Goal: Task Accomplishment & Management: Complete application form

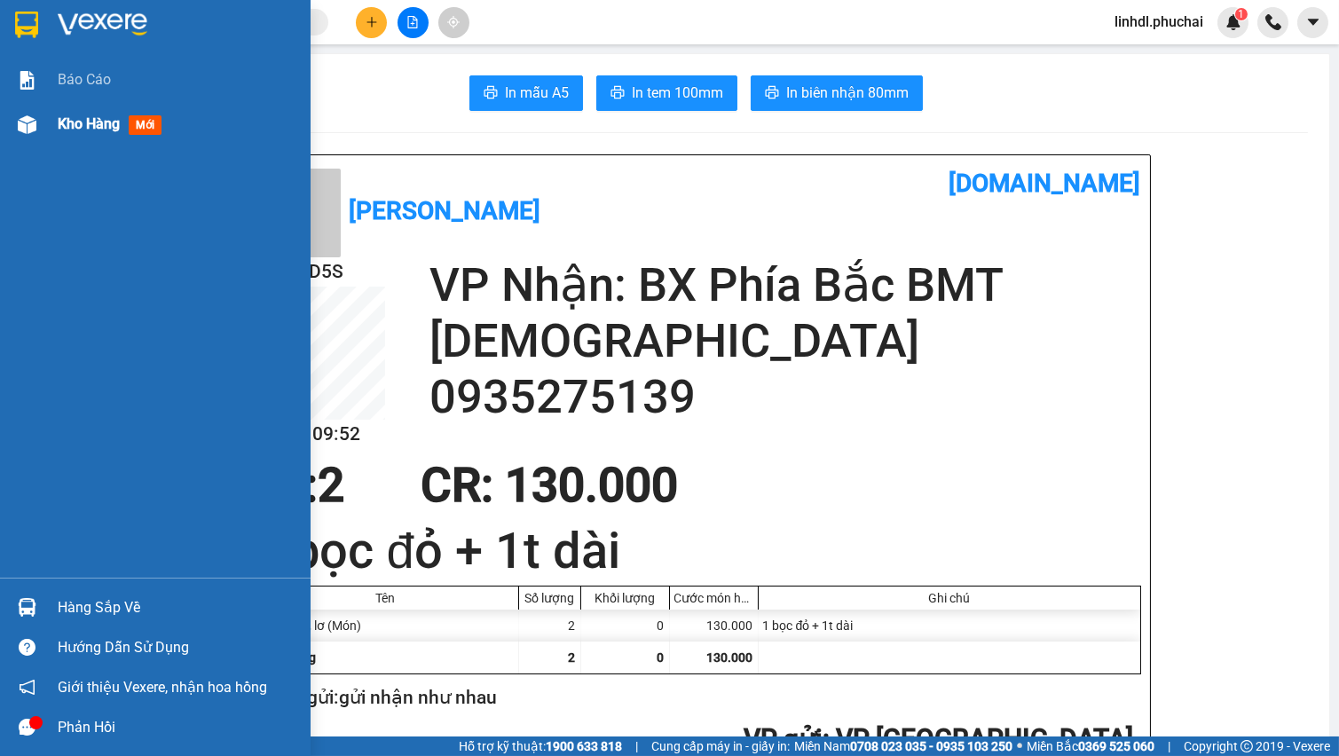
click at [40, 135] on div at bounding box center [27, 124] width 31 height 31
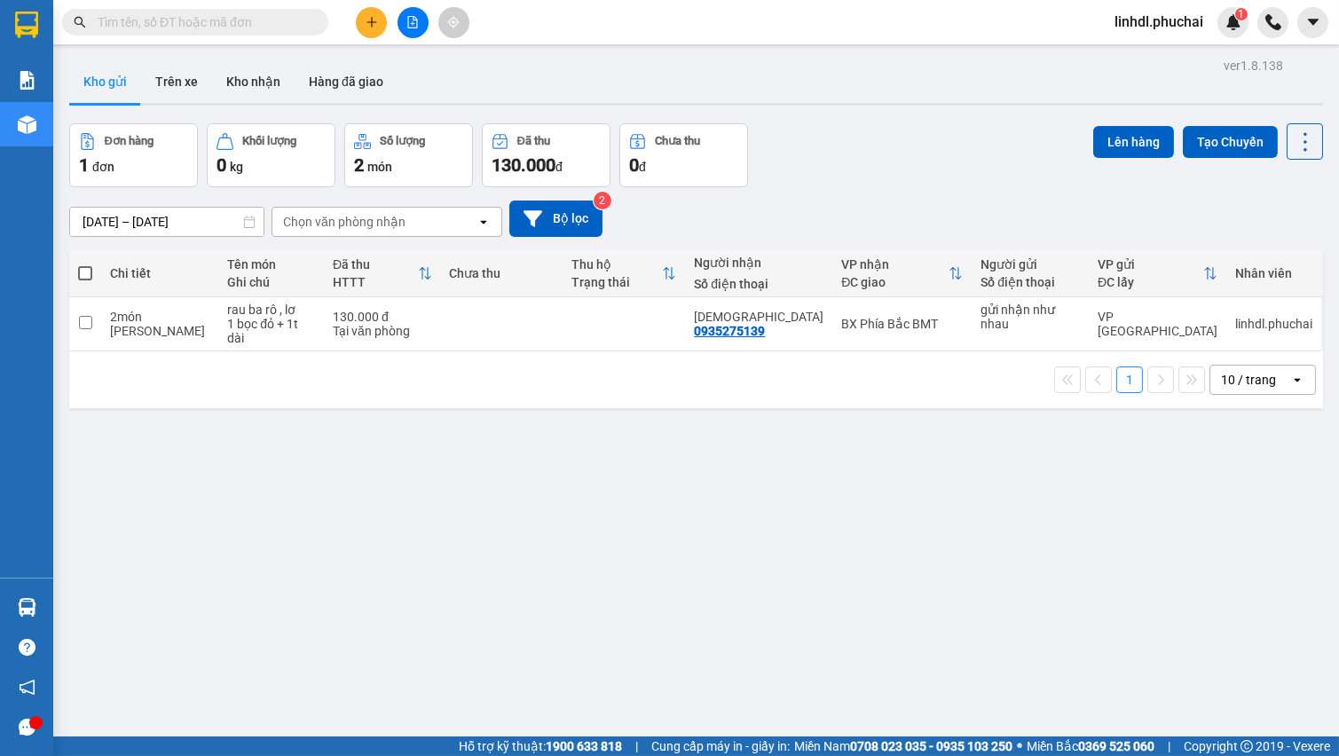
click at [360, 27] on button at bounding box center [371, 22] width 31 height 31
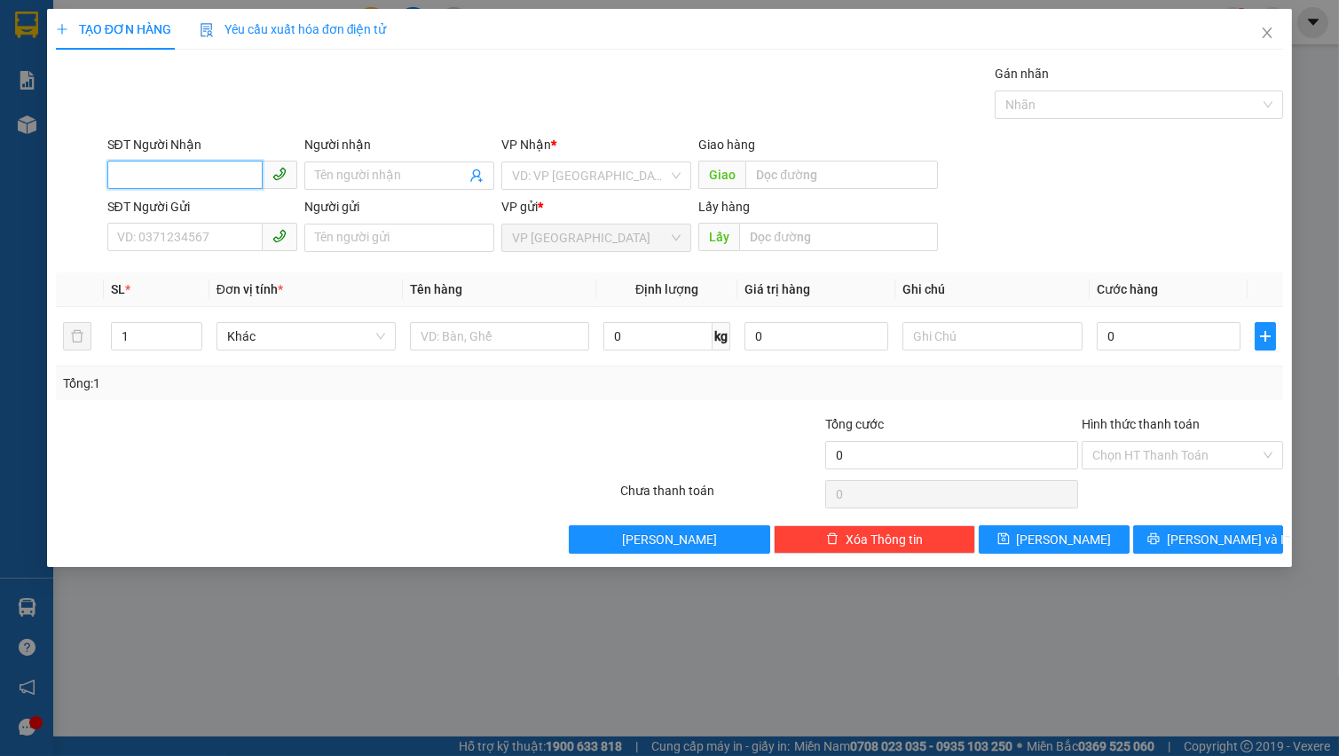
click at [195, 181] on input "SĐT Người Nhận" at bounding box center [184, 175] width 155 height 28
type input "0984193038"
click at [206, 184] on input "0984193038" at bounding box center [184, 175] width 155 height 28
click at [193, 211] on div "0984193038 - TỚI" at bounding box center [202, 211] width 169 height 20
type input "TỚI"
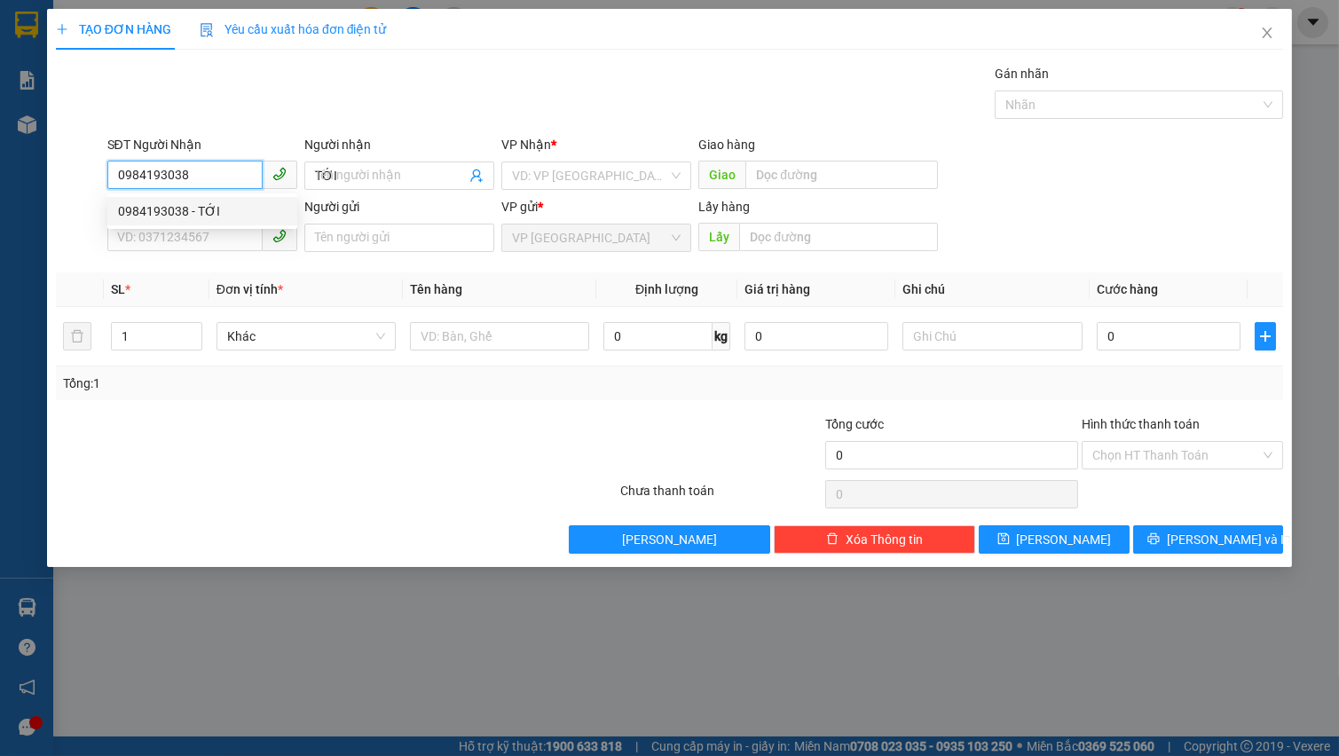
type input "80.000"
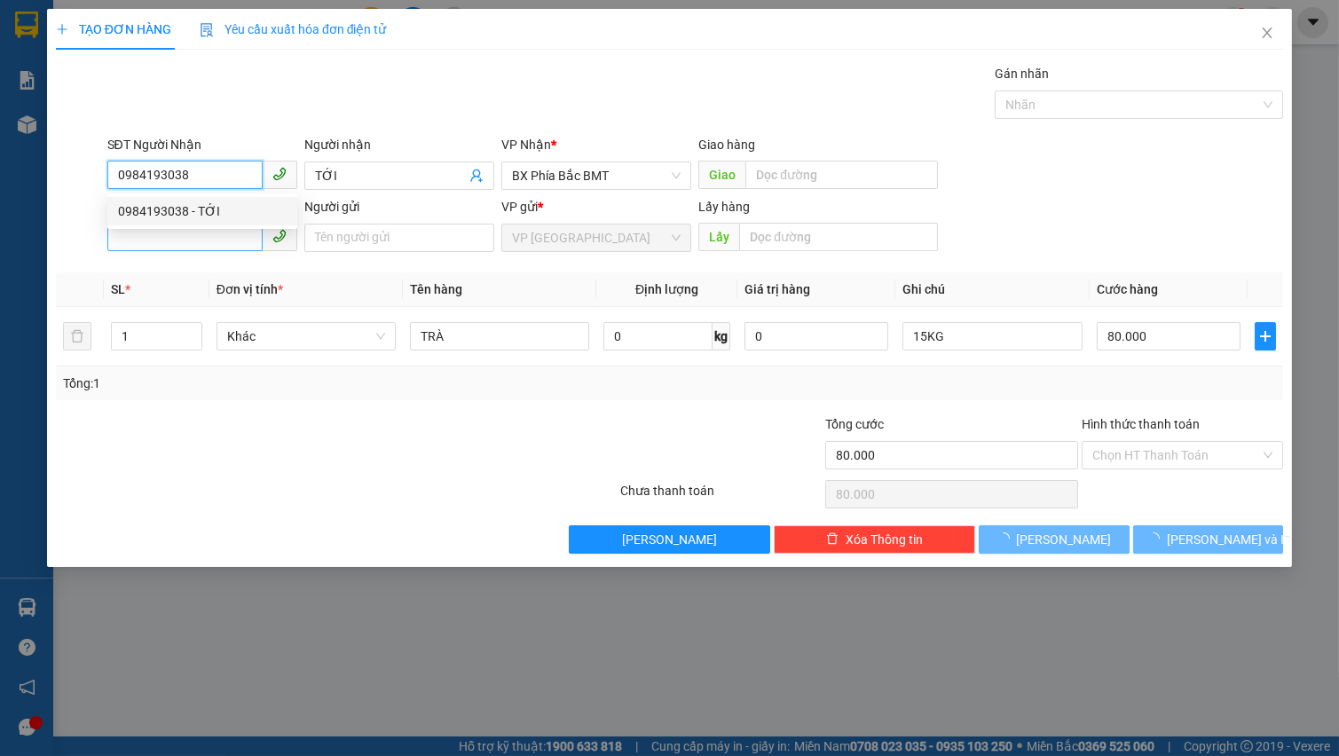
type input "0984193038"
click at [177, 231] on input "SĐT Người Gửi" at bounding box center [184, 237] width 155 height 28
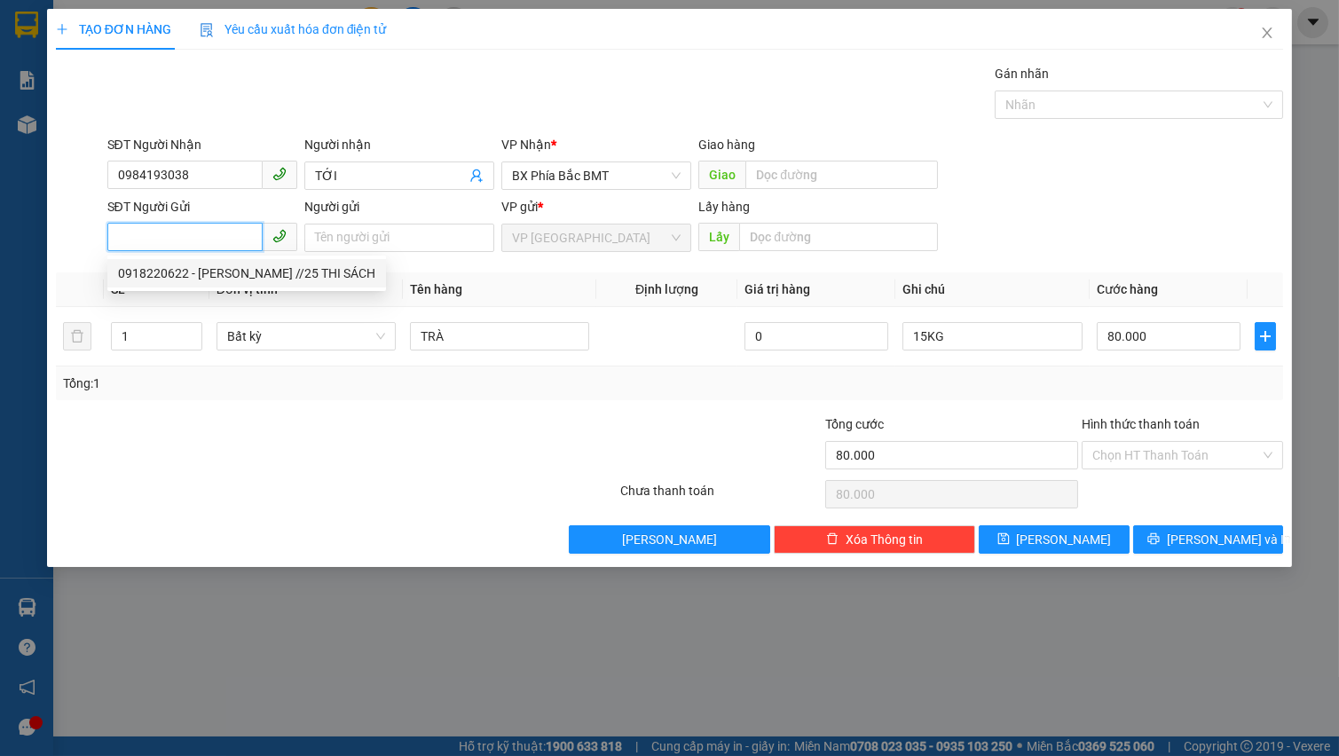
click at [181, 281] on div "0918220622 - [PERSON_NAME] //25 THI SÁCH" at bounding box center [246, 273] width 257 height 20
type input "0918220622"
type input "[PERSON_NAME] //25 THI SÁCH"
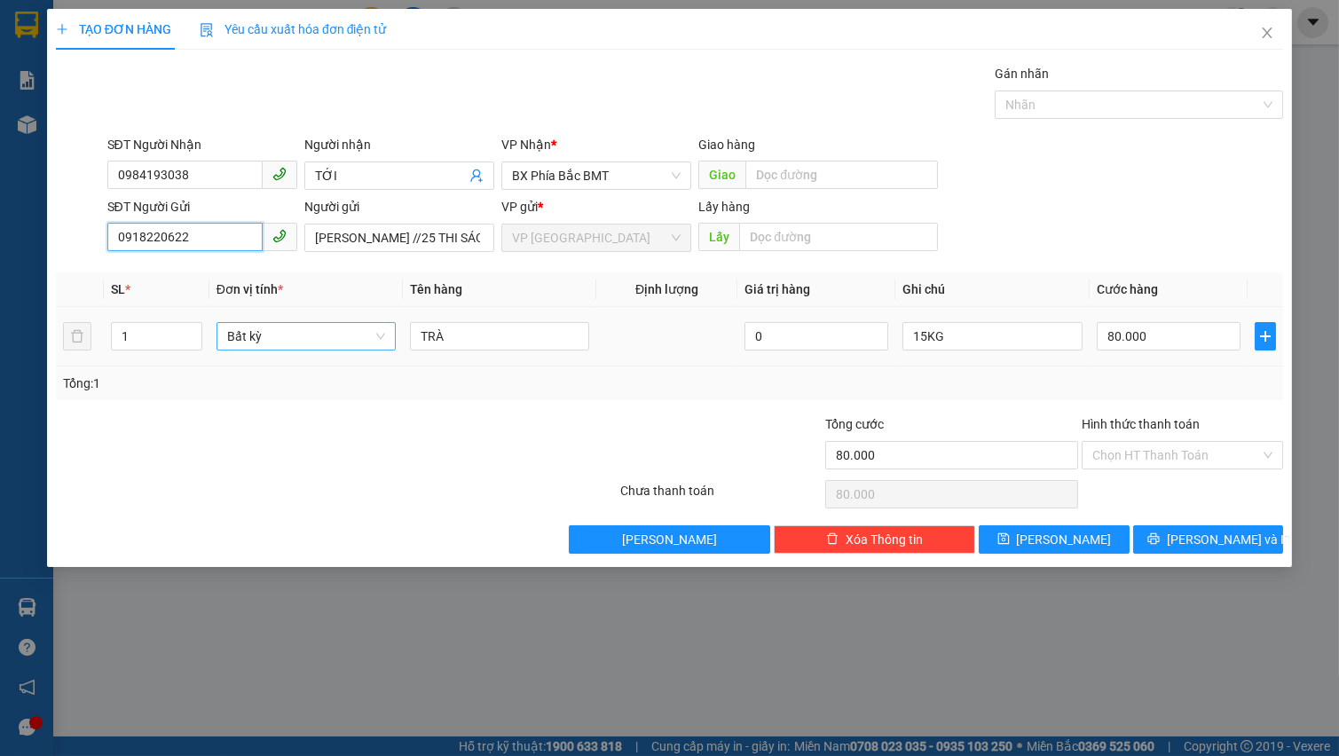
click at [263, 334] on span "Bất kỳ" at bounding box center [306, 336] width 158 height 27
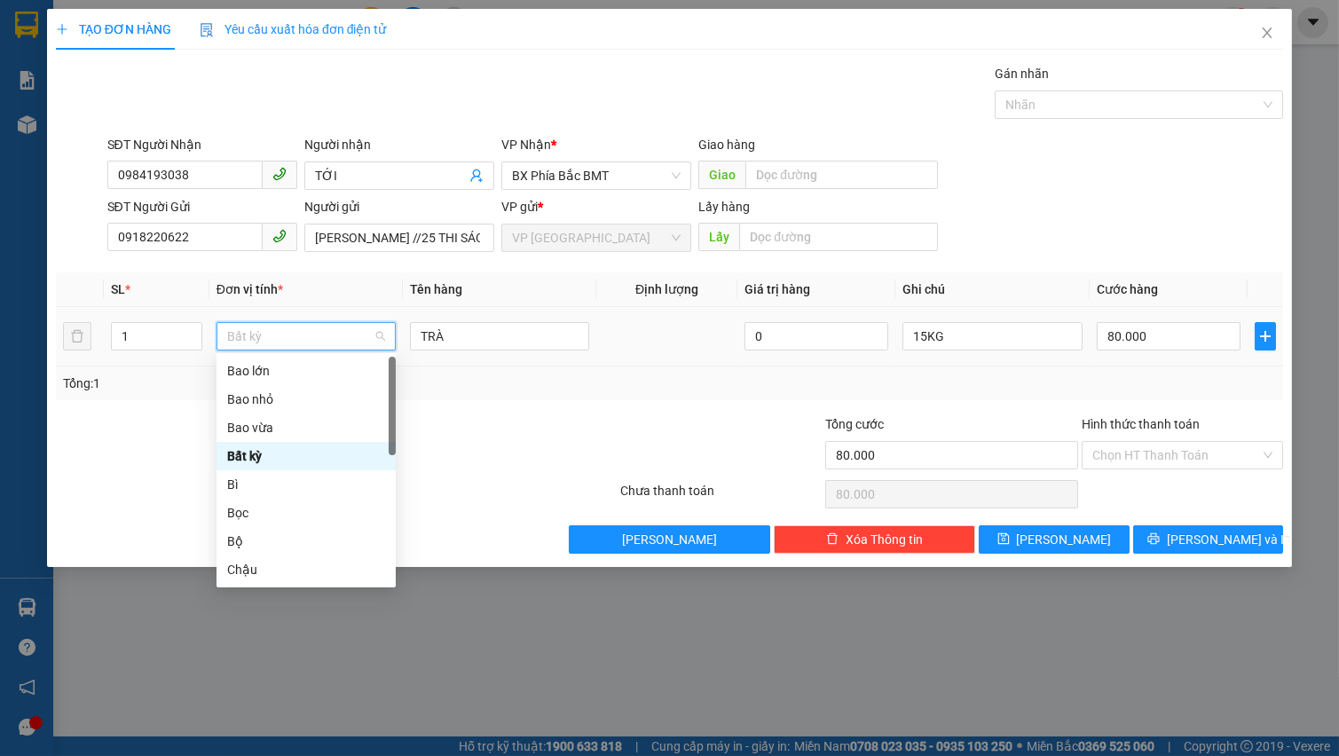
type input "T"
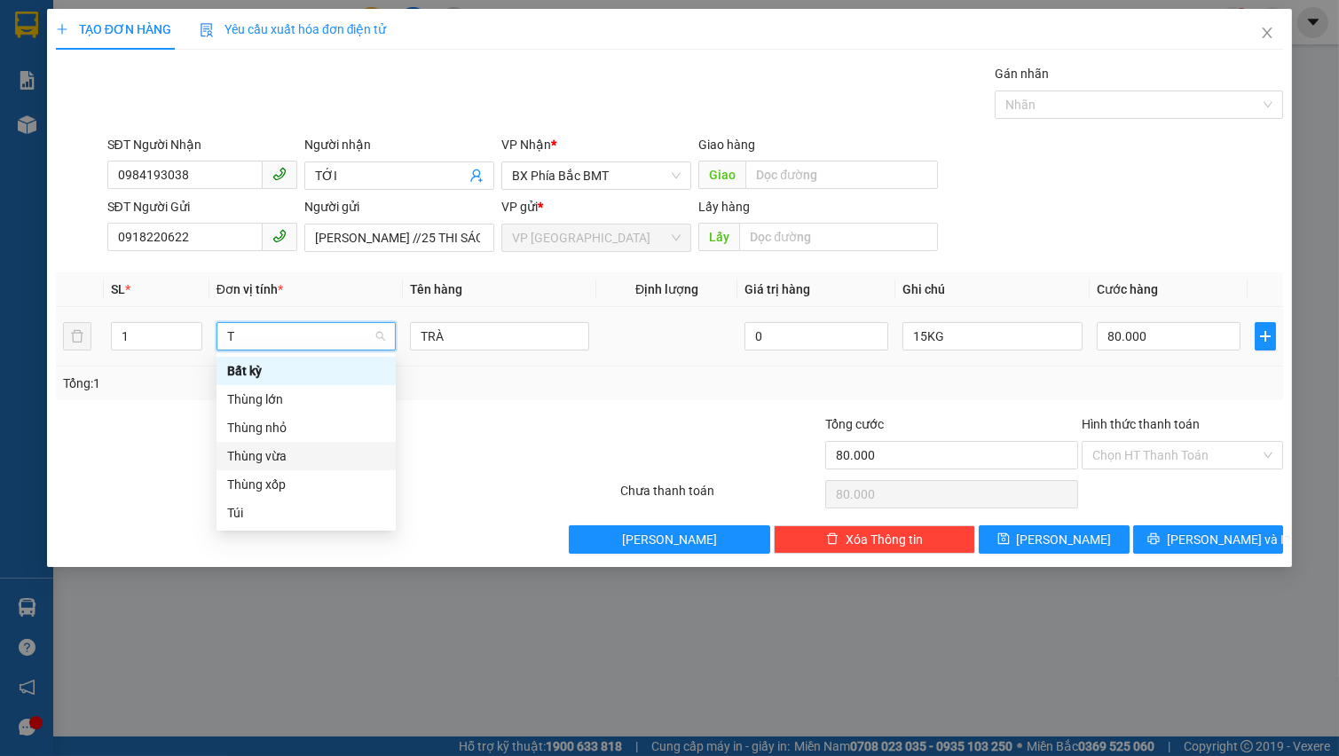
click at [328, 463] on div "Thùng vừa" at bounding box center [306, 456] width 158 height 20
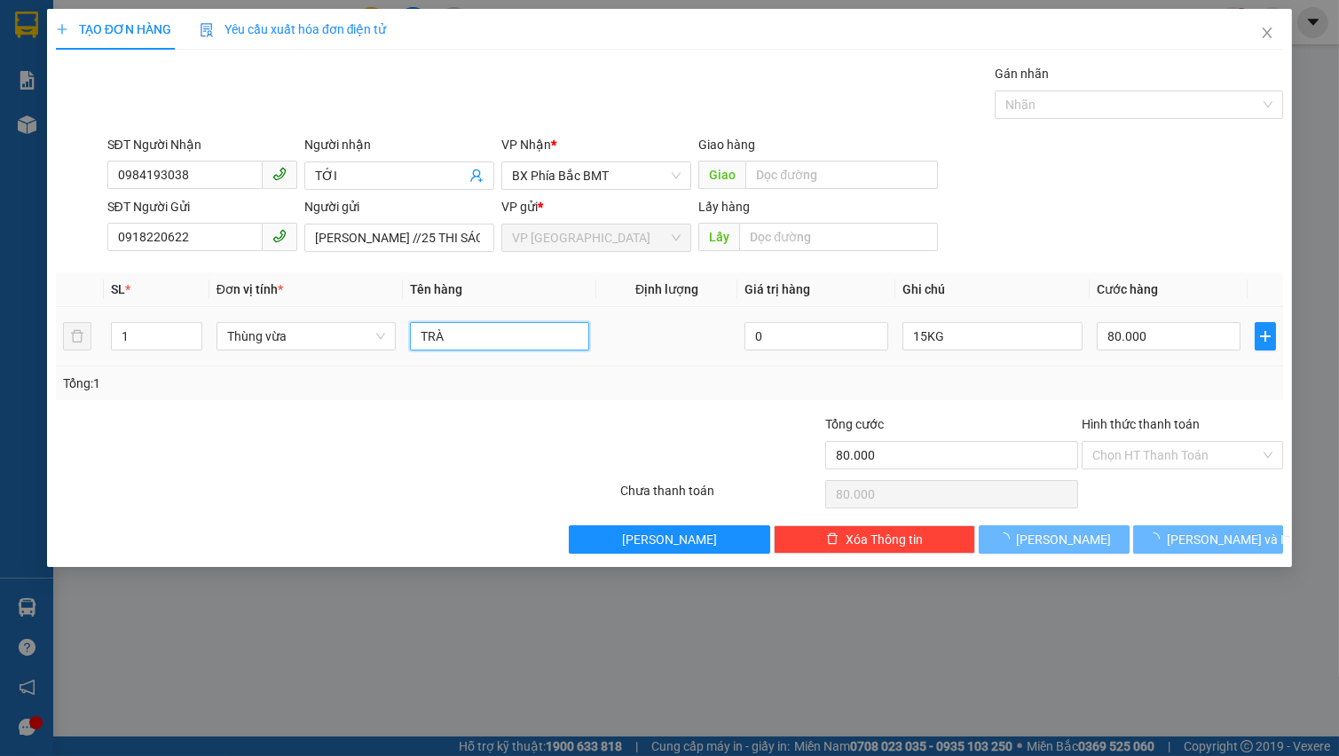
click at [460, 345] on input "TRÀ" at bounding box center [499, 336] width 179 height 28
type input "0"
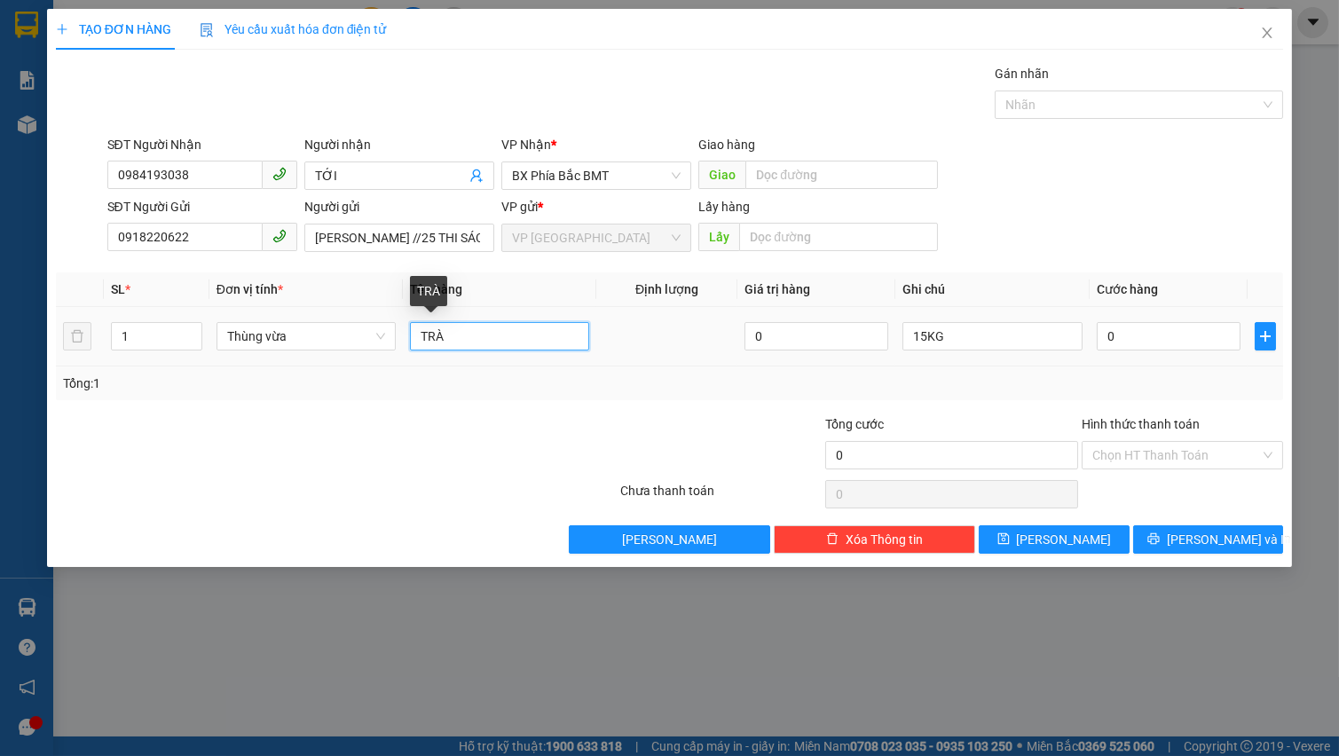
click at [460, 345] on input "TRÀ" at bounding box center [499, 336] width 179 height 28
type input "T"
type input "TRÀ TÚI LỌC ATISO"
click at [1135, 342] on input "0" at bounding box center [1168, 336] width 145 height 28
click at [964, 338] on input "15KG" at bounding box center [991, 336] width 179 height 28
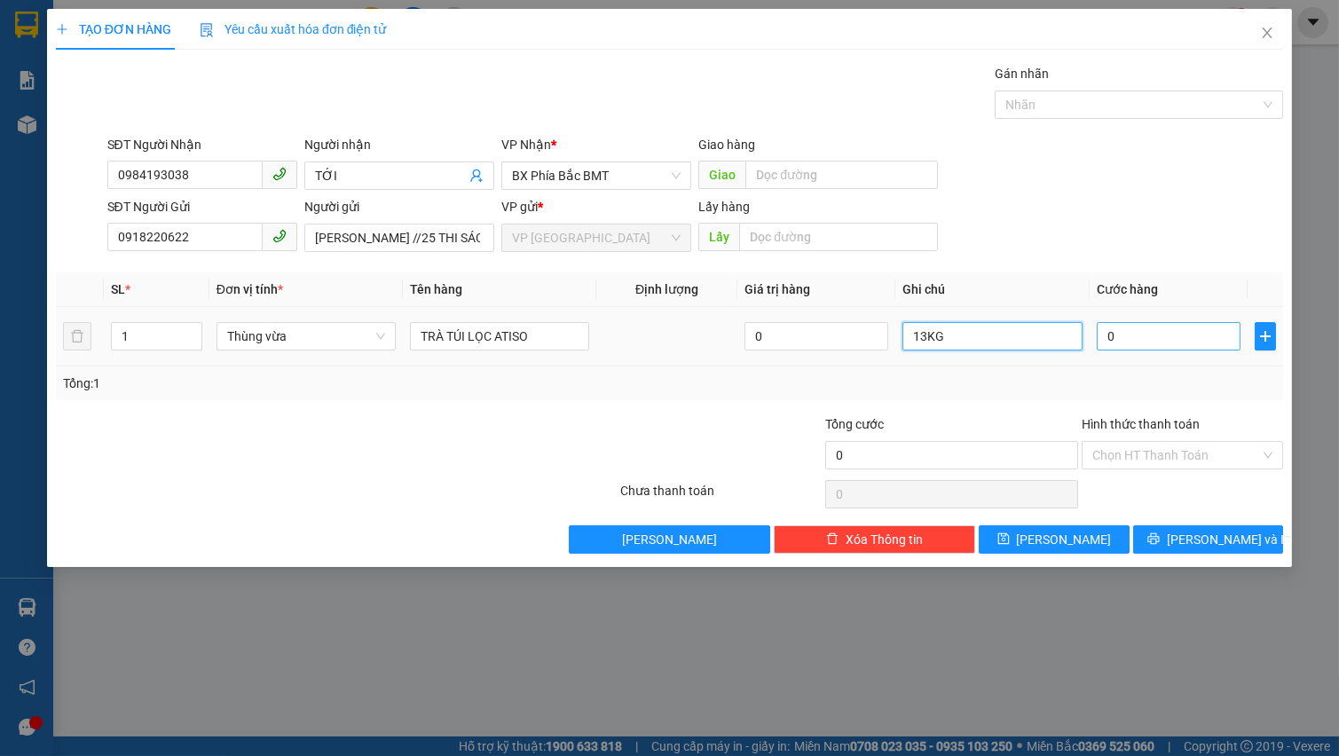
type input "13KG"
click at [1147, 330] on input "0" at bounding box center [1168, 336] width 145 height 28
type input "7"
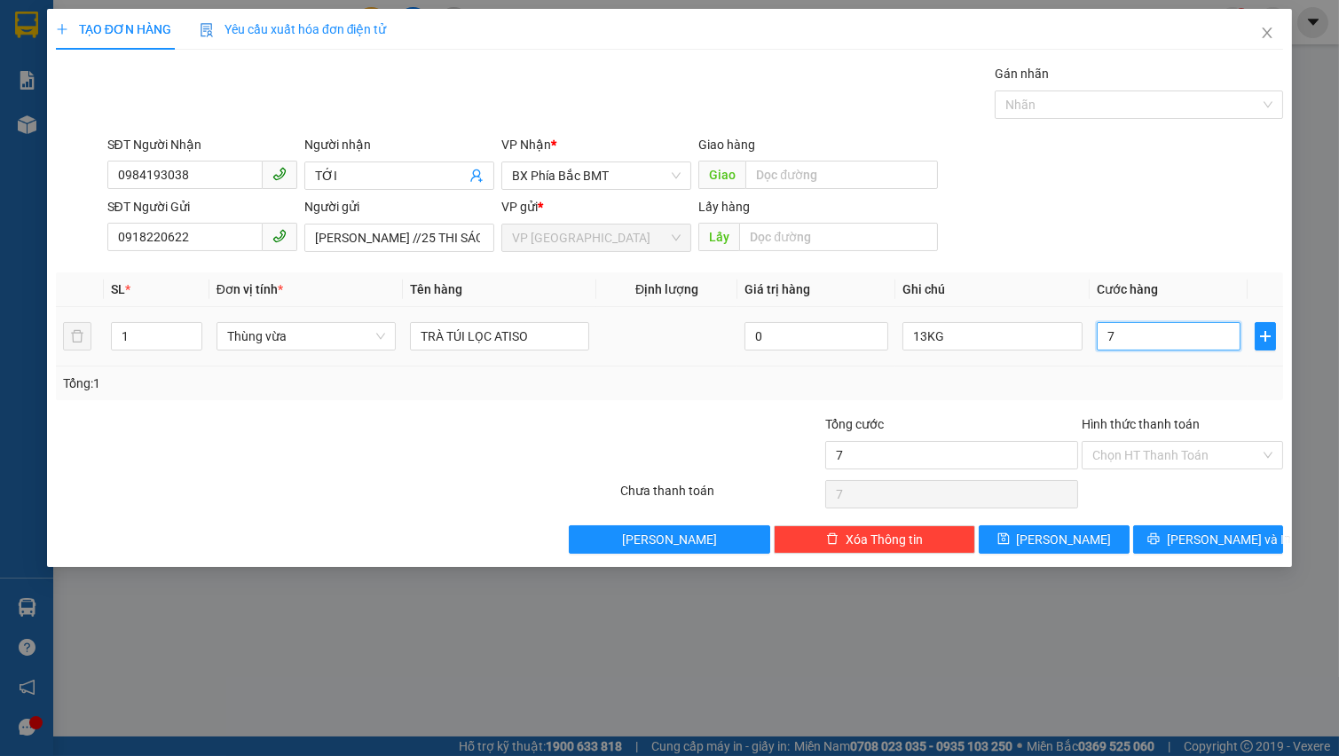
type input "70"
type input "700"
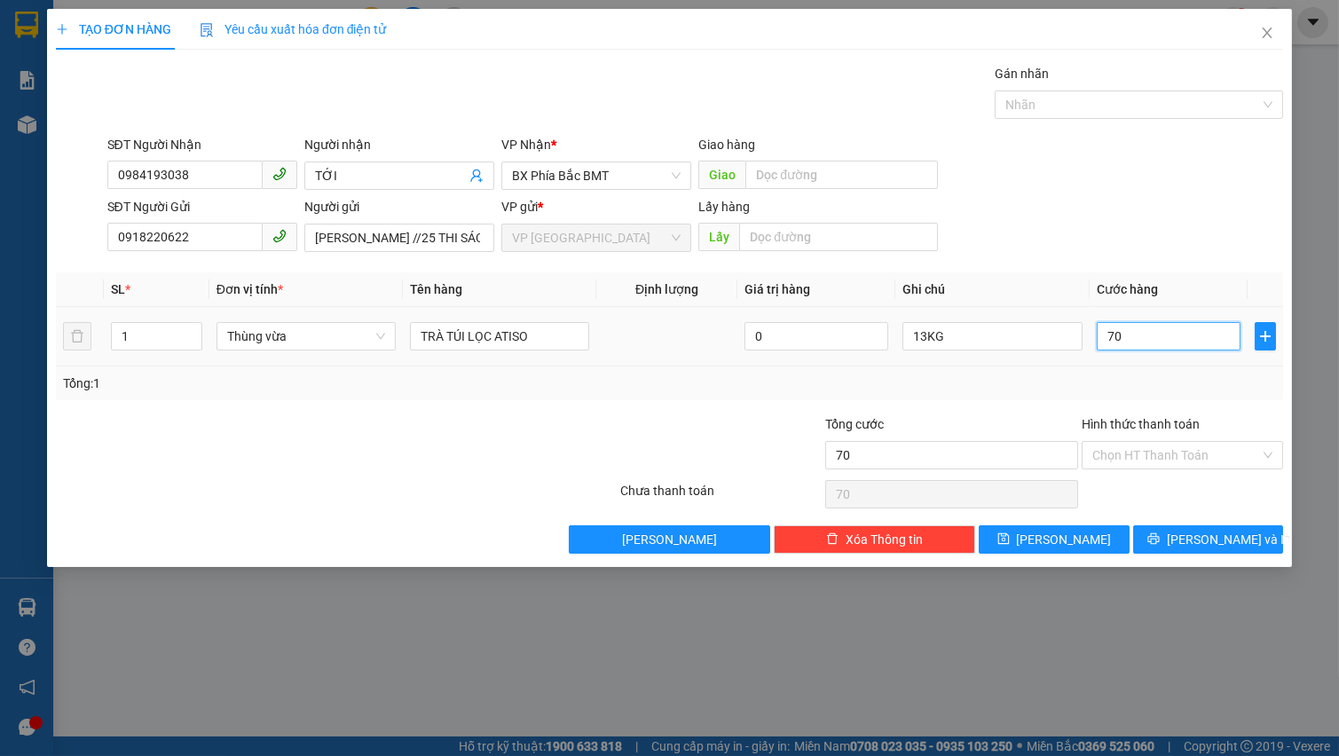
type input "700"
type input "7.000"
type input "70.000"
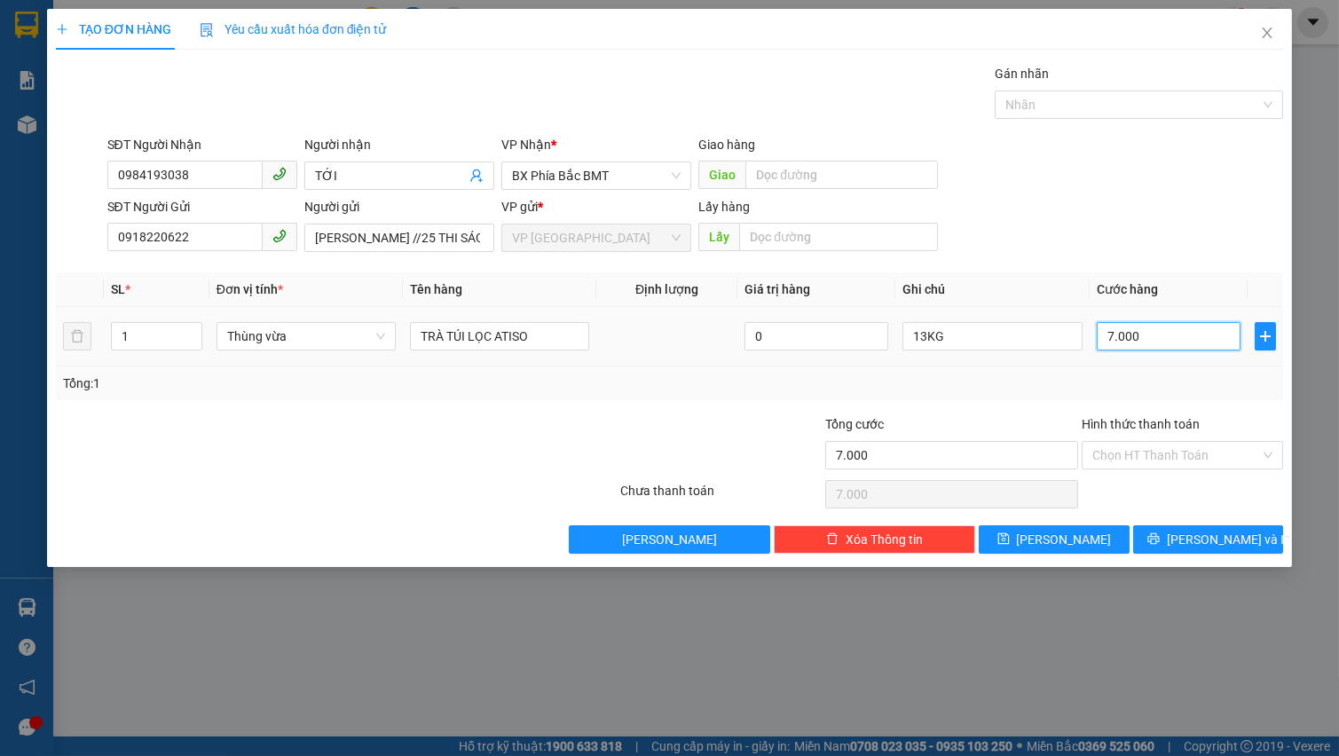
type input "70.000"
drag, startPoint x: 1203, startPoint y: 543, endPoint x: 1179, endPoint y: 493, distance: 55.1
click at [1206, 540] on span "[PERSON_NAME] và In" at bounding box center [1228, 540] width 124 height 20
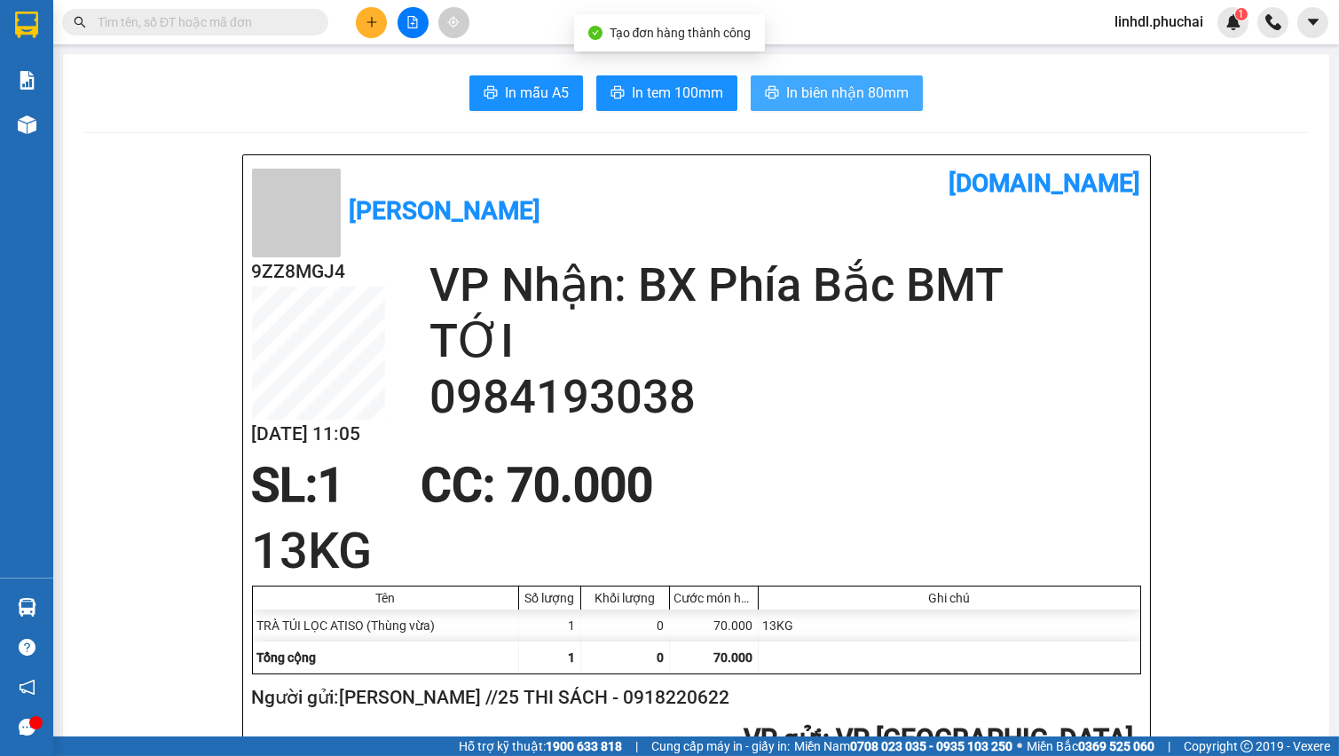
click at [863, 83] on span "In biên nhận 80mm" at bounding box center [847, 93] width 122 height 22
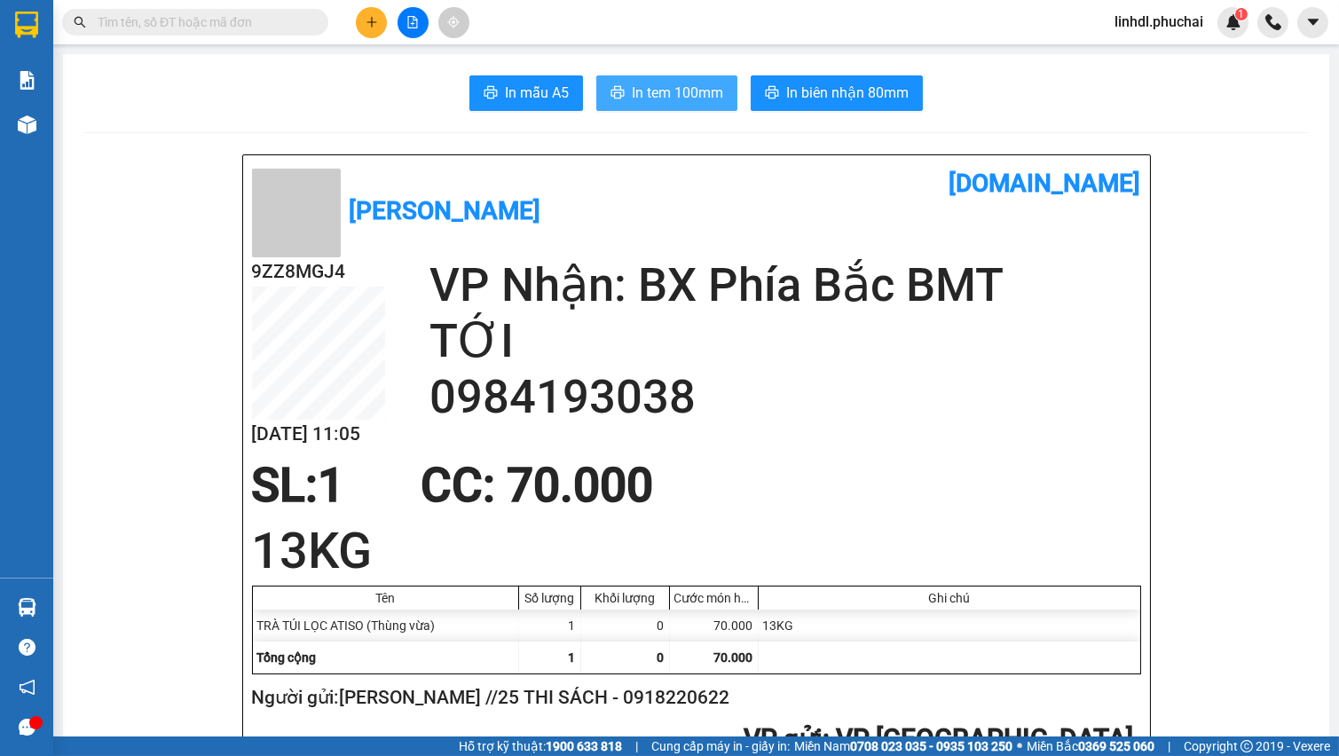
click at [669, 87] on span "In tem 100mm" at bounding box center [677, 93] width 91 height 22
click at [364, 24] on button at bounding box center [371, 22] width 31 height 31
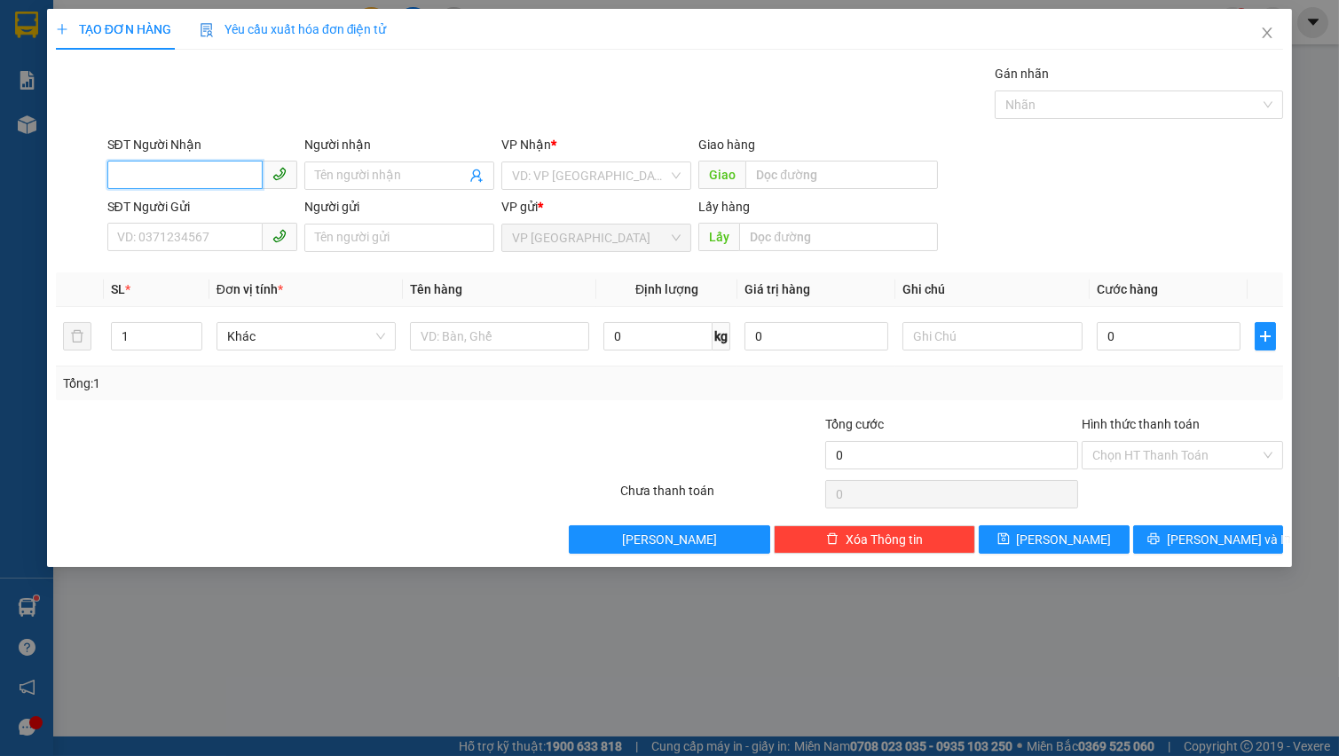
click at [194, 177] on input "SĐT Người Nhận" at bounding box center [184, 175] width 155 height 28
drag, startPoint x: 195, startPoint y: 177, endPoint x: 366, endPoint y: 171, distance: 171.3
click at [201, 175] on input "0392008446" at bounding box center [184, 175] width 155 height 28
type input "0392008446"
click at [378, 171] on input "Người nhận" at bounding box center [390, 176] width 151 height 20
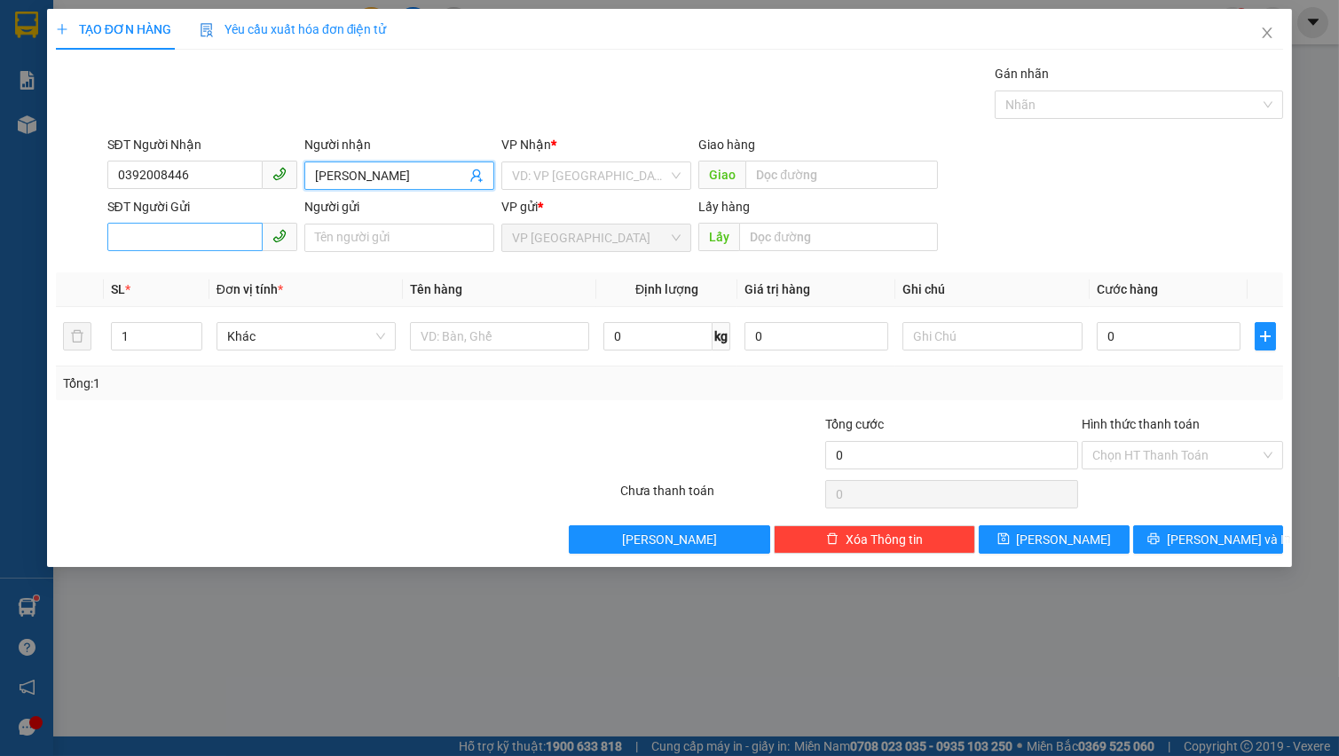
type input "[PERSON_NAME]"
click at [185, 236] on input "SĐT Người Gửi" at bounding box center [184, 237] width 155 height 28
type input "0348094133"
click at [349, 224] on input "Người gửi" at bounding box center [399, 238] width 190 height 28
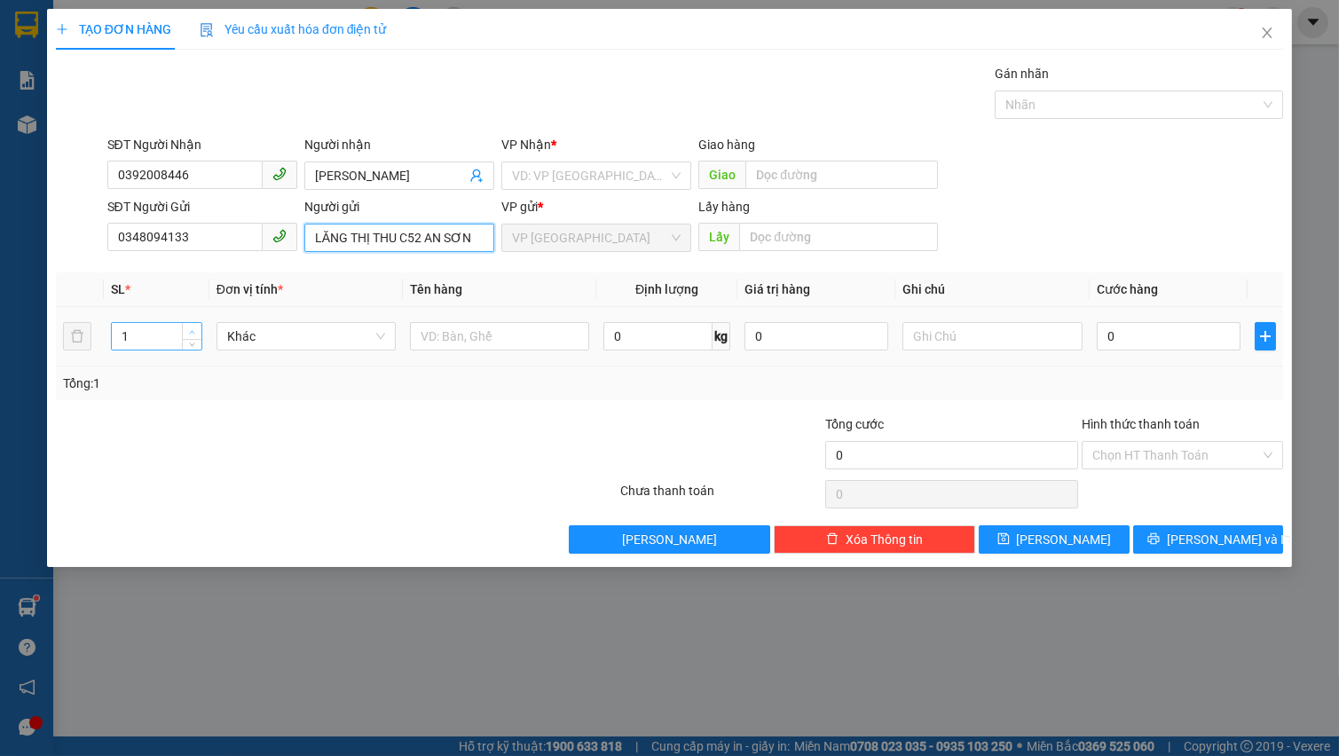
type input "LĂNG THỊ THU C52 AN SƠN"
type input "2"
click at [194, 329] on icon "up" at bounding box center [192, 332] width 6 height 6
click at [263, 338] on span "Khác" at bounding box center [306, 336] width 158 height 27
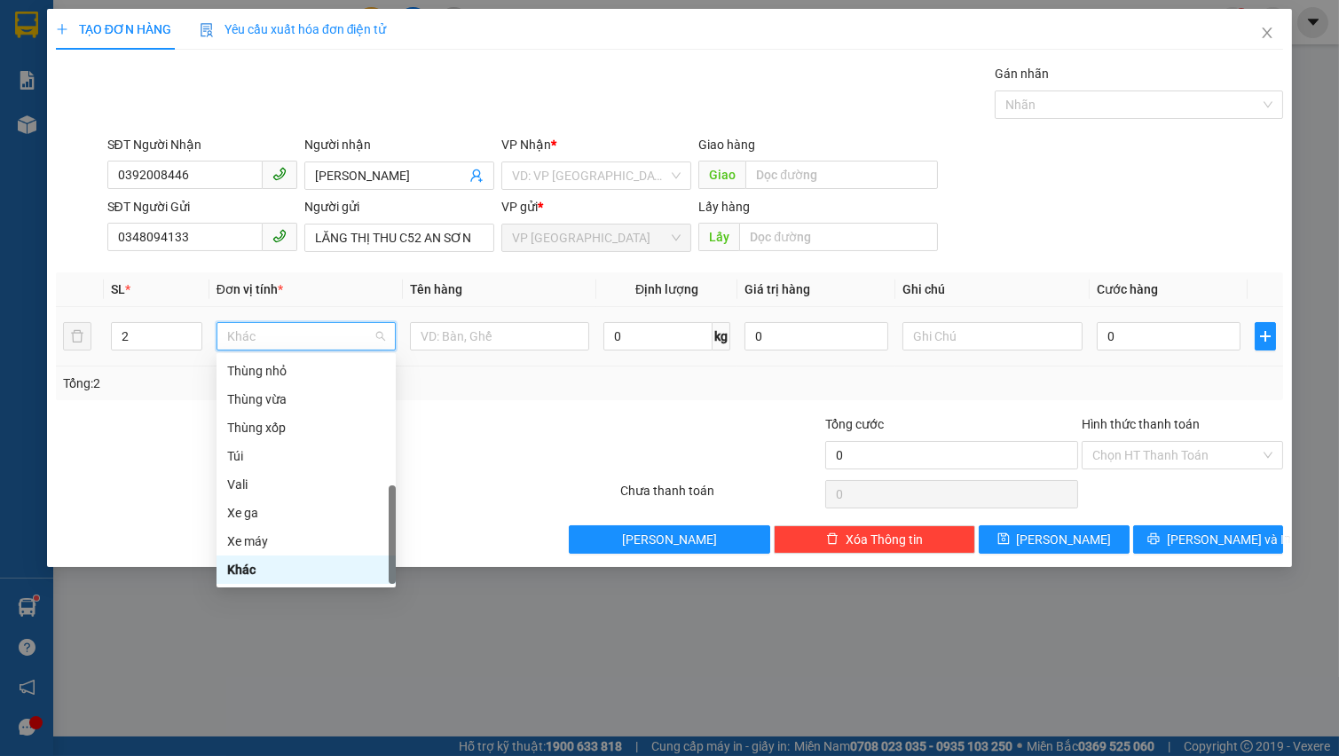
type input "T"
type input "M"
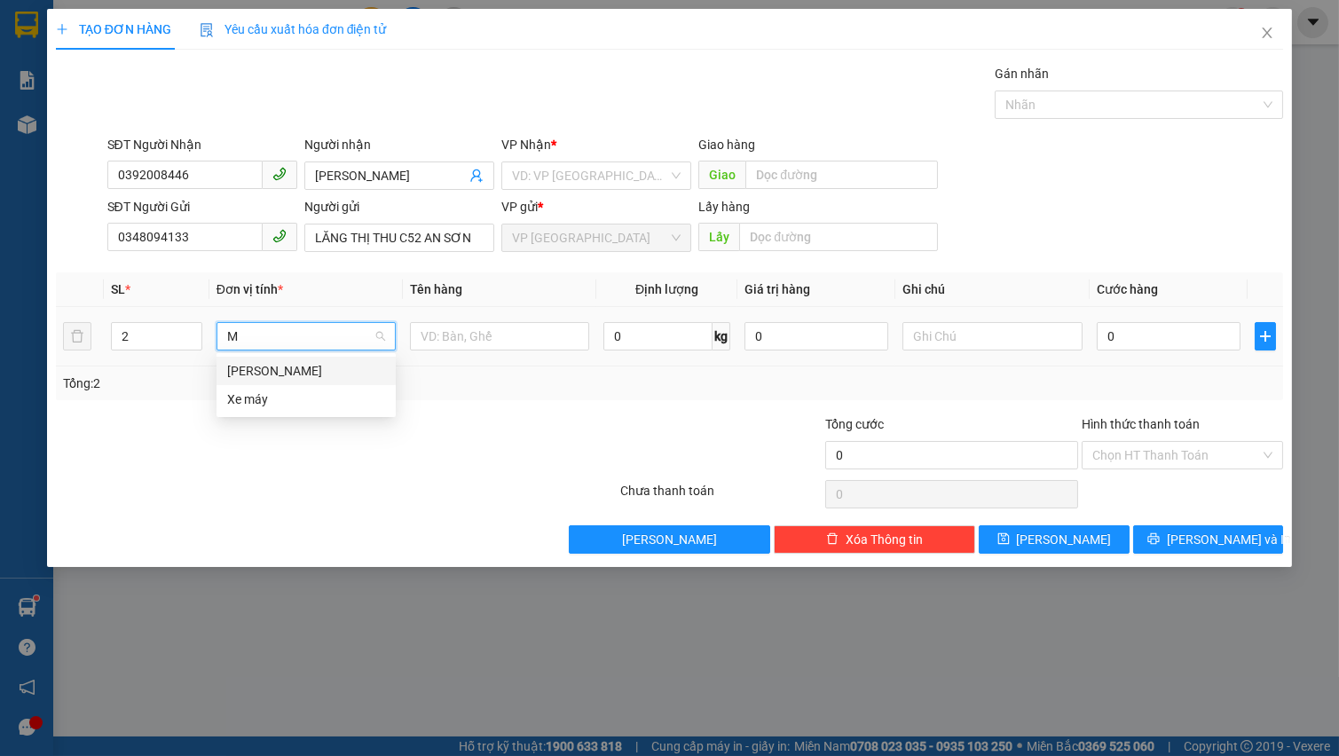
scroll to position [0, 0]
click at [342, 368] on div "[PERSON_NAME]" at bounding box center [306, 371] width 158 height 20
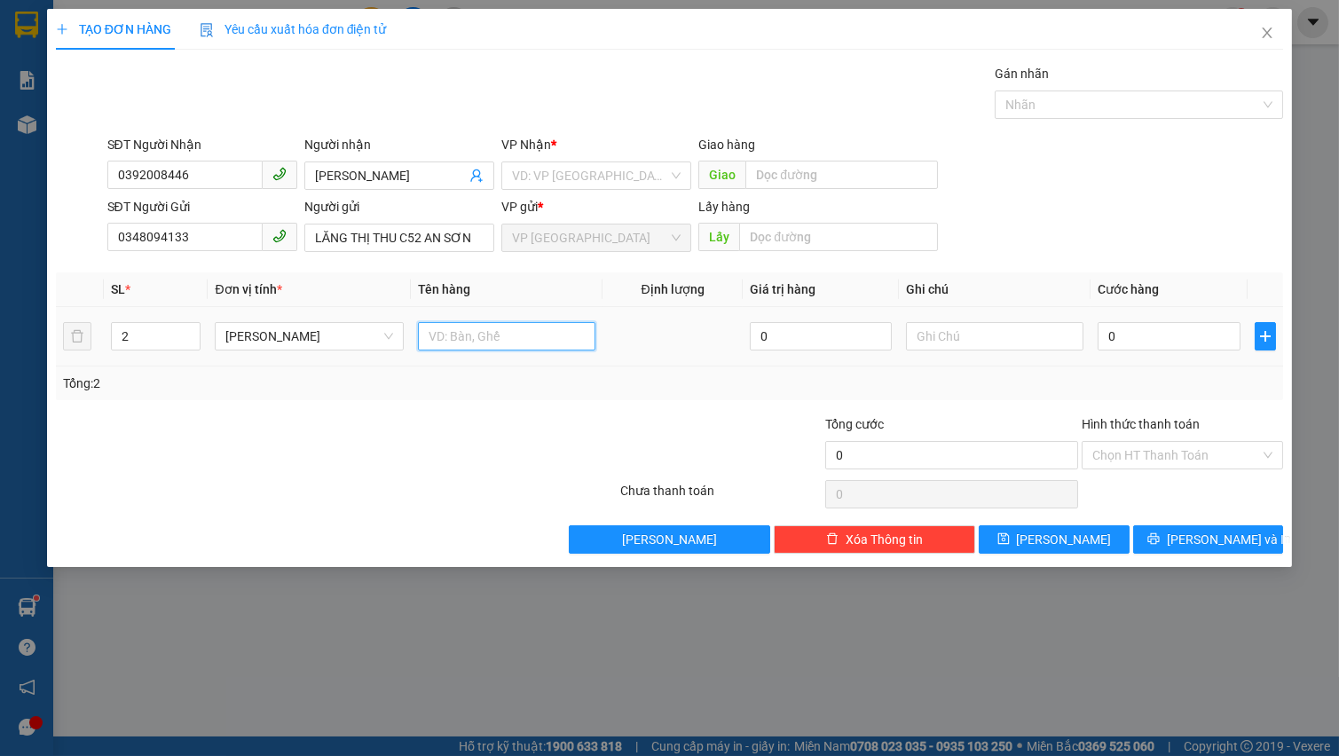
click at [449, 330] on input "text" at bounding box center [506, 336] width 177 height 28
type input "D"
type input "ĐỒ DÙNG CÁ NHÂN ( KO CÓ ĐỒ GT)"
click at [1145, 336] on input "0" at bounding box center [1168, 336] width 143 height 28
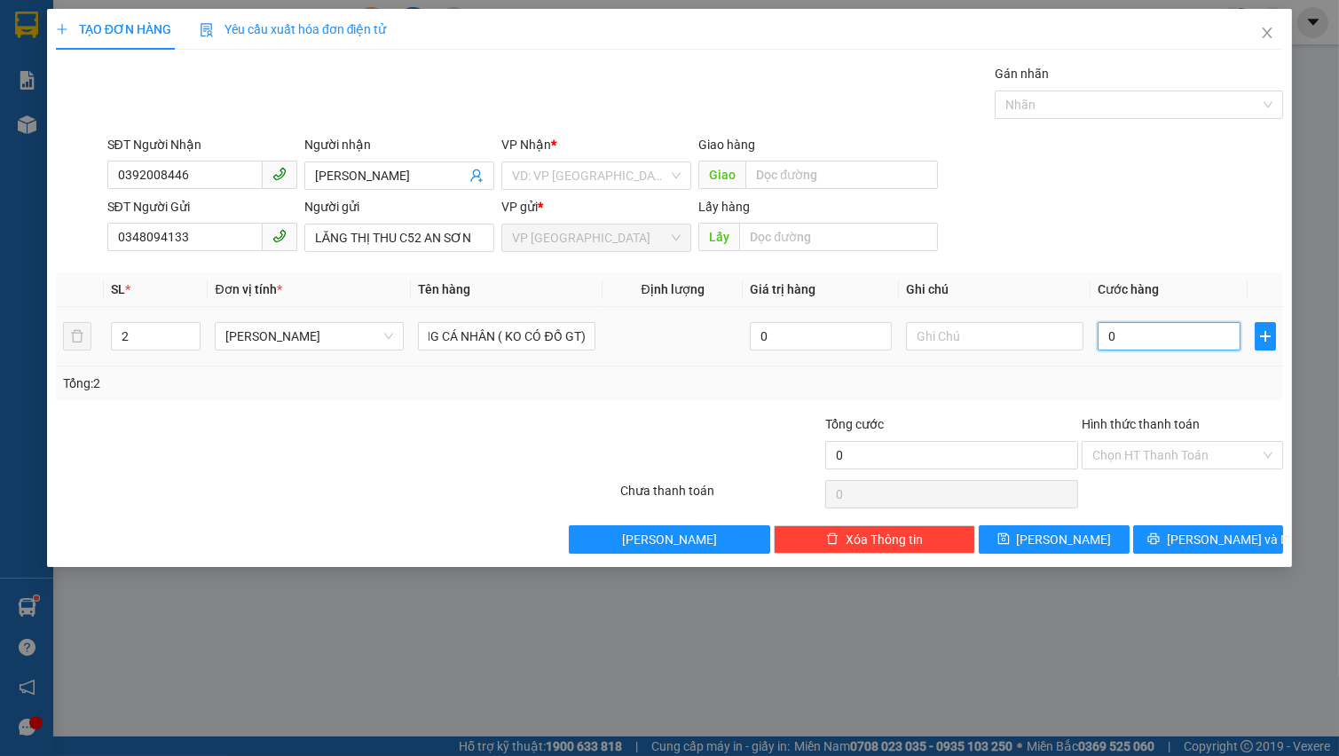
scroll to position [0, 0]
type input "1"
type input "10"
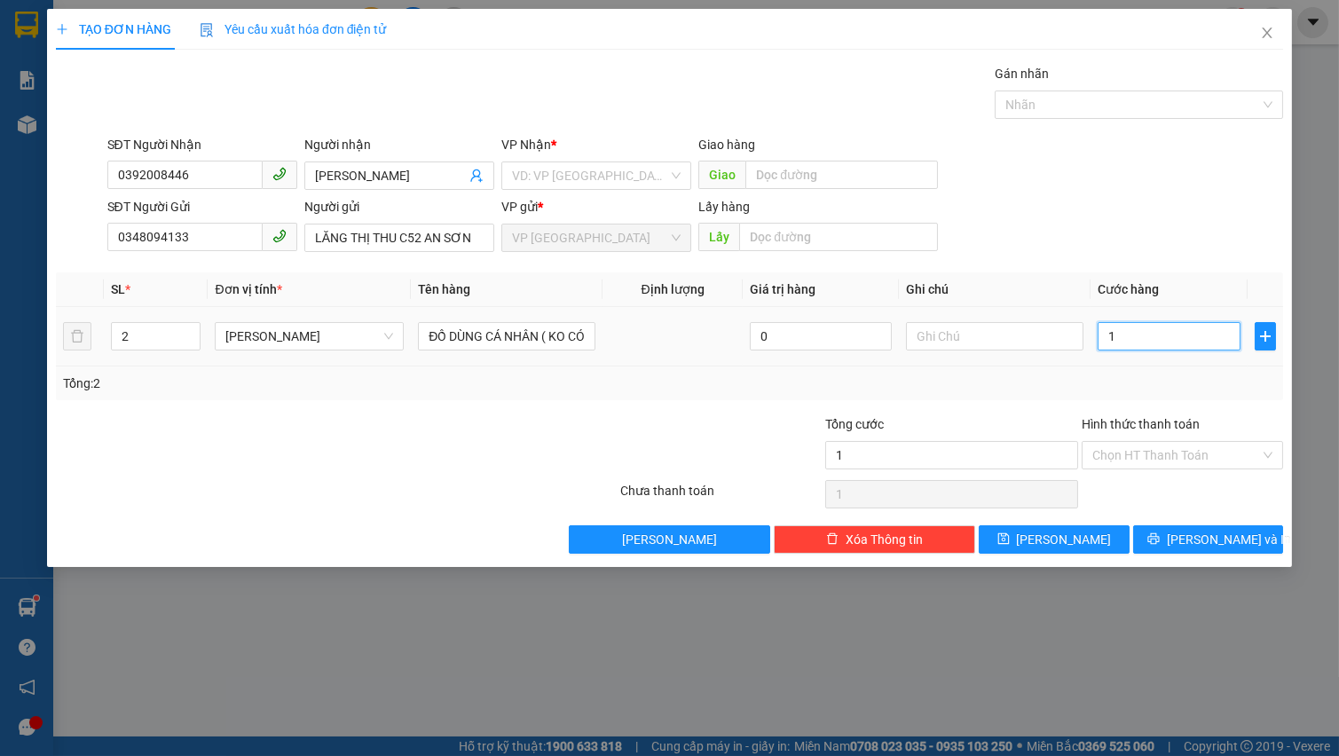
type input "10"
type input "100"
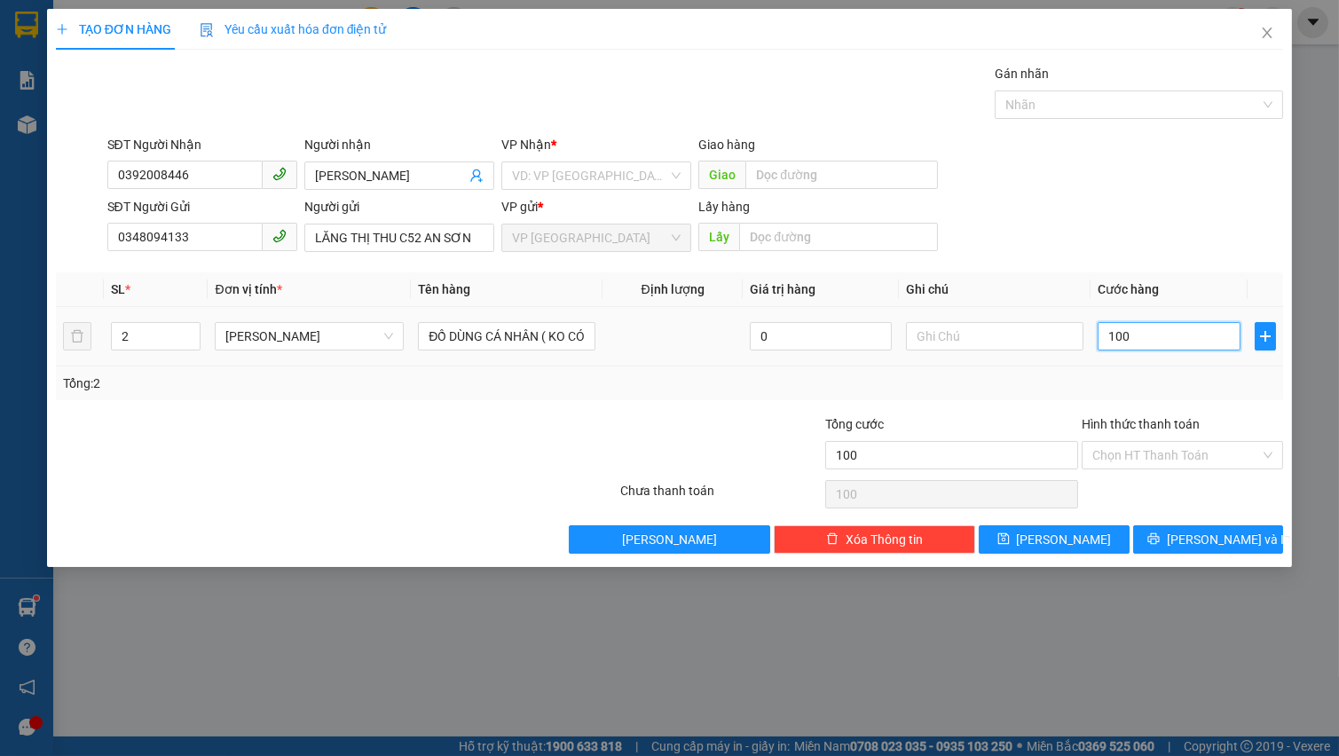
type input "1.000"
type input "10.000"
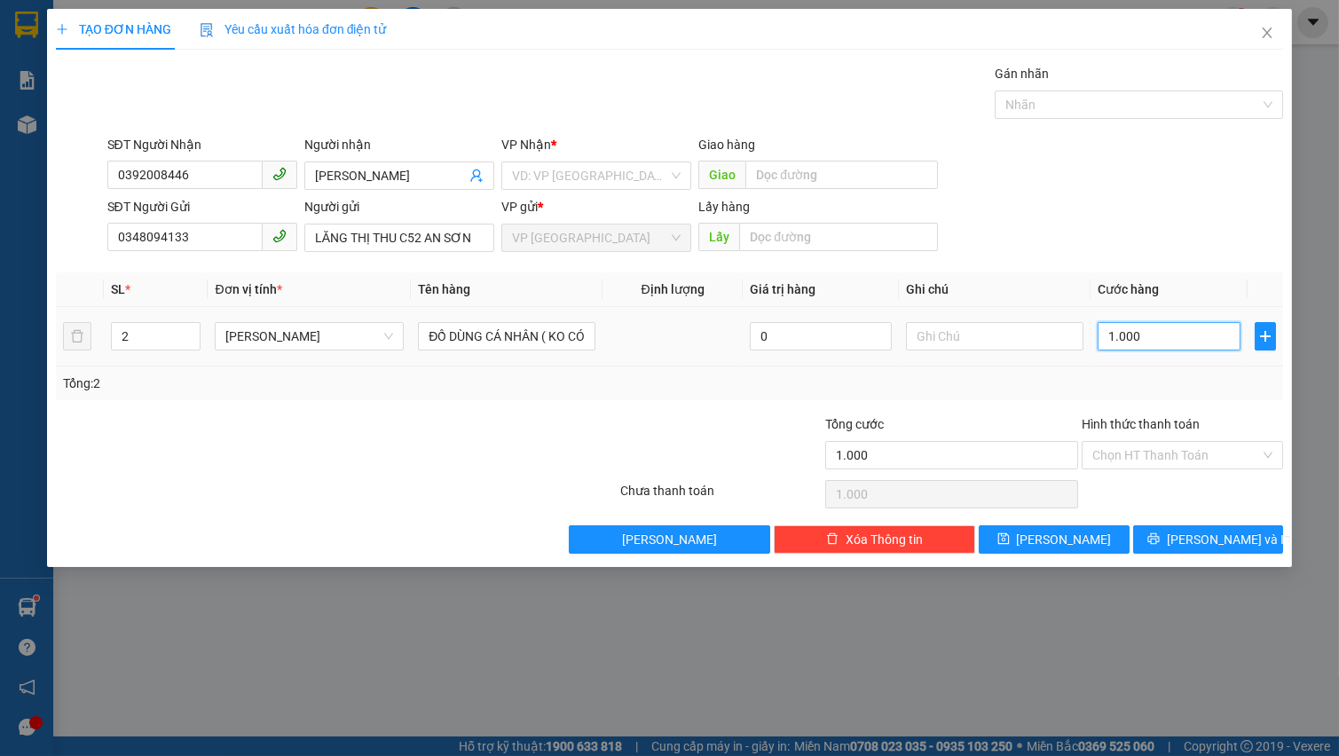
type input "10.000"
type input "100.000"
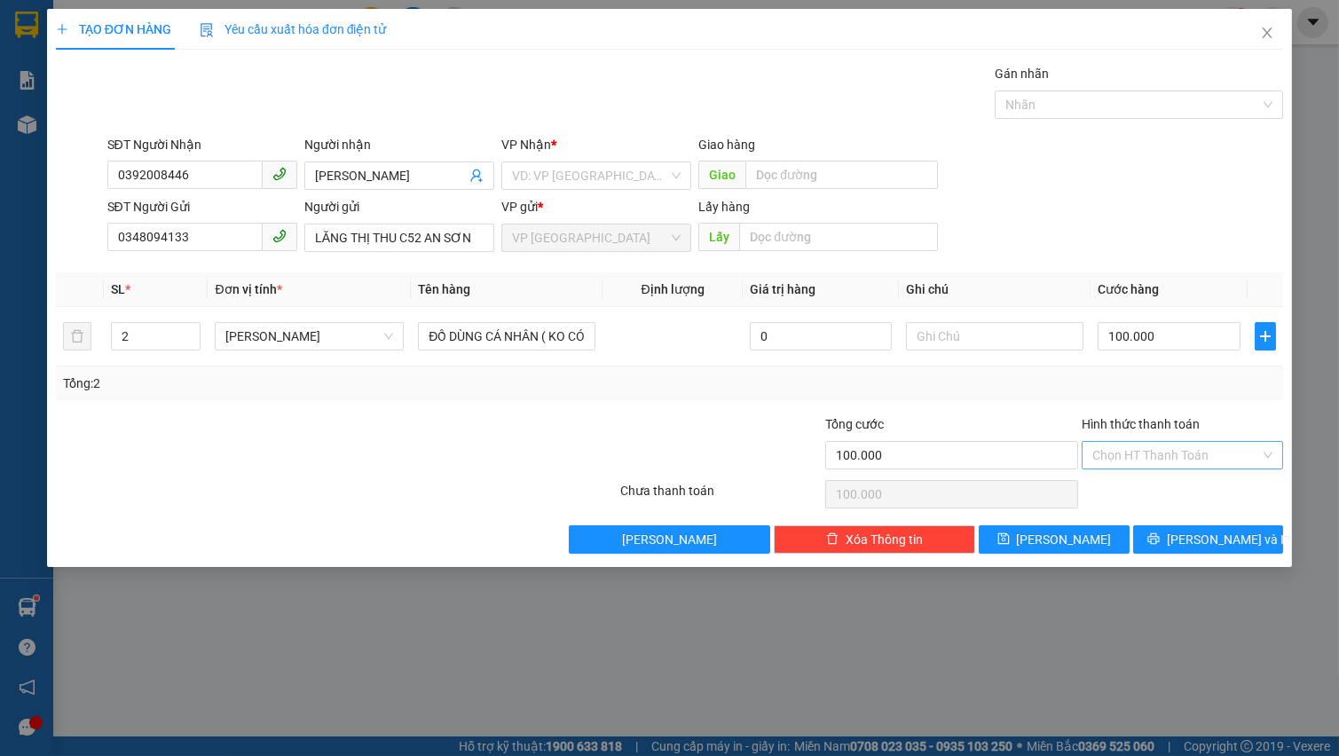
click at [1144, 454] on input "Hình thức thanh toán" at bounding box center [1176, 455] width 168 height 27
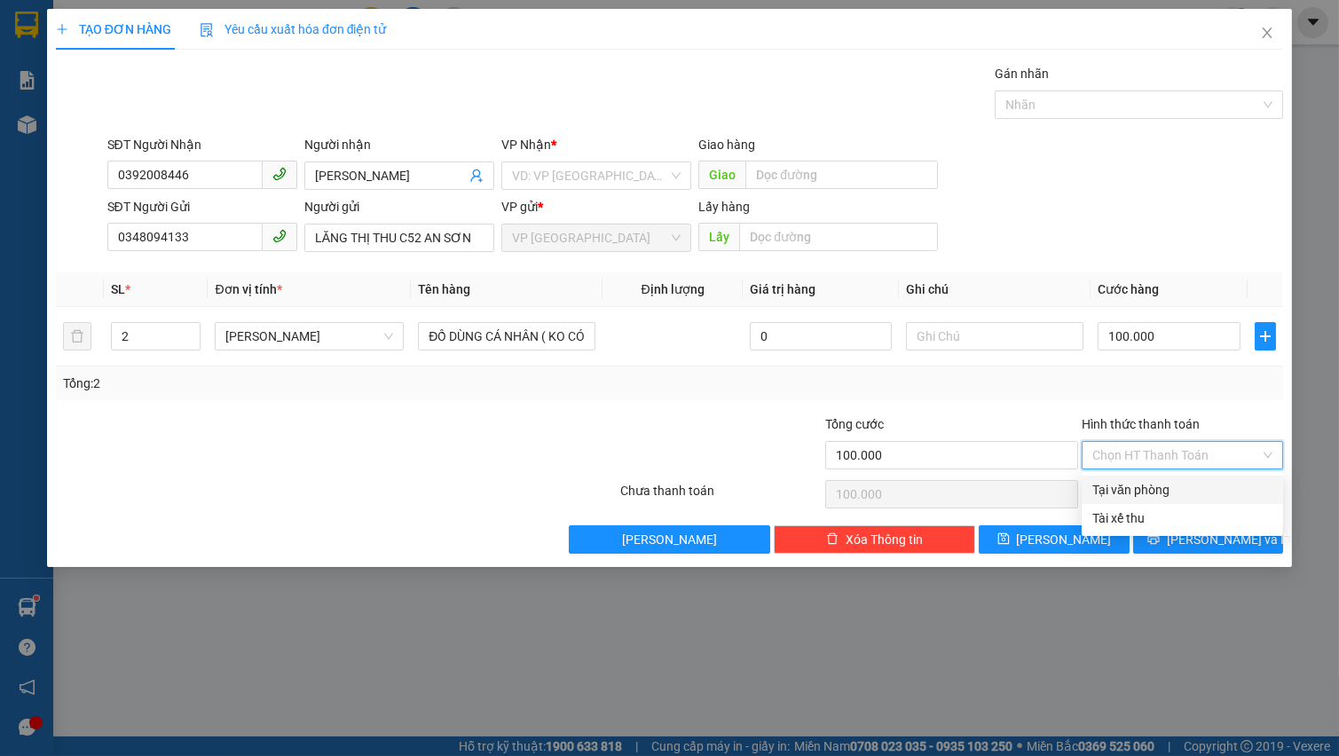
click at [1161, 488] on div "Tại văn phòng" at bounding box center [1182, 490] width 180 height 20
type input "0"
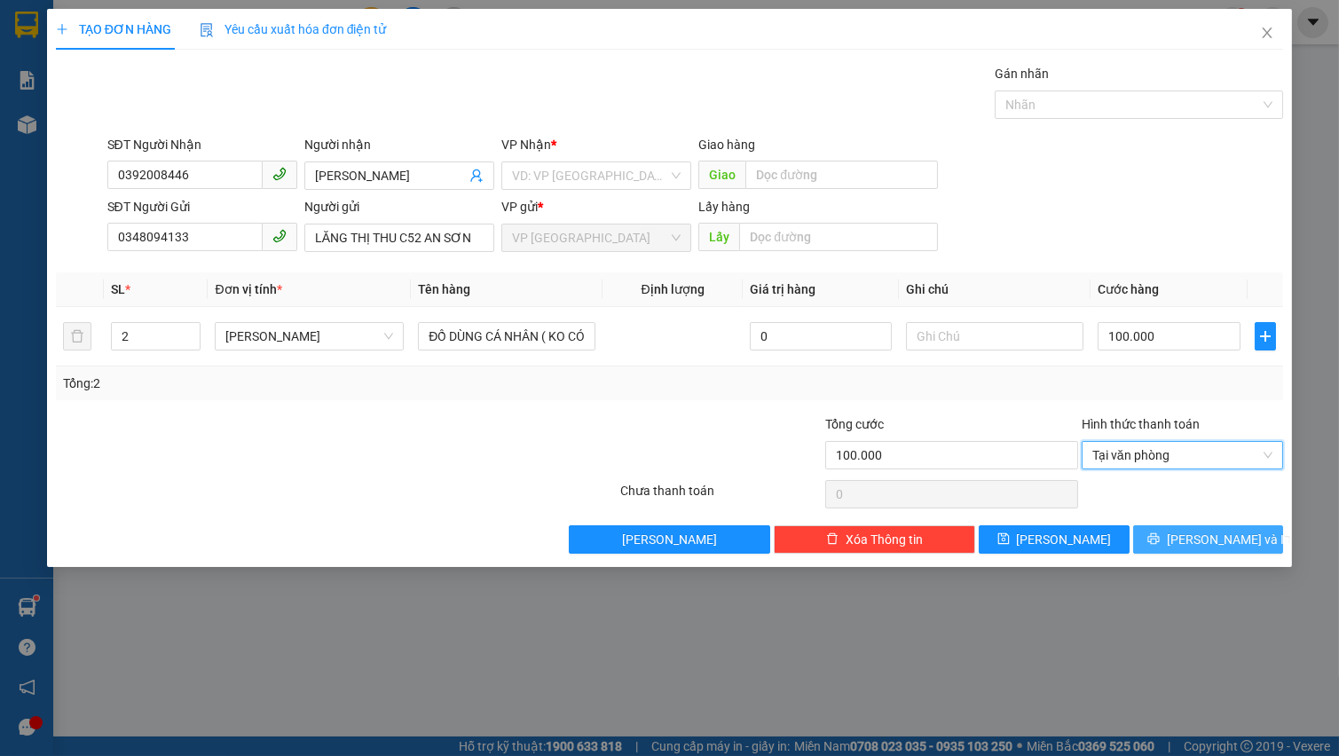
click at [1191, 541] on button "[PERSON_NAME] và In" at bounding box center [1208, 539] width 150 height 28
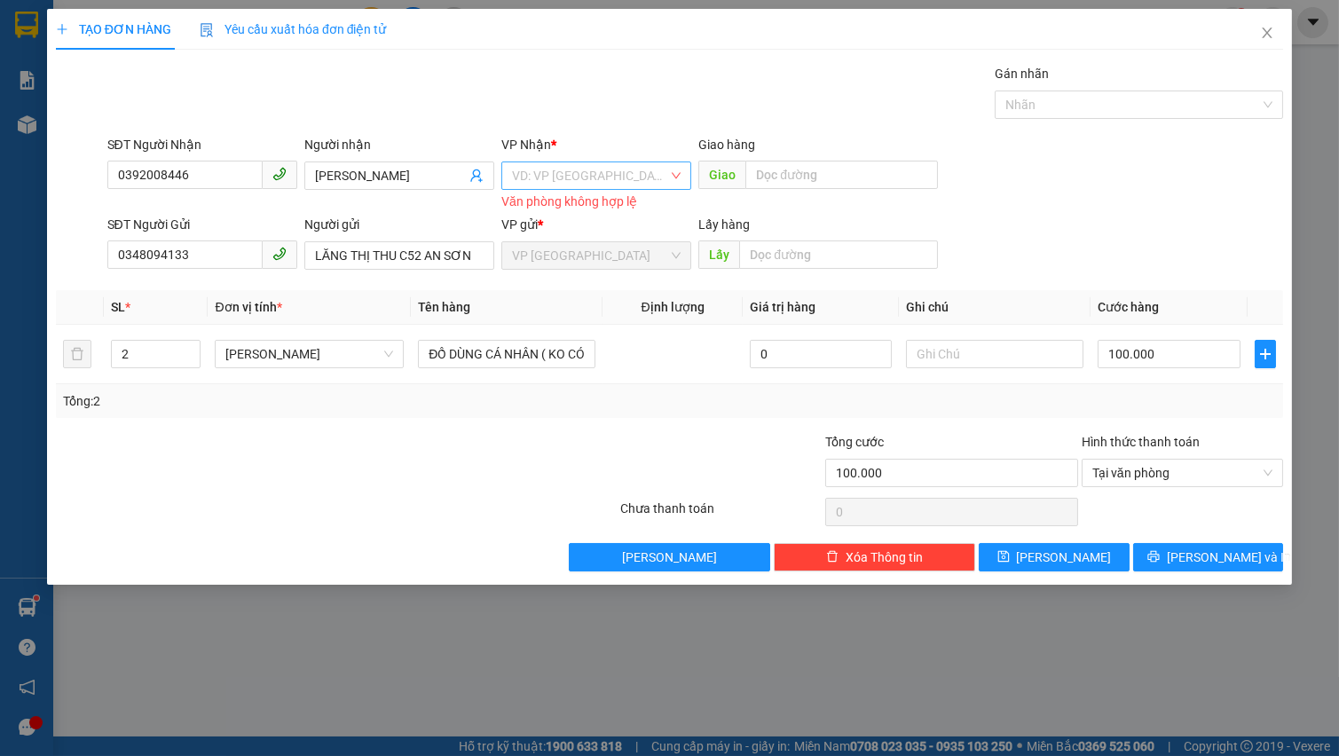
click at [569, 176] on input "search" at bounding box center [590, 175] width 156 height 27
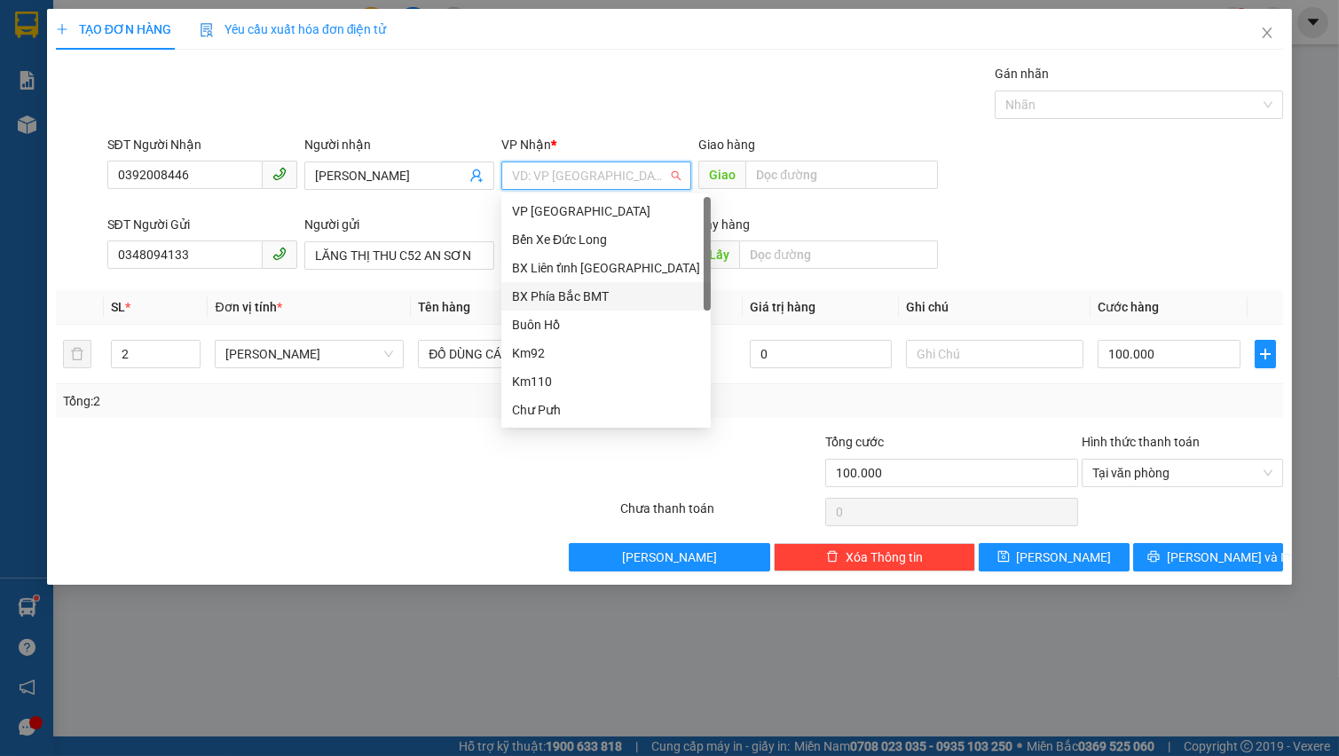
click at [618, 298] on div "BX Phía Bắc BMT" at bounding box center [606, 297] width 188 height 20
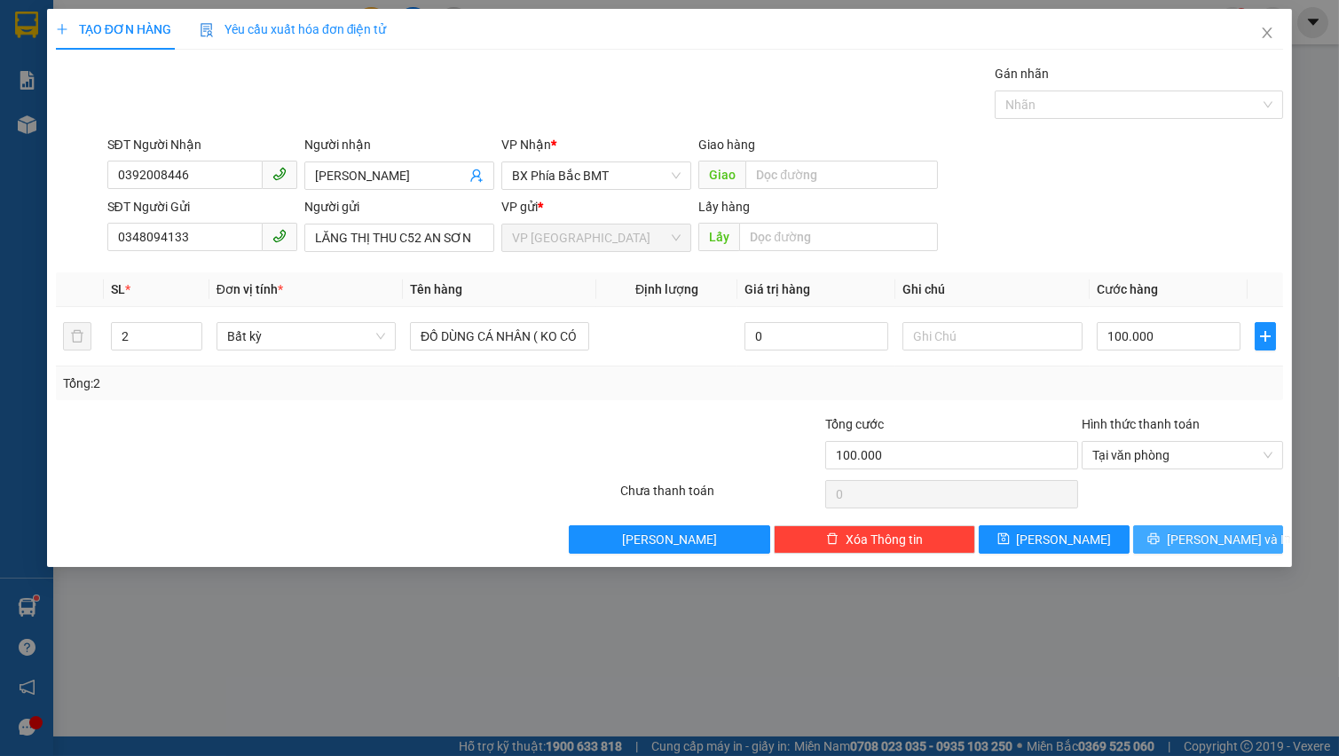
click at [1158, 541] on icon "printer" at bounding box center [1153, 539] width 12 height 12
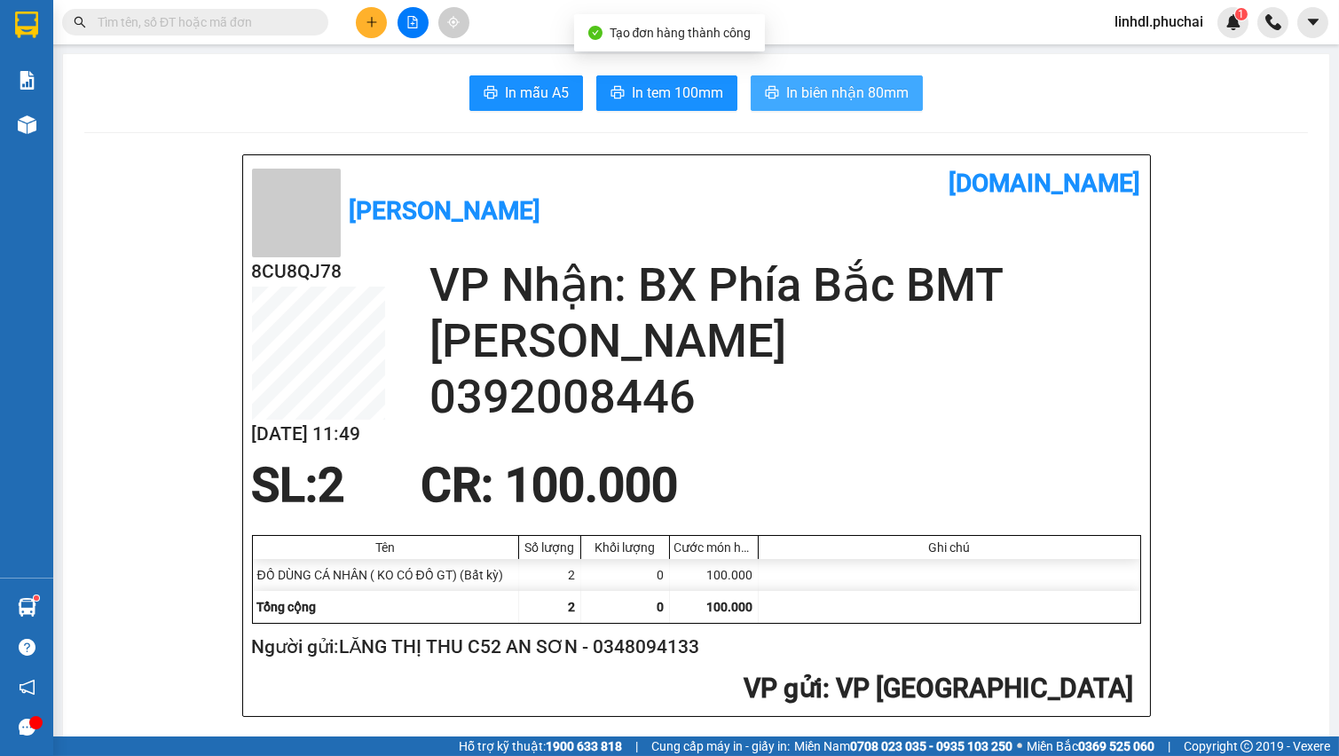
click at [802, 95] on span "In biên nhận 80mm" at bounding box center [847, 93] width 122 height 22
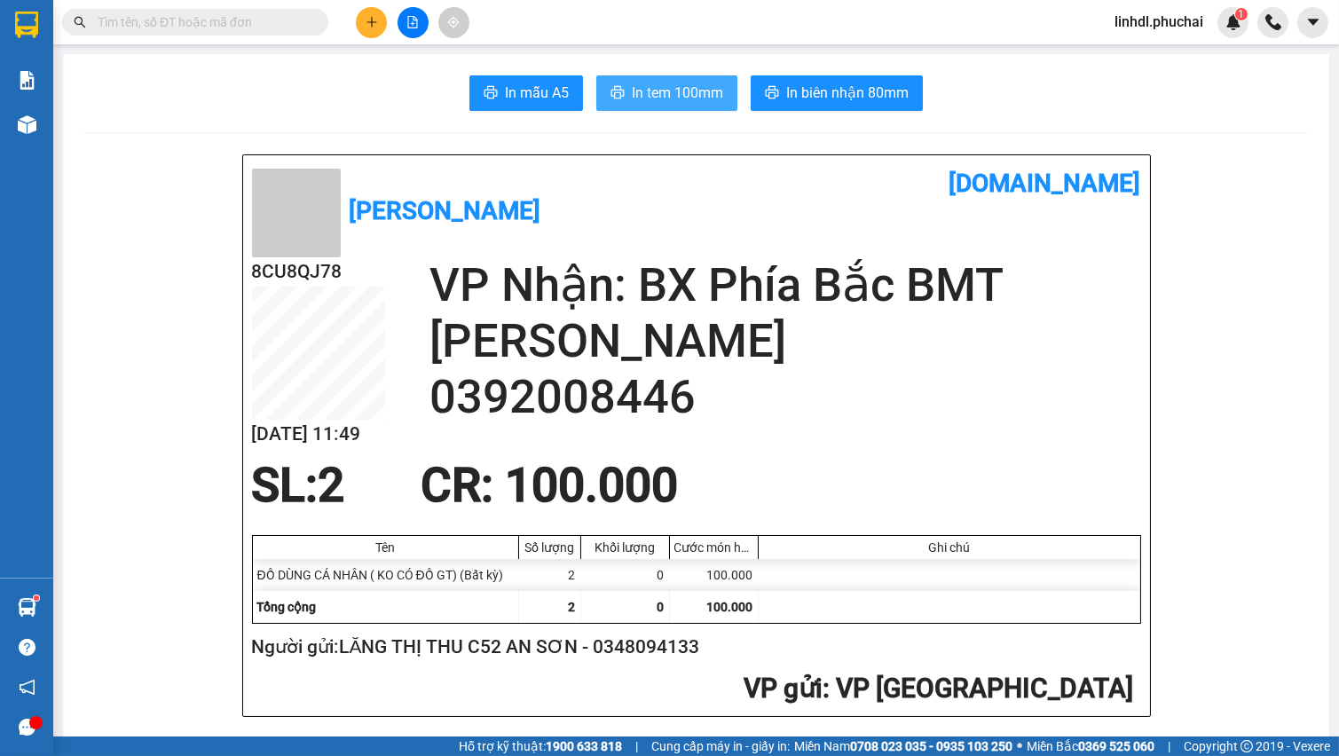
click at [674, 89] on span "In tem 100mm" at bounding box center [677, 93] width 91 height 22
click at [679, 102] on span "In tem 100mm" at bounding box center [677, 93] width 91 height 22
drag, startPoint x: 259, startPoint y: 19, endPoint x: 247, endPoint y: 19, distance: 11.5
click at [257, 19] on input "text" at bounding box center [202, 22] width 209 height 20
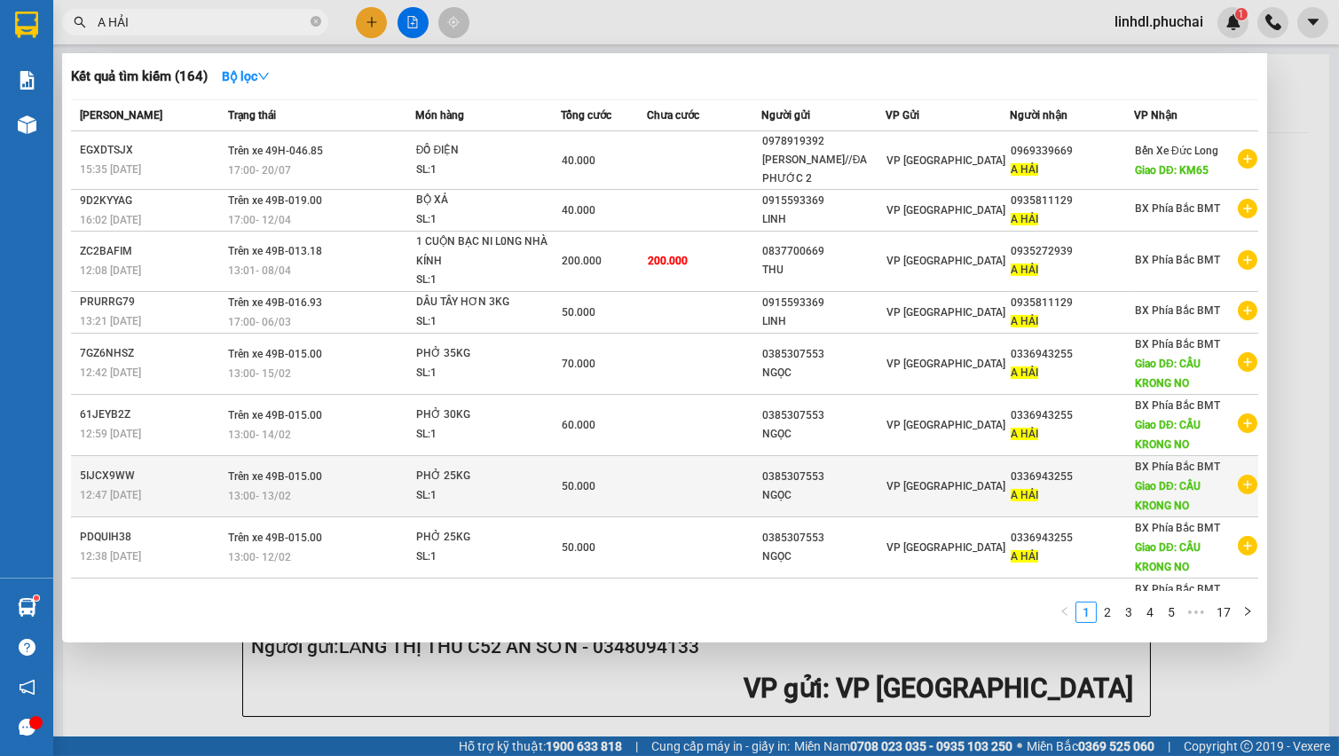
type input "A HẢI"
click at [713, 483] on td at bounding box center [704, 485] width 114 height 61
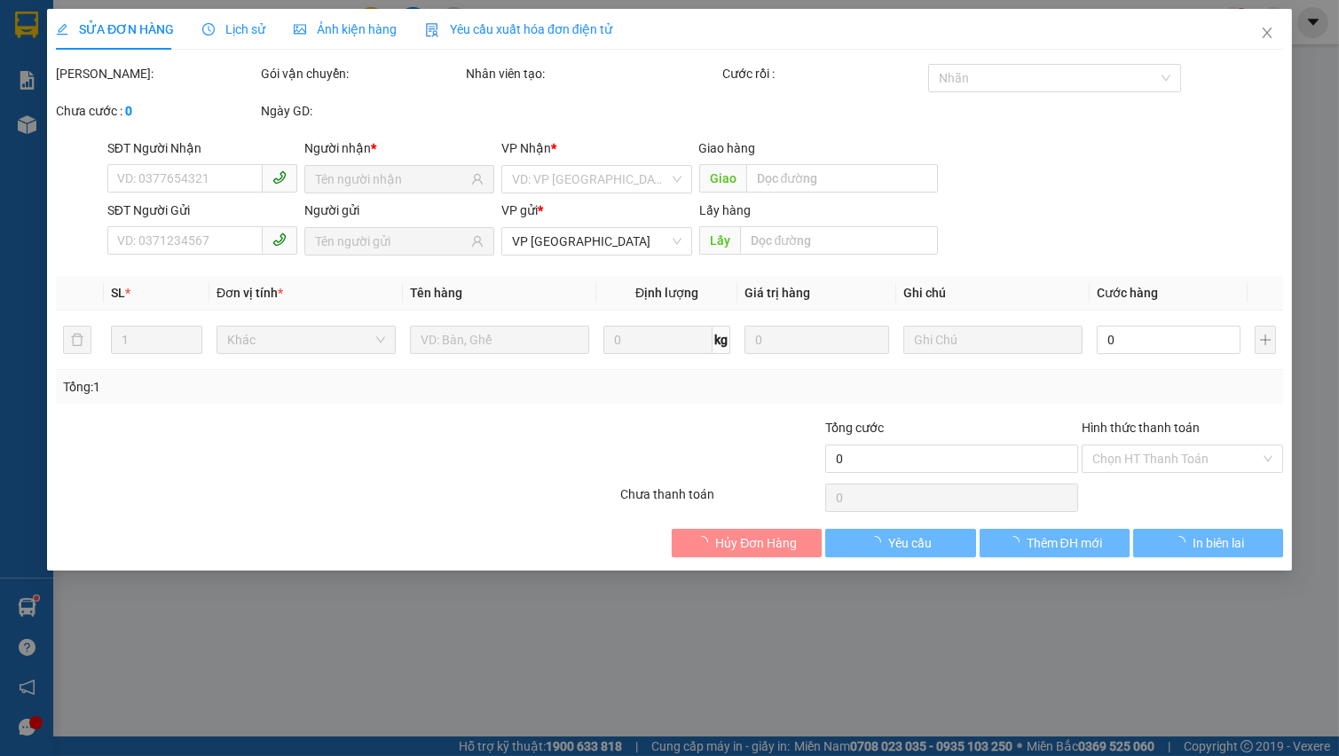
type input "0336943255"
type input "CẦU KRONG NO"
type input "0385307553"
type input "50.000"
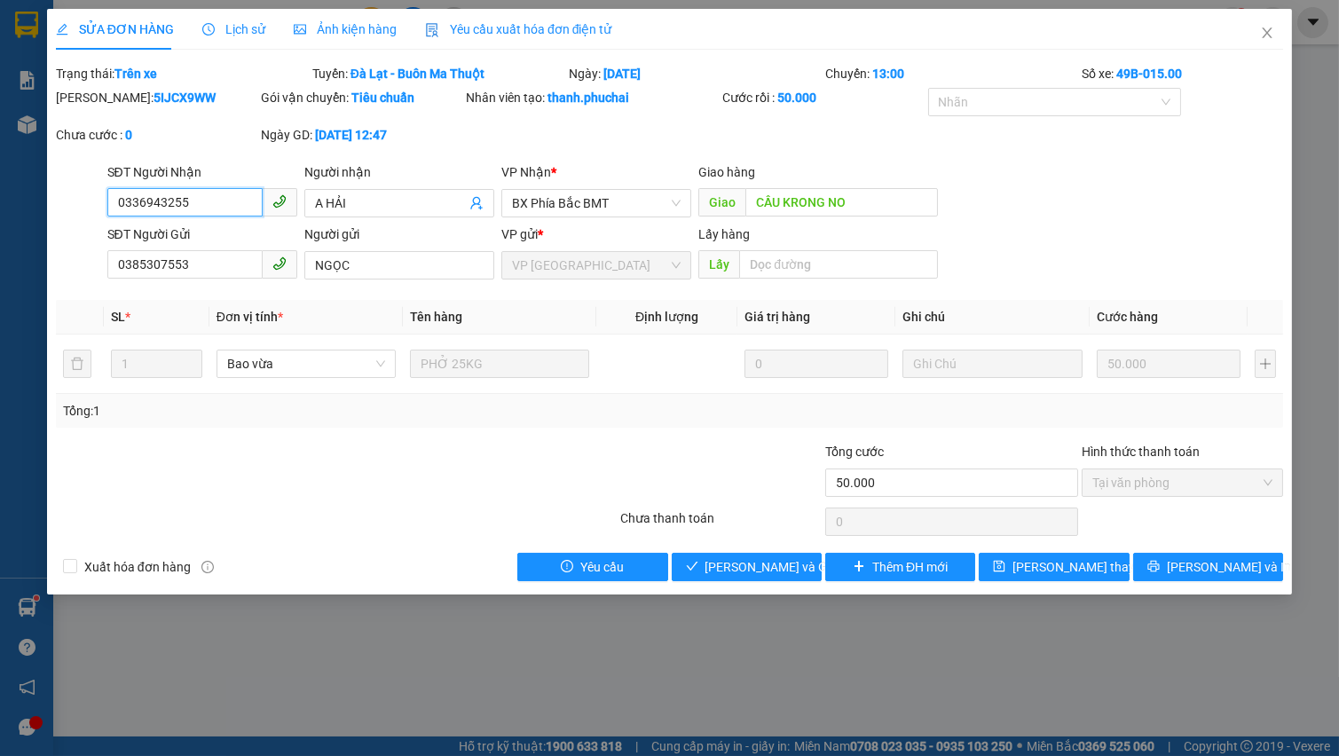
click at [202, 203] on input "0336943255" at bounding box center [184, 202] width 155 height 28
click at [1270, 35] on icon "close" at bounding box center [1267, 33] width 14 height 14
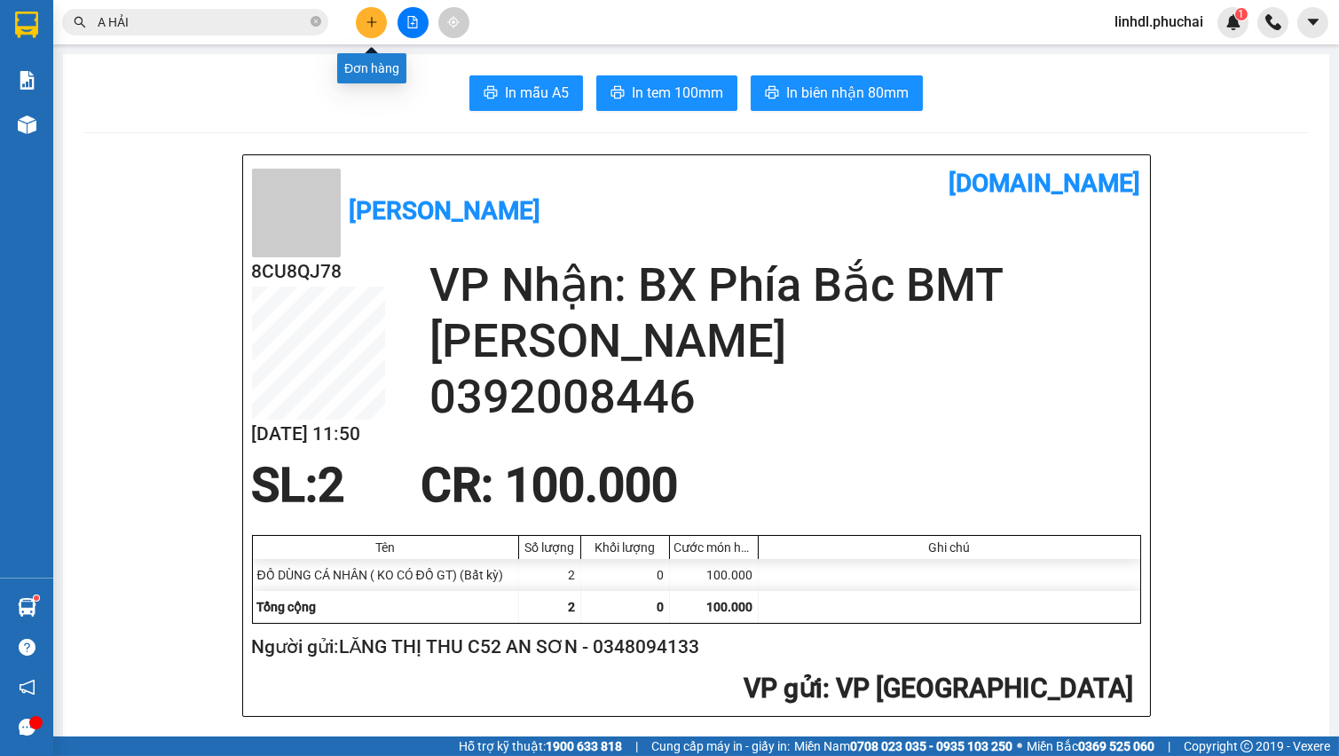
click at [373, 21] on icon "plus" at bounding box center [371, 21] width 10 height 1
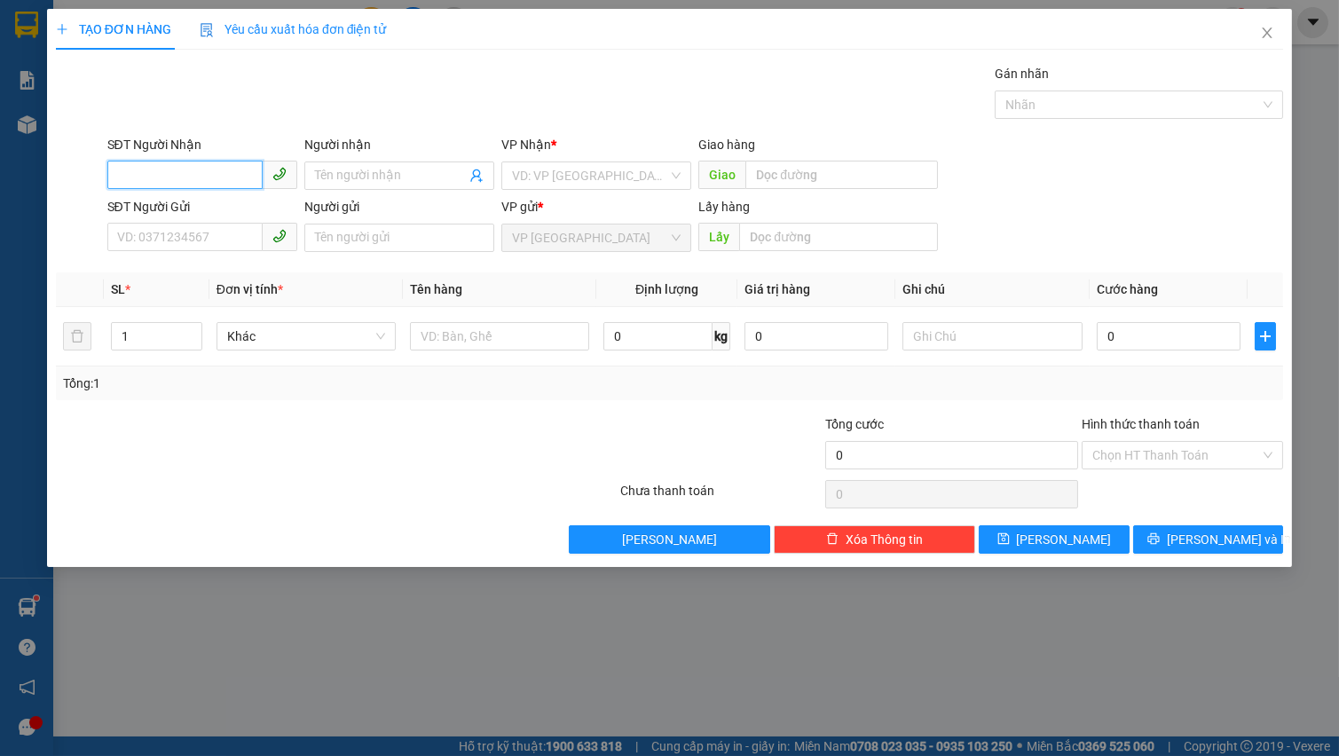
click at [155, 171] on input "SĐT Người Nhận" at bounding box center [184, 175] width 155 height 28
paste input "0336943255"
type input "0336943255"
click at [218, 174] on input "0336943255" at bounding box center [184, 175] width 155 height 28
click at [203, 208] on div "0336943255 - HẢI" at bounding box center [202, 211] width 169 height 20
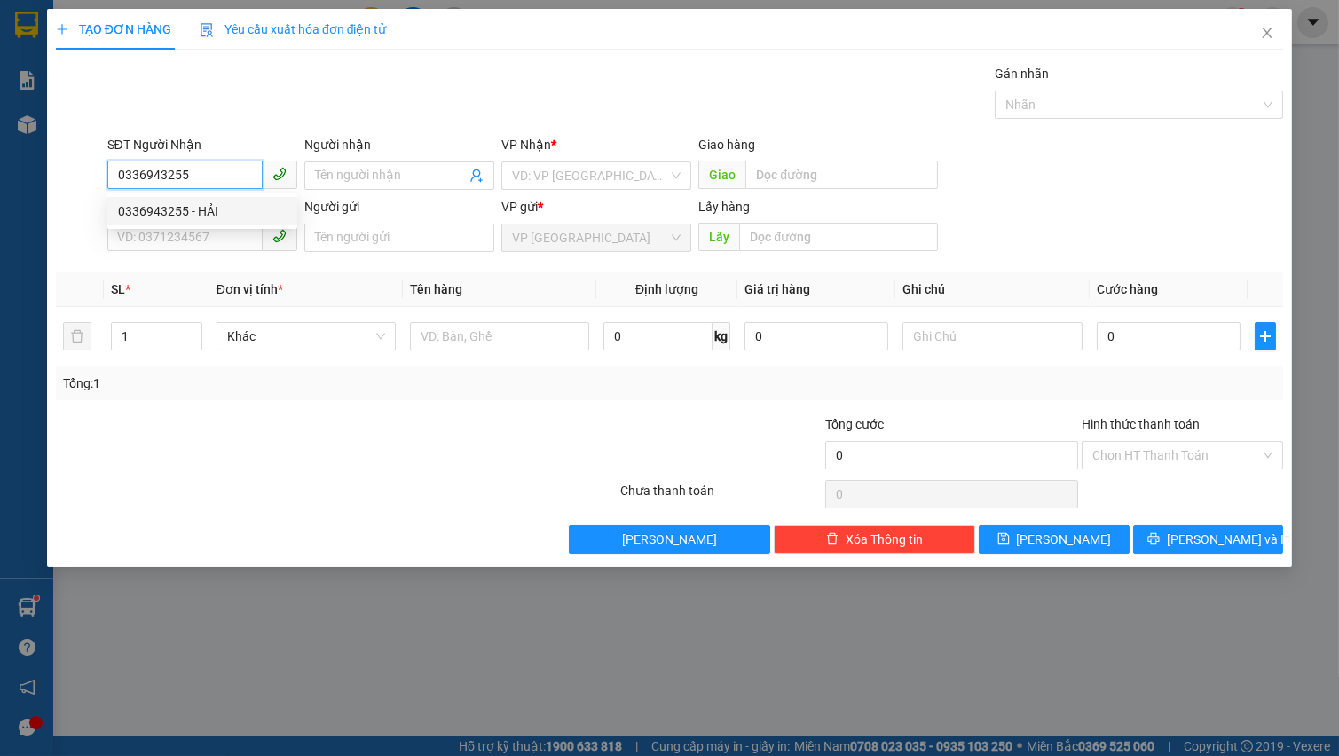
type input "HẢI"
type input "CẦU KRONGNO"
type input "60.000"
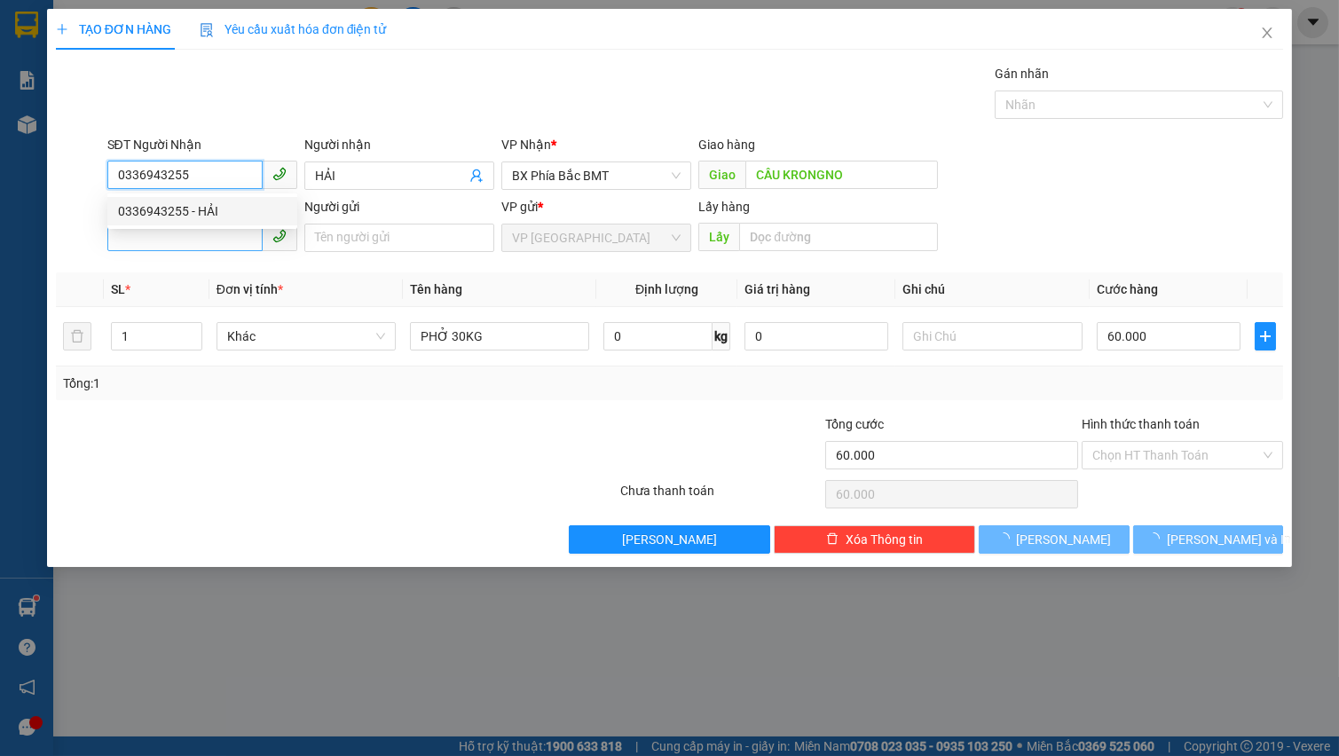
type input "0336943255"
click at [203, 230] on input "SĐT Người Gửi" at bounding box center [184, 237] width 155 height 28
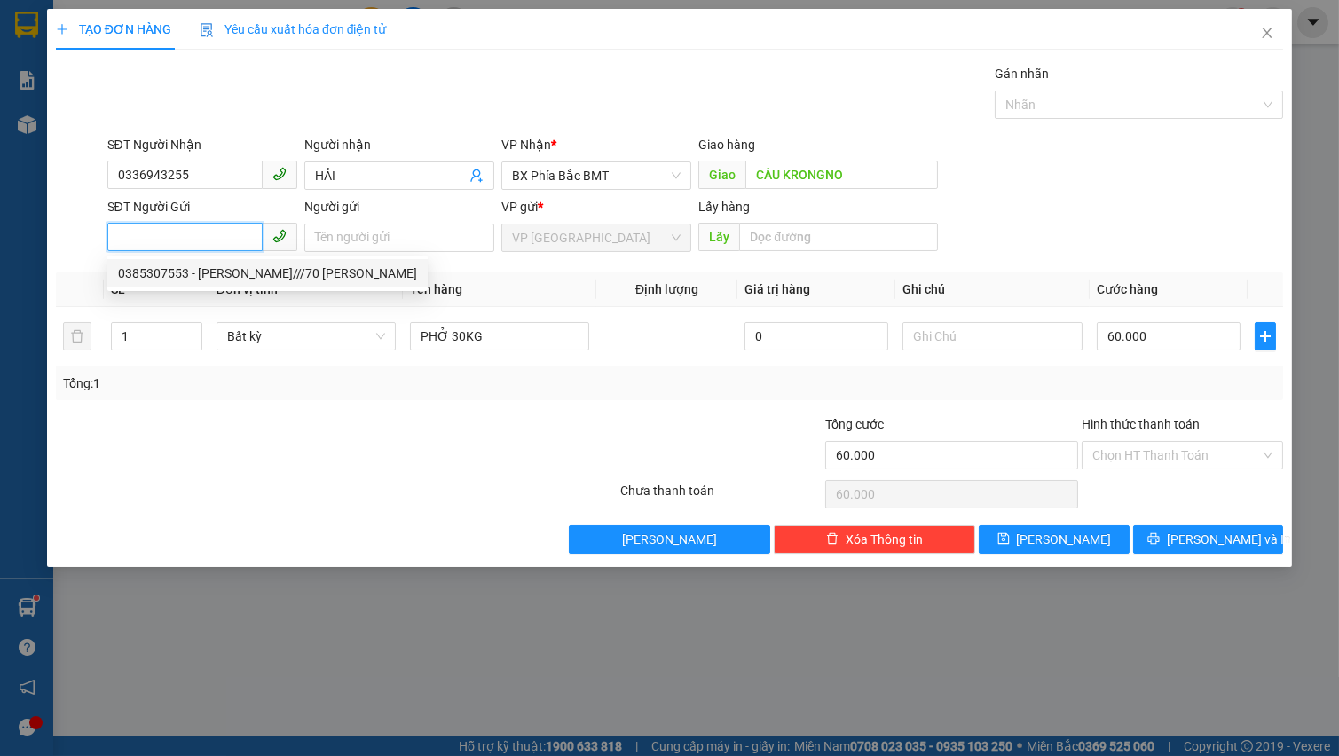
click at [227, 277] on div "0385307553 - [PERSON_NAME]///70 [PERSON_NAME]" at bounding box center [267, 273] width 299 height 20
type input "0385307553"
type input "[PERSON_NAME]///70 [PERSON_NAME]"
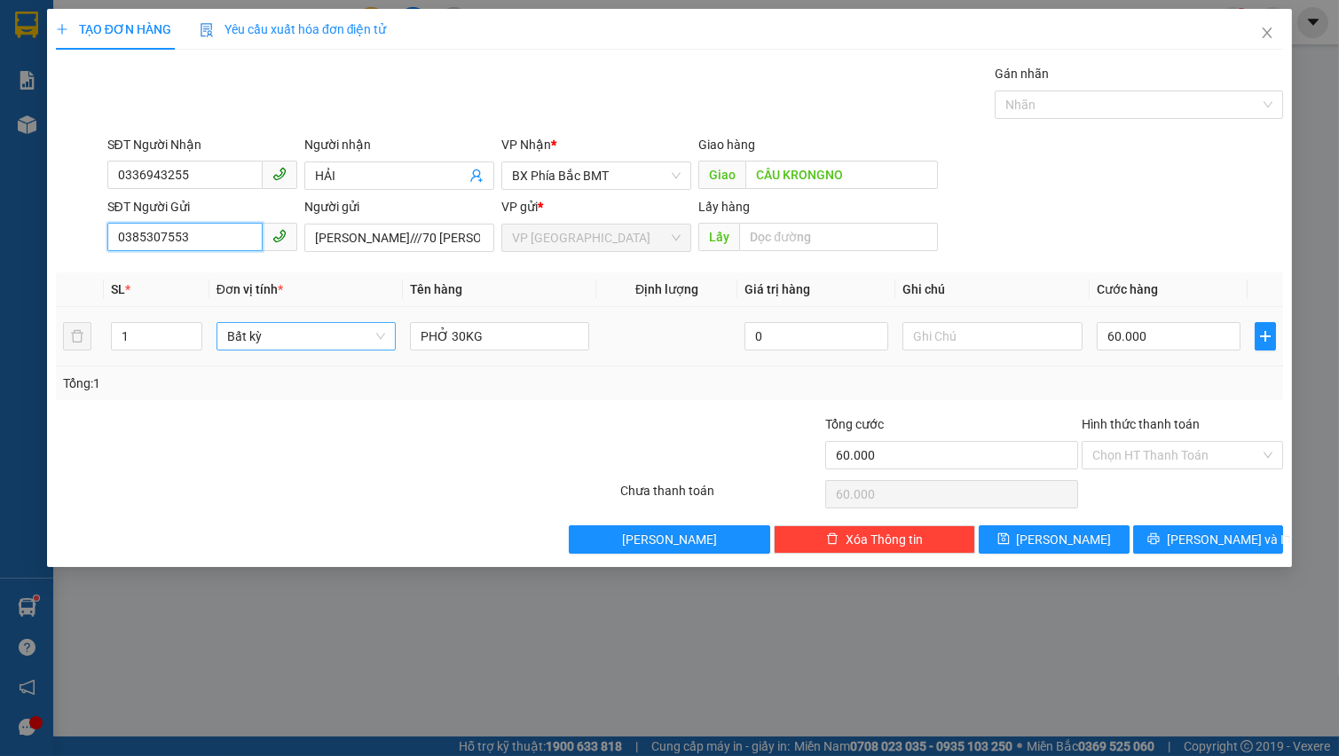
click at [264, 329] on span "Bất kỳ" at bounding box center [306, 336] width 158 height 27
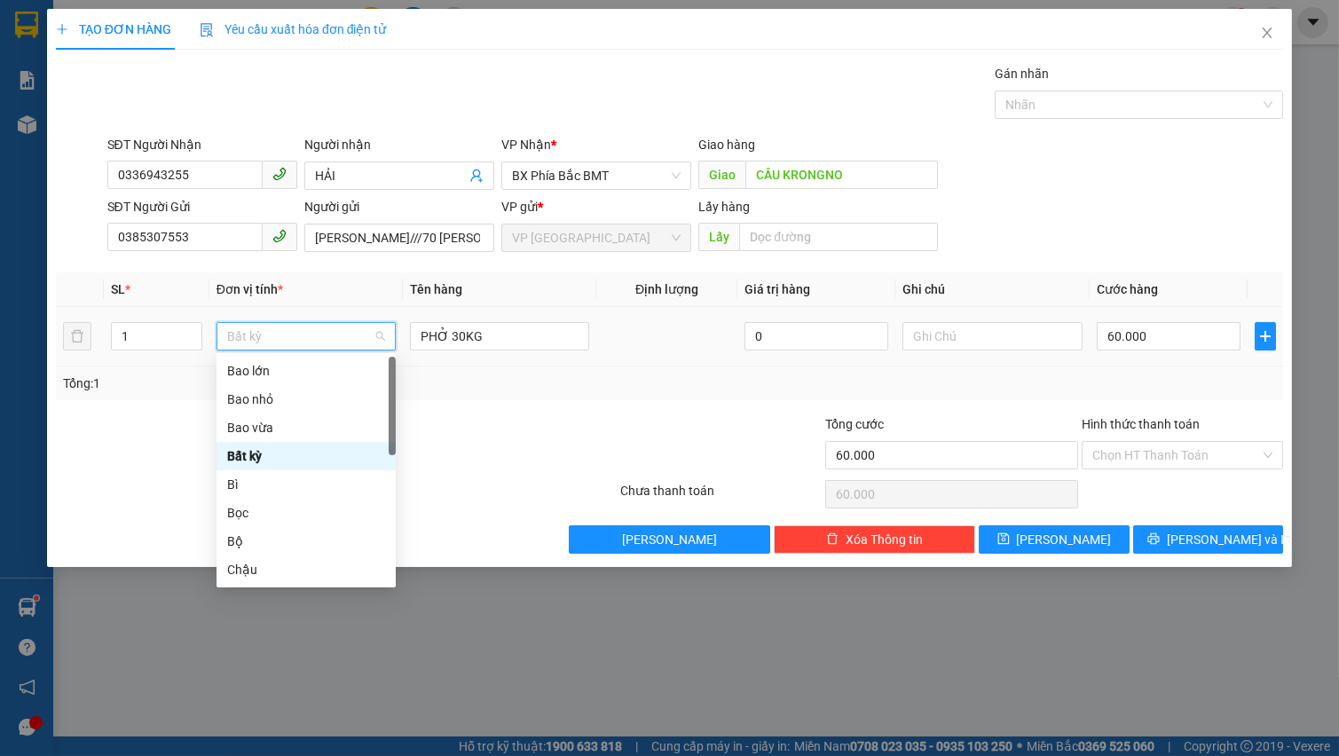
type input "B"
drag, startPoint x: 266, startPoint y: 431, endPoint x: 371, endPoint y: 421, distance: 105.1
click at [267, 431] on div "Bao vừa" at bounding box center [306, 428] width 158 height 20
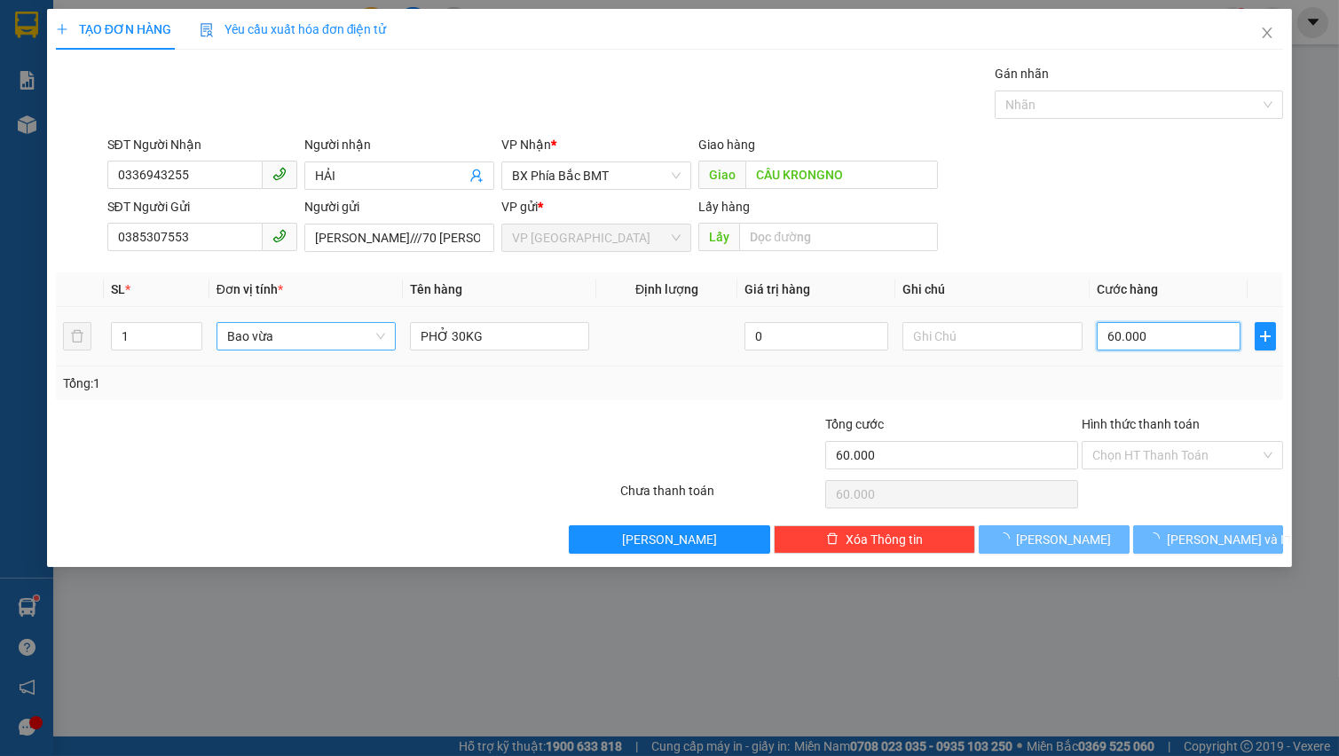
click at [1149, 345] on input "60.000" at bounding box center [1168, 336] width 145 height 28
type input "0"
type input "6"
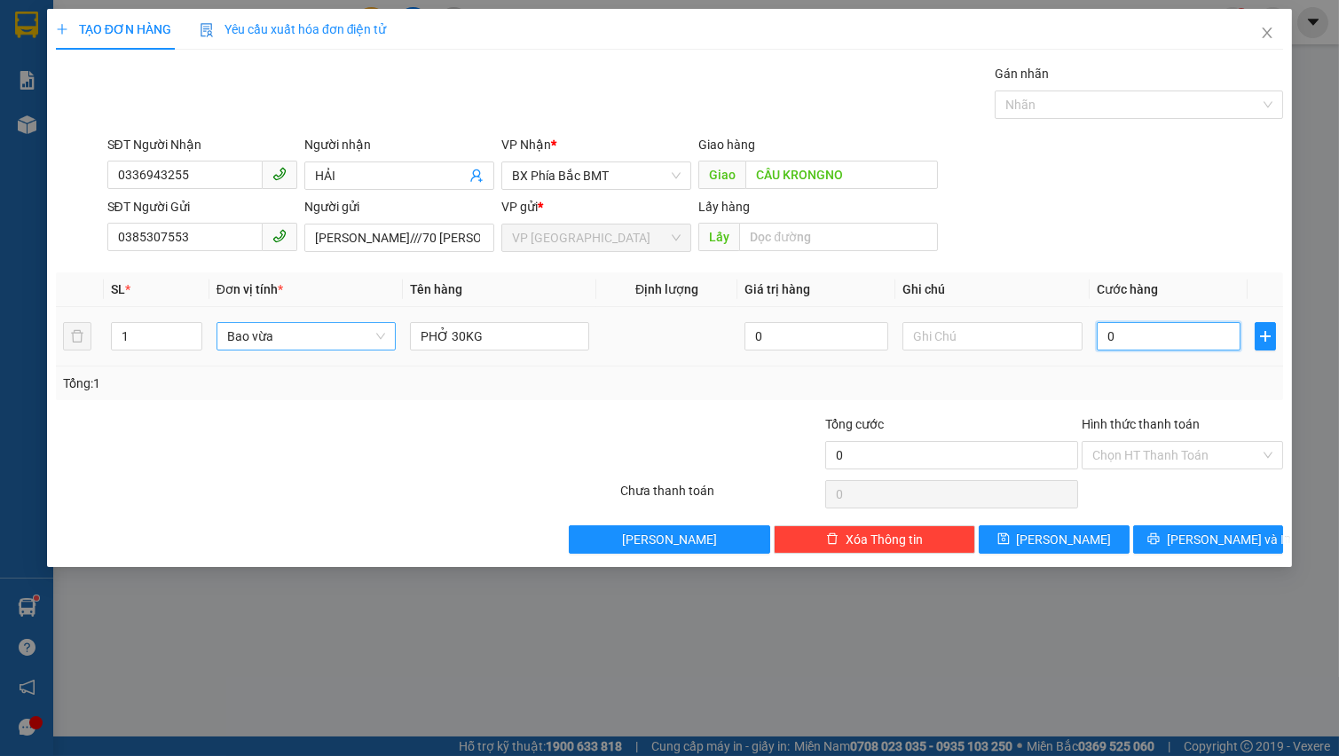
type input "6"
type input "06"
type input "60"
type input "060"
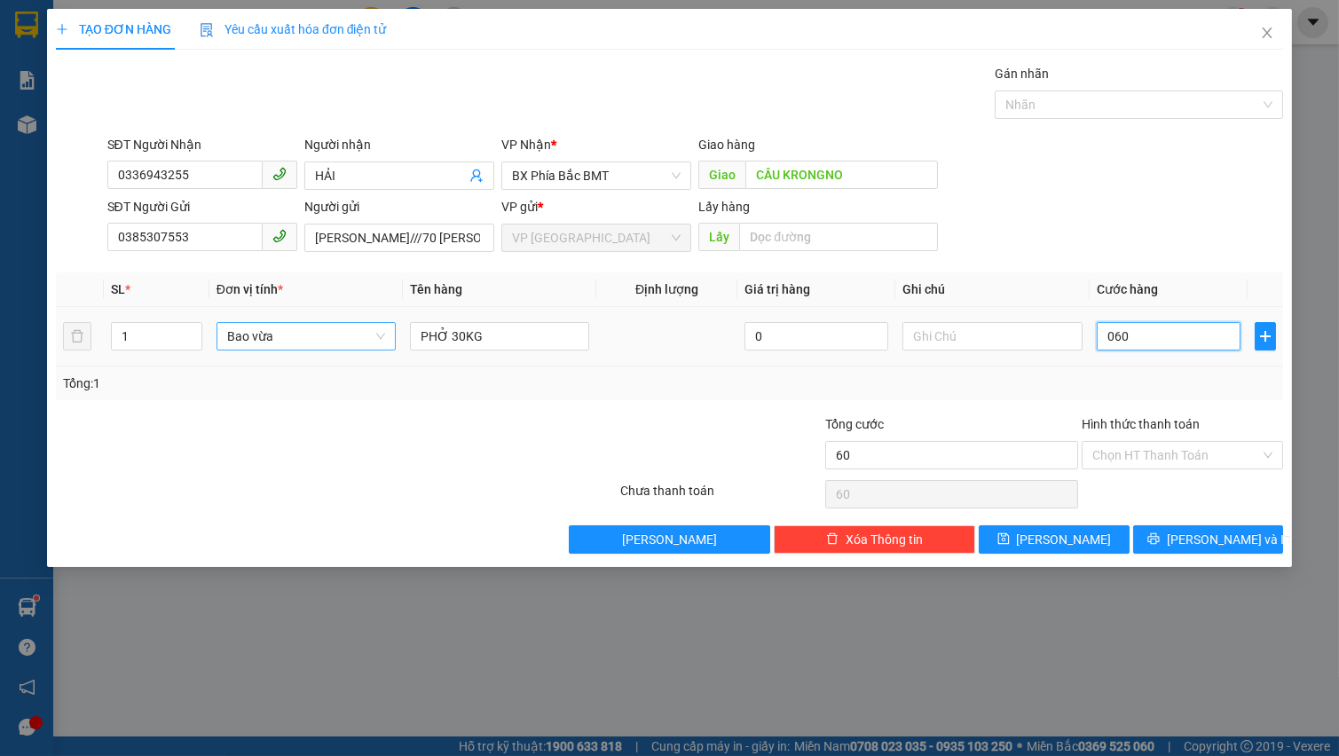
type input "600"
type input "0.600"
type input "6.000"
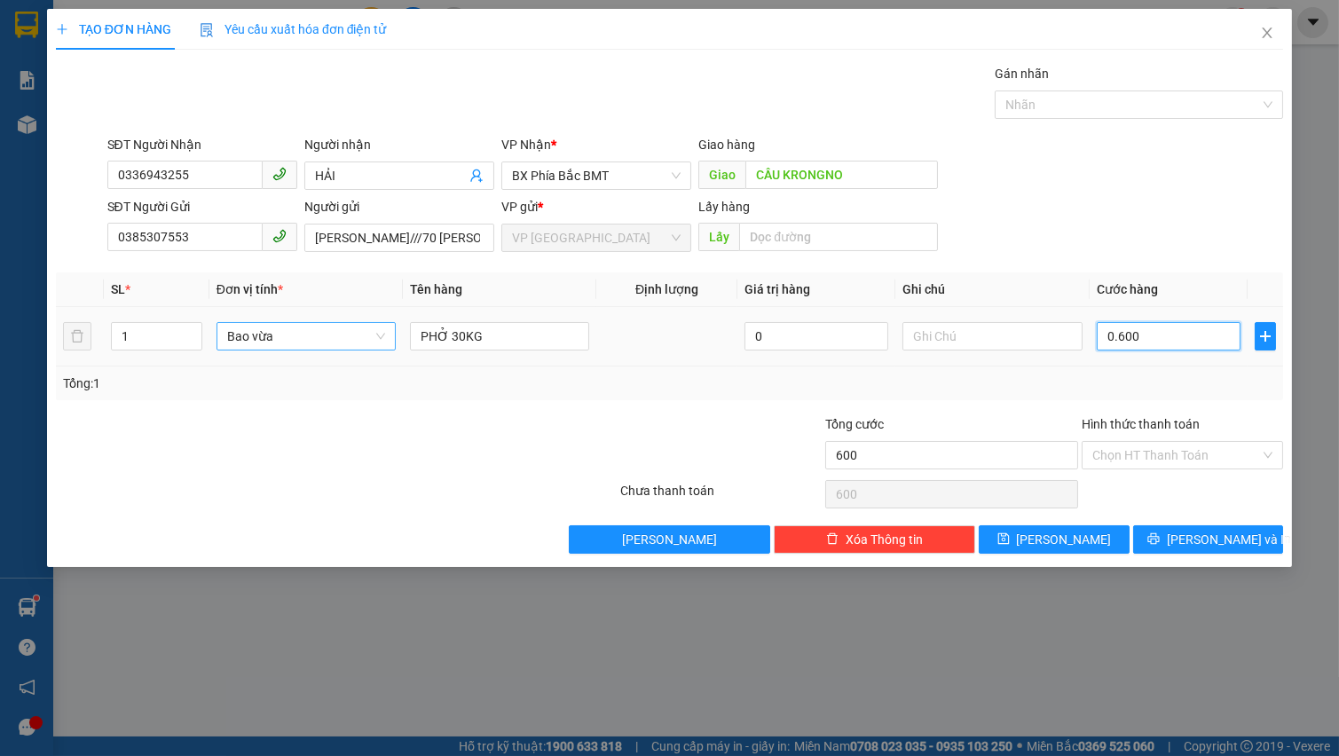
type input "06.000"
type input "60.000"
drag, startPoint x: 1162, startPoint y: 459, endPoint x: 1167, endPoint y: 470, distance: 11.9
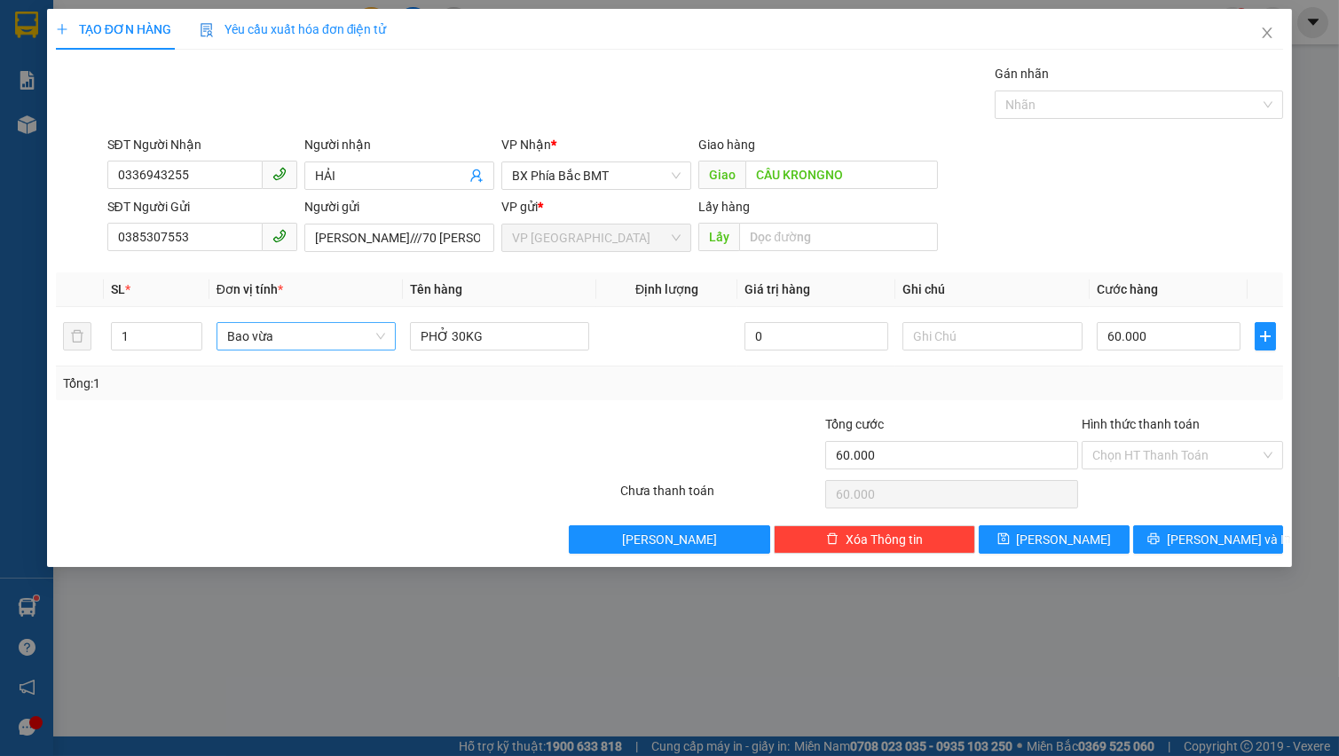
click at [1163, 460] on input "Hình thức thanh toán" at bounding box center [1176, 455] width 168 height 27
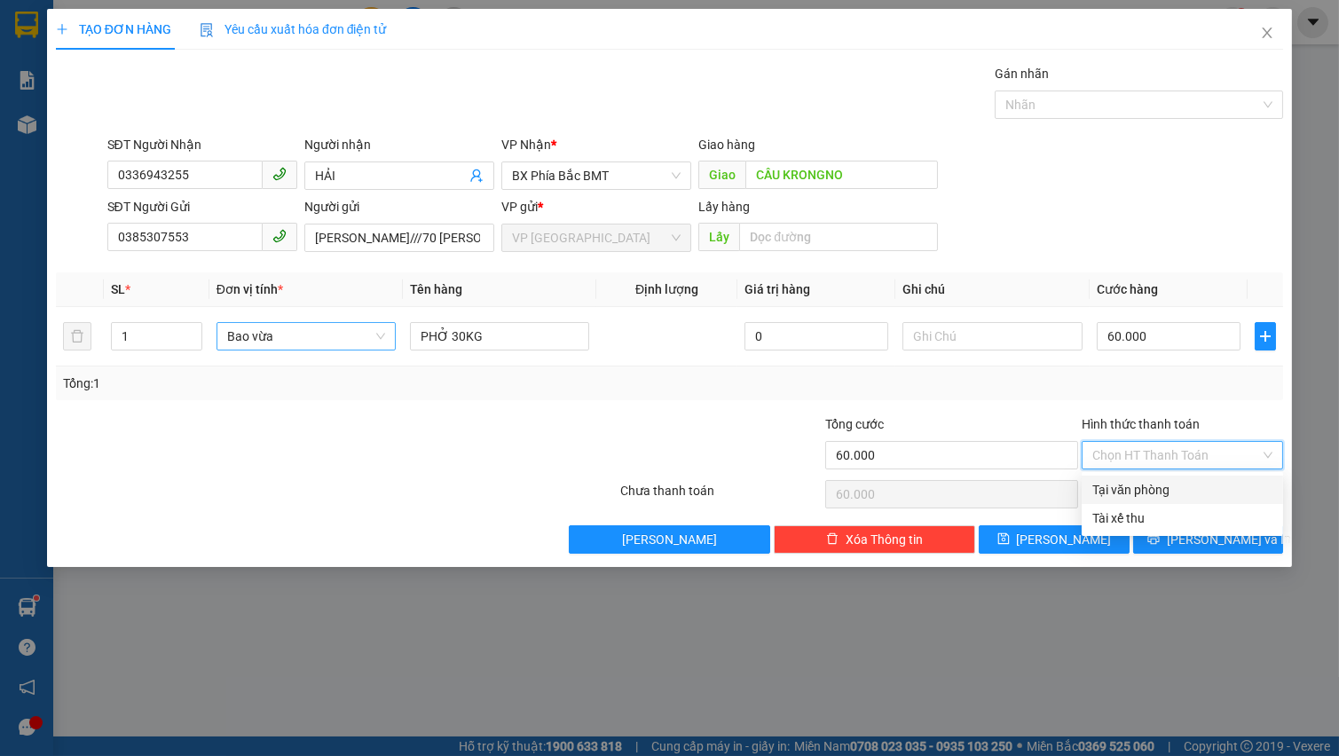
click at [1171, 486] on div "Tại văn phòng" at bounding box center [1182, 490] width 180 height 20
type input "0"
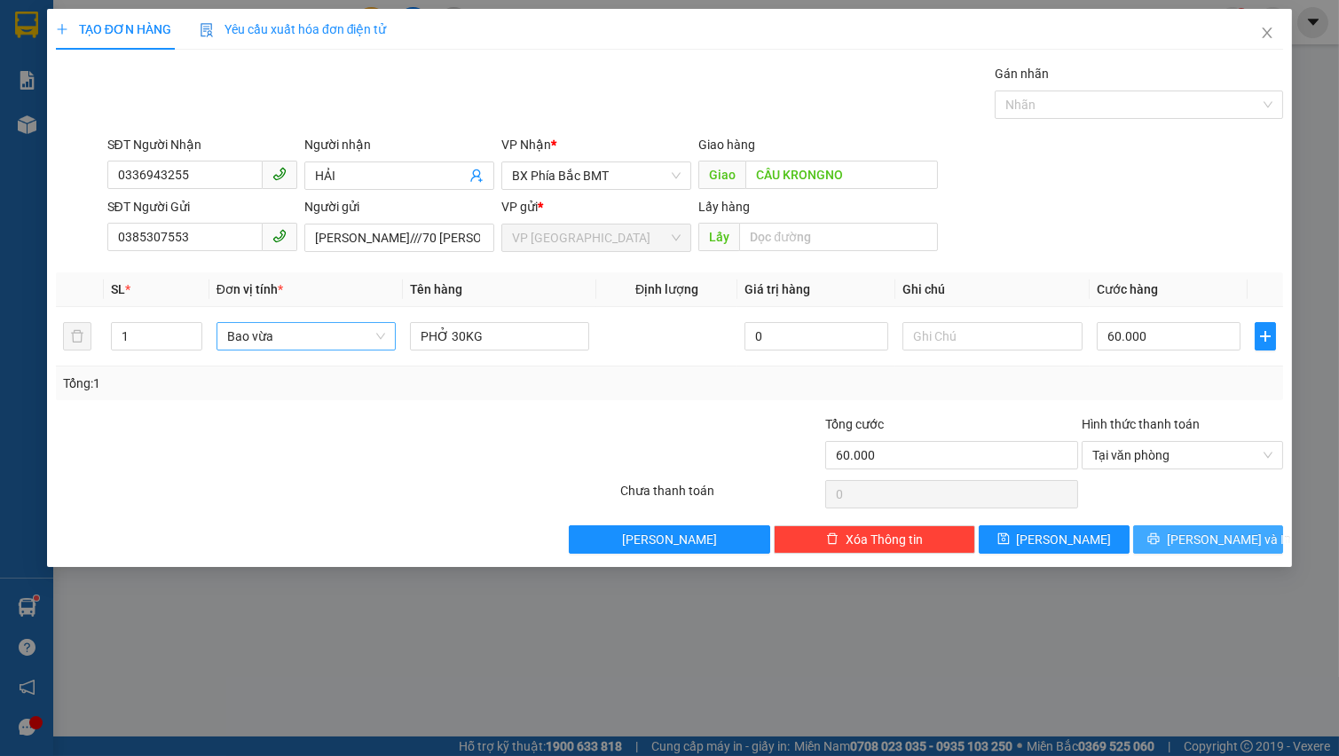
click at [1158, 533] on icon "printer" at bounding box center [1153, 539] width 12 height 12
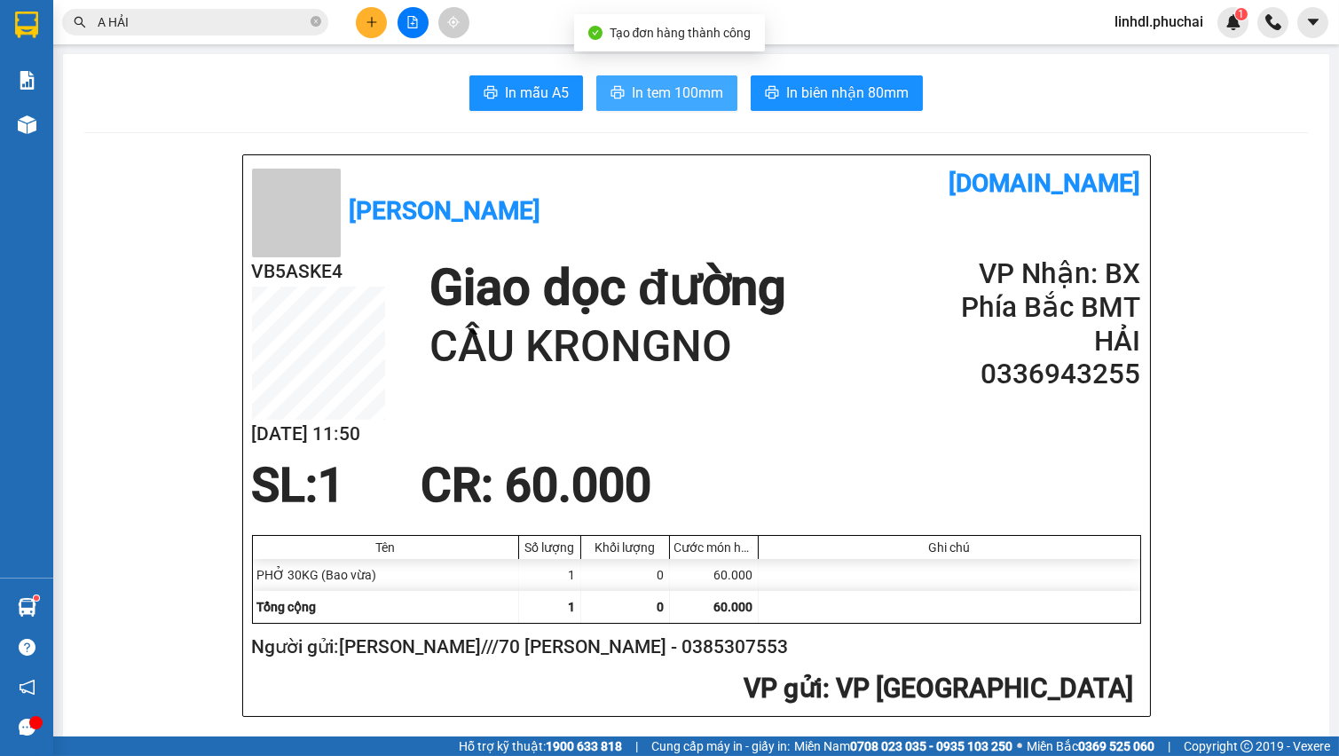
click at [632, 103] on span "In tem 100mm" at bounding box center [677, 93] width 91 height 22
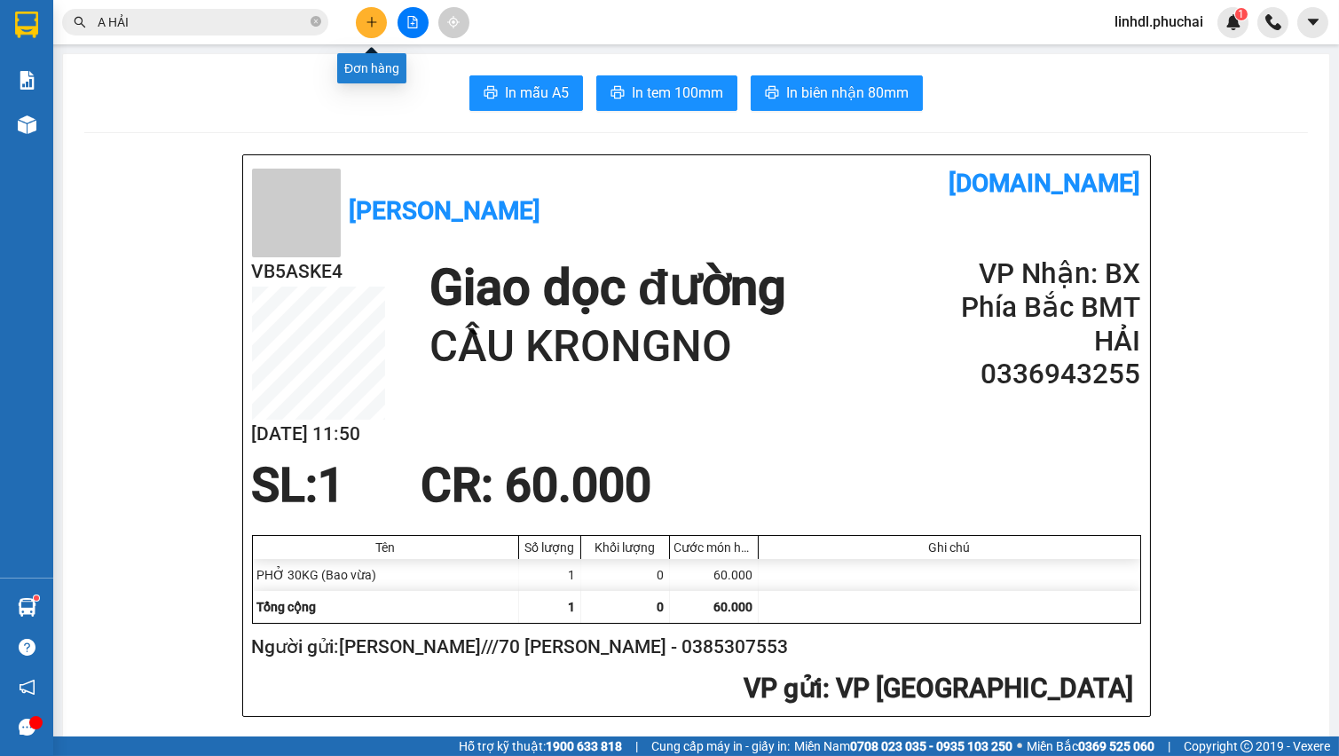
click at [381, 15] on button at bounding box center [371, 22] width 31 height 31
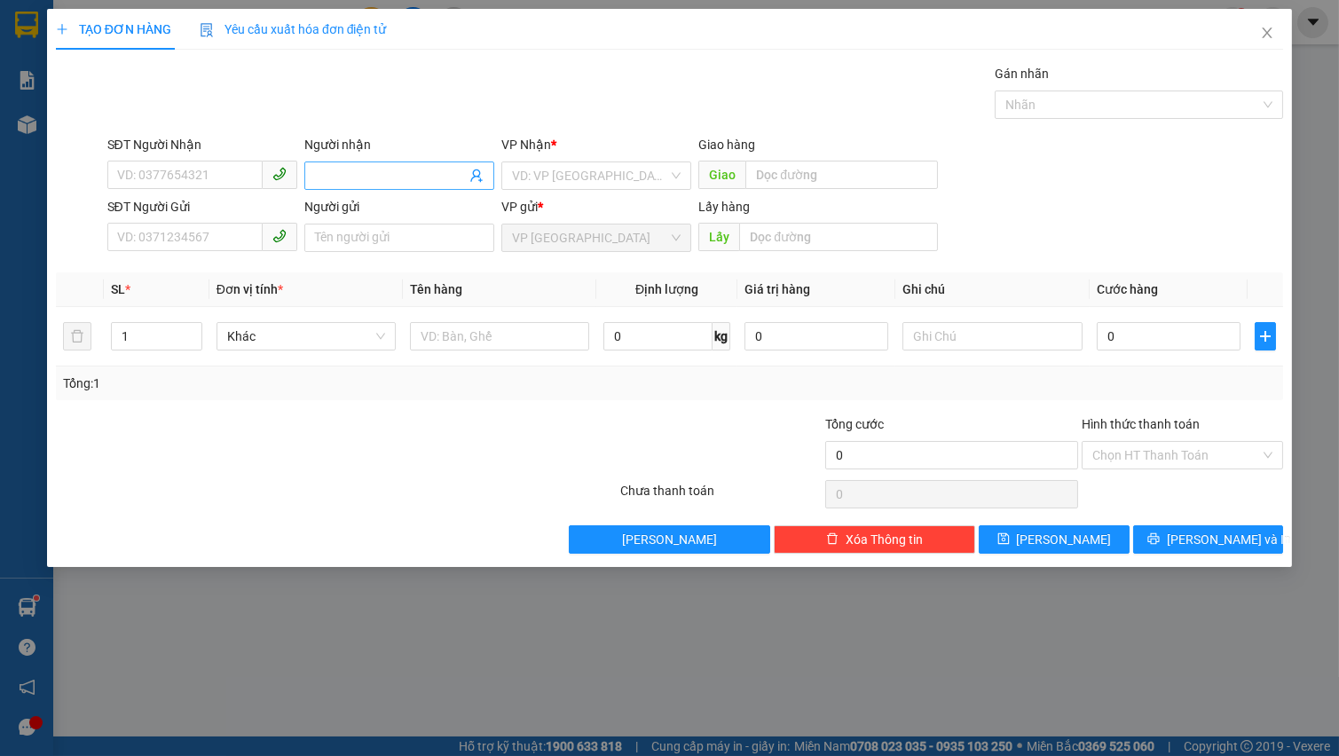
click at [357, 164] on span at bounding box center [399, 175] width 190 height 28
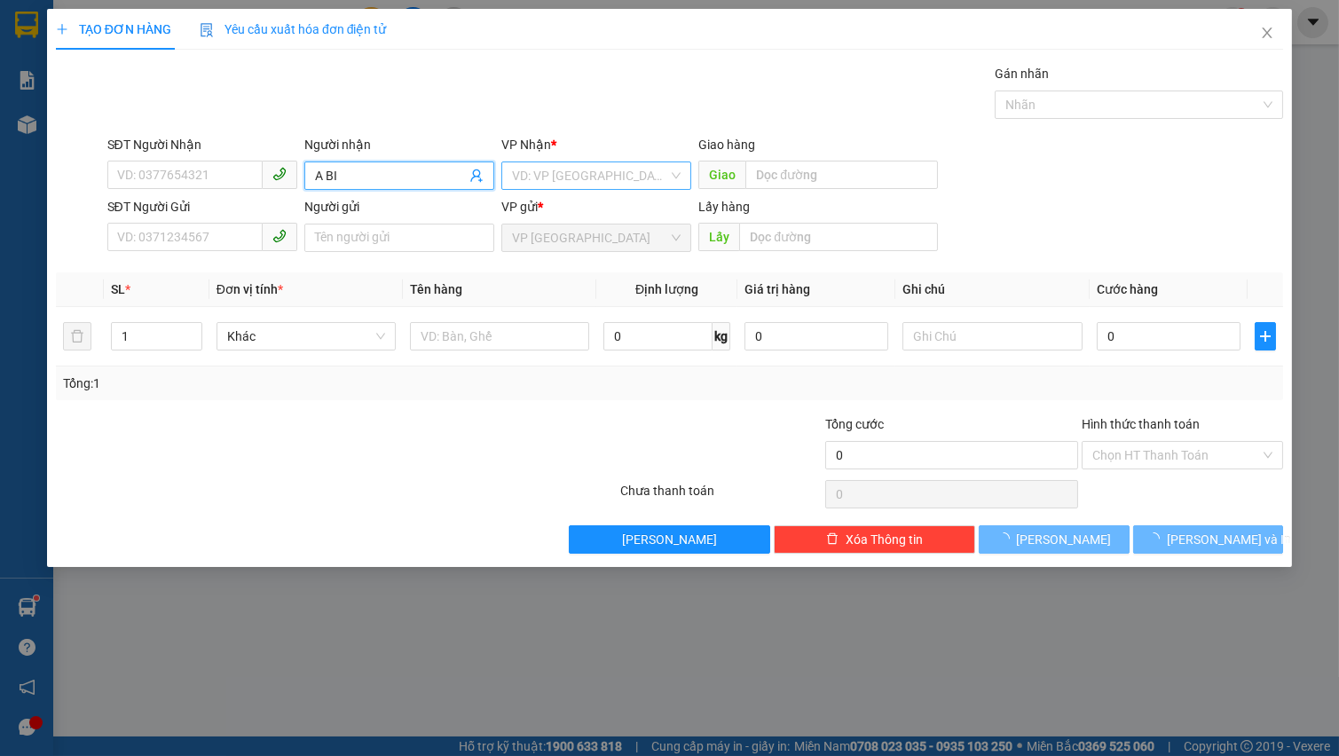
type input "A BI"
click at [592, 167] on input "search" at bounding box center [590, 175] width 156 height 27
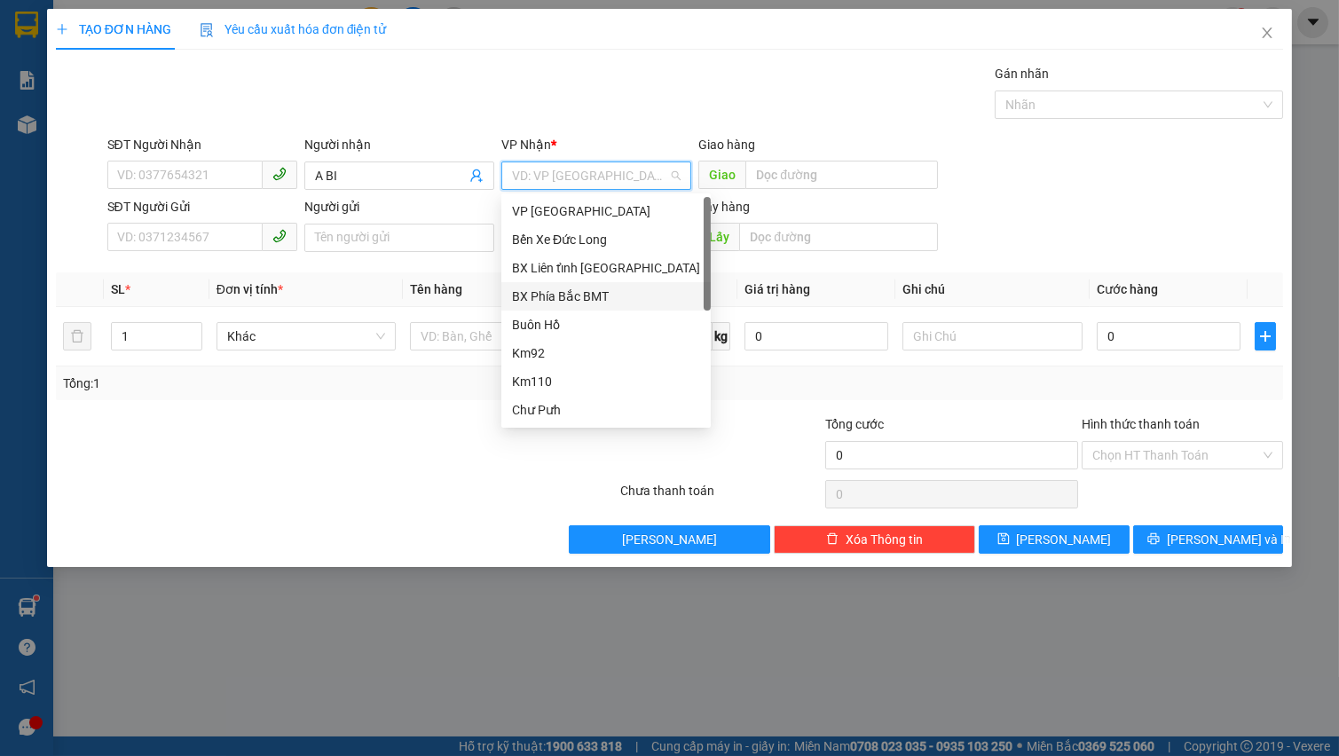
click at [606, 295] on div "BX Phía Bắc BMT" at bounding box center [606, 297] width 188 height 20
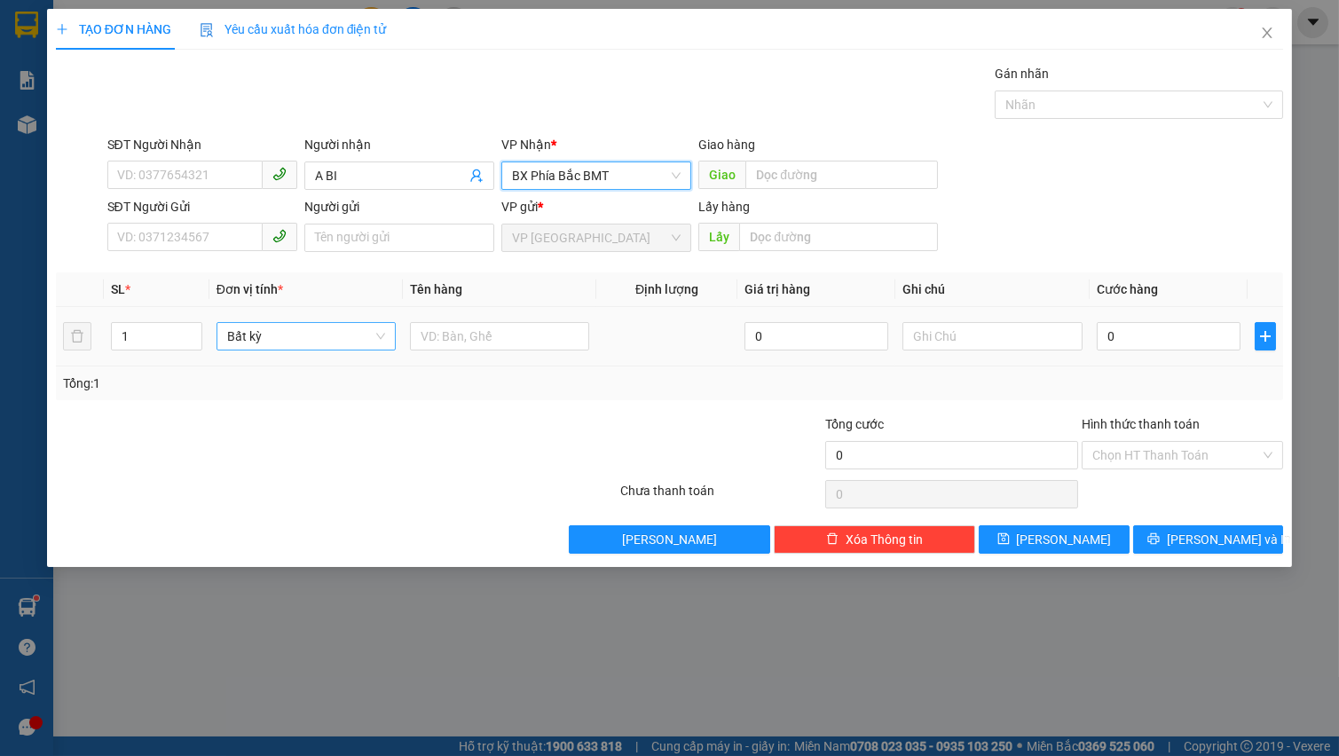
click at [323, 333] on span "Bất kỳ" at bounding box center [306, 336] width 158 height 27
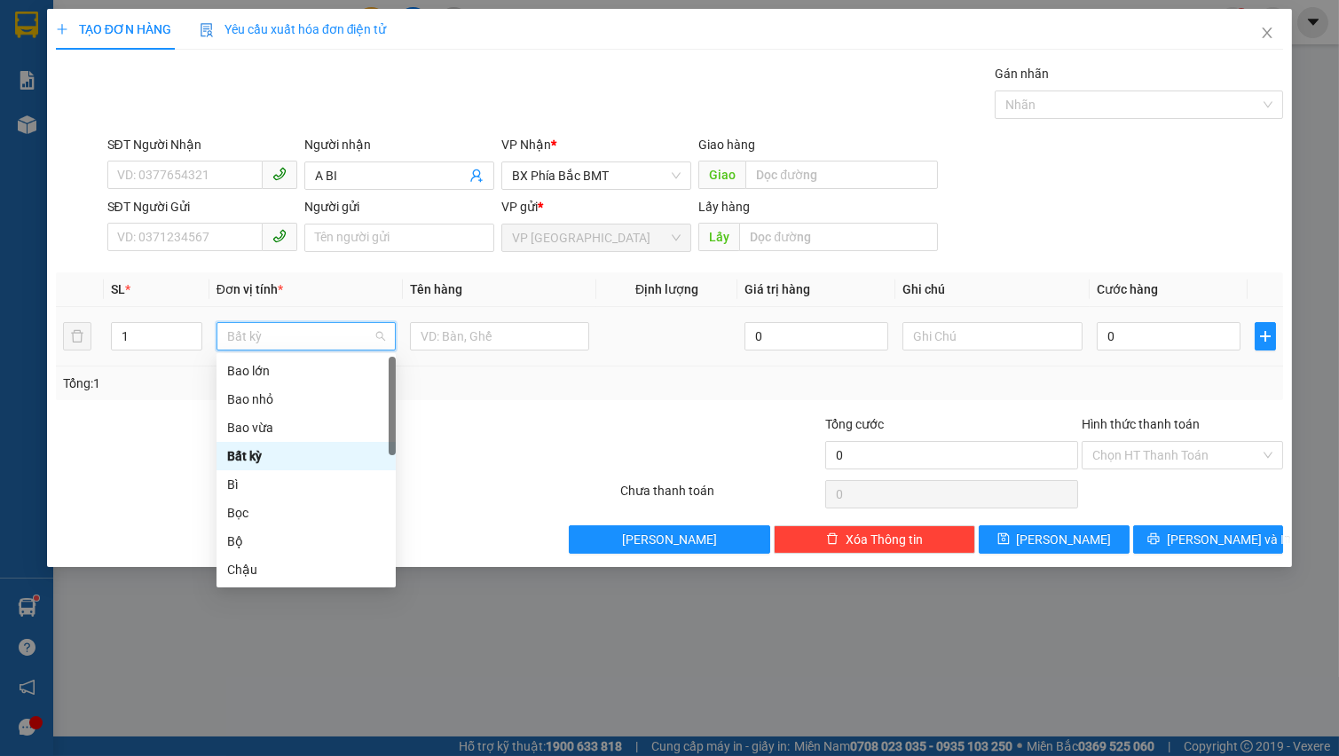
type input "T"
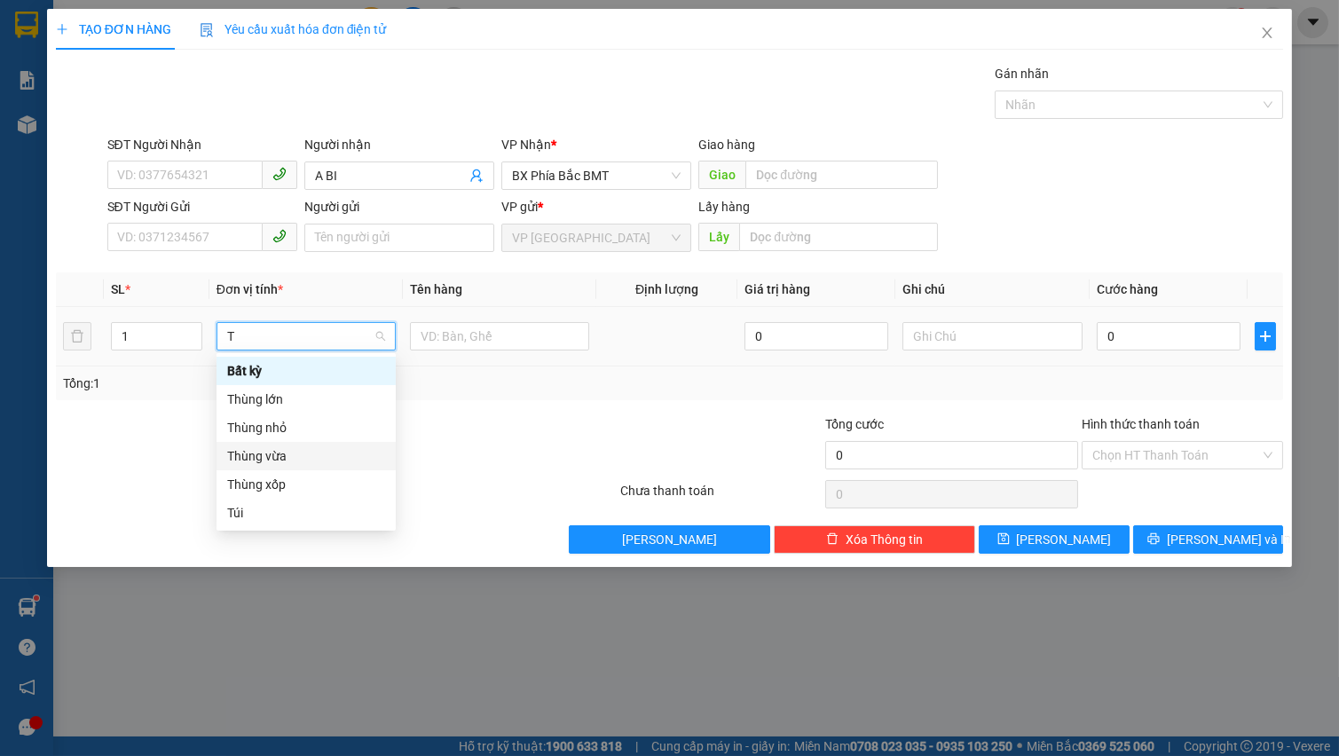
click at [319, 459] on div "Thùng vừa" at bounding box center [306, 456] width 158 height 20
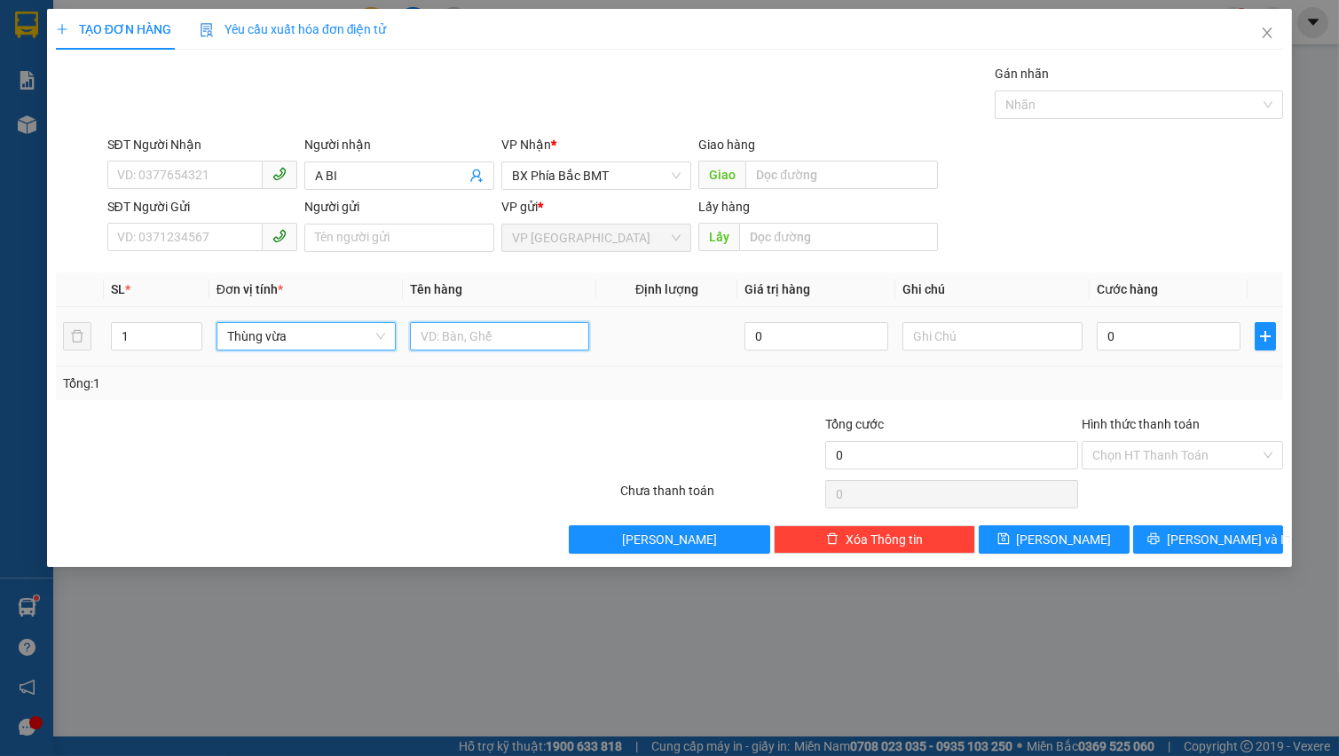
click at [447, 338] on input "text" at bounding box center [499, 336] width 179 height 28
type input "DÂU"
click at [1144, 342] on input "0" at bounding box center [1168, 336] width 145 height 28
type input "5"
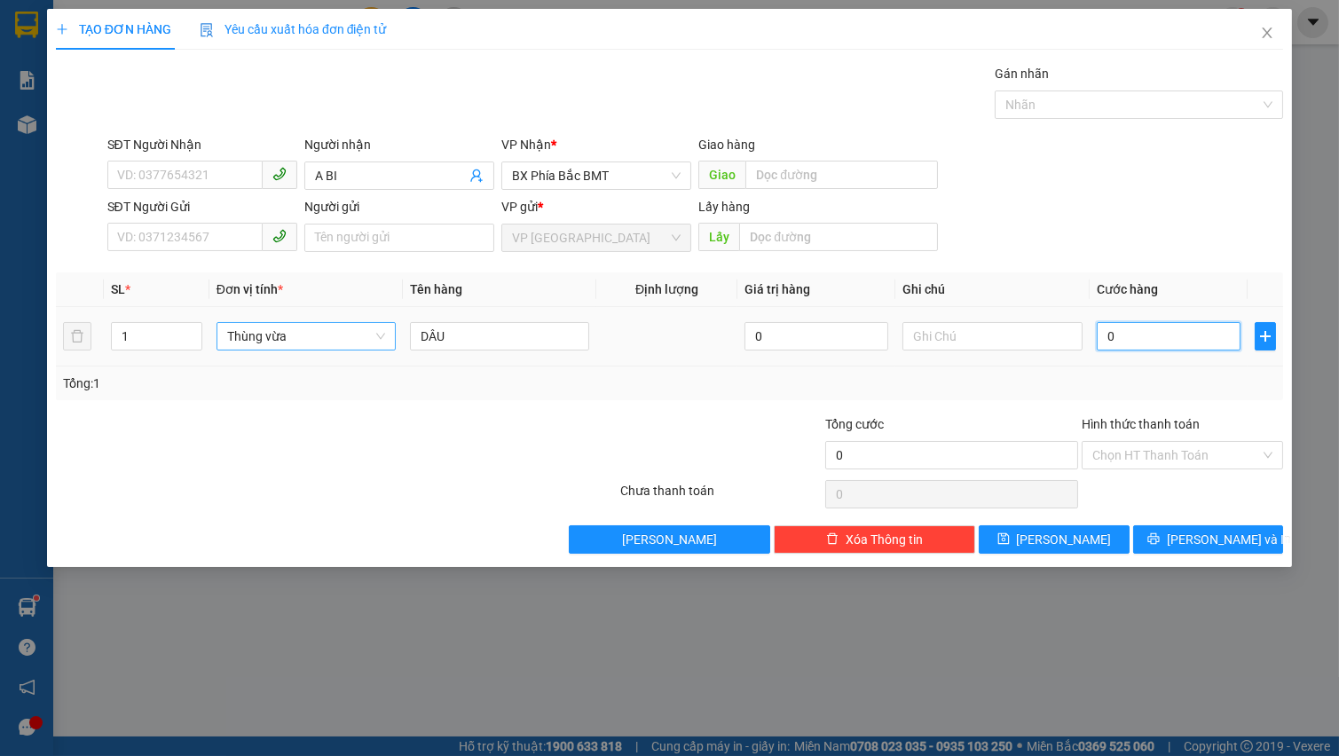
type input "5"
type input "50"
type input "500"
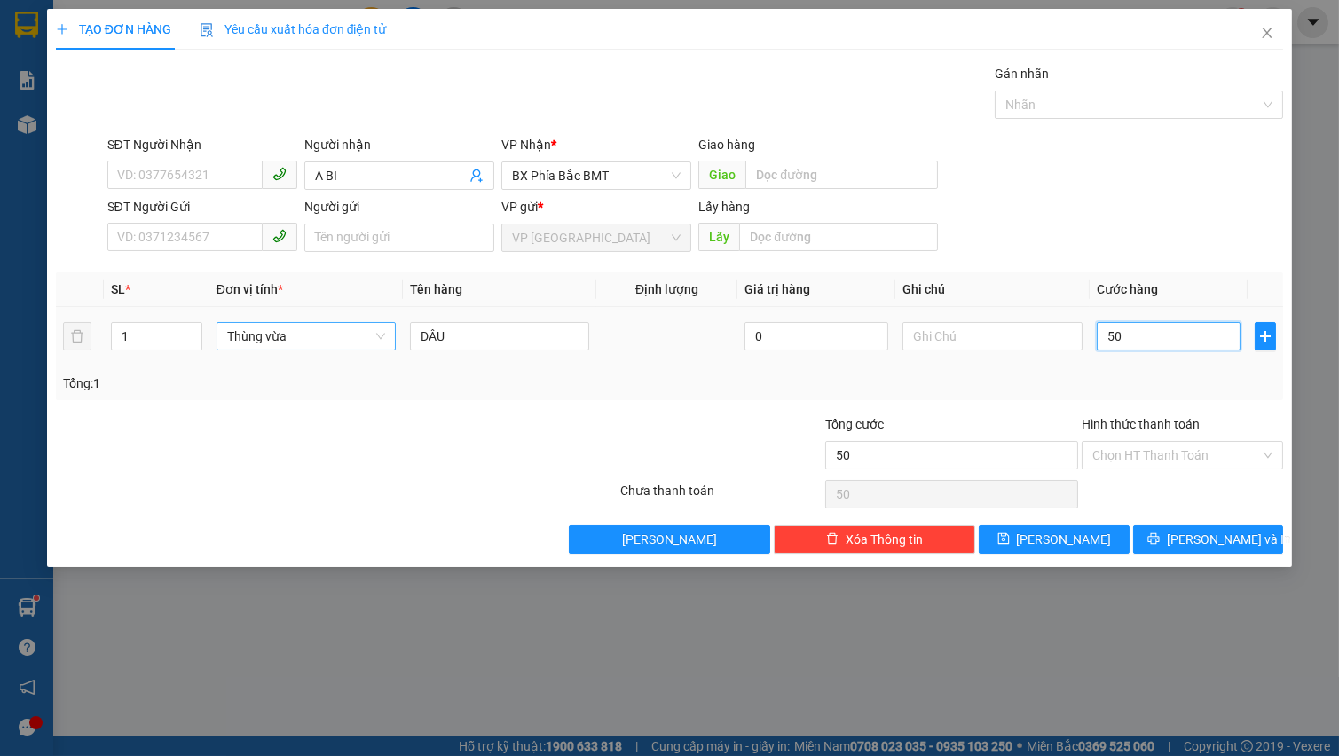
type input "500"
type input "5.000"
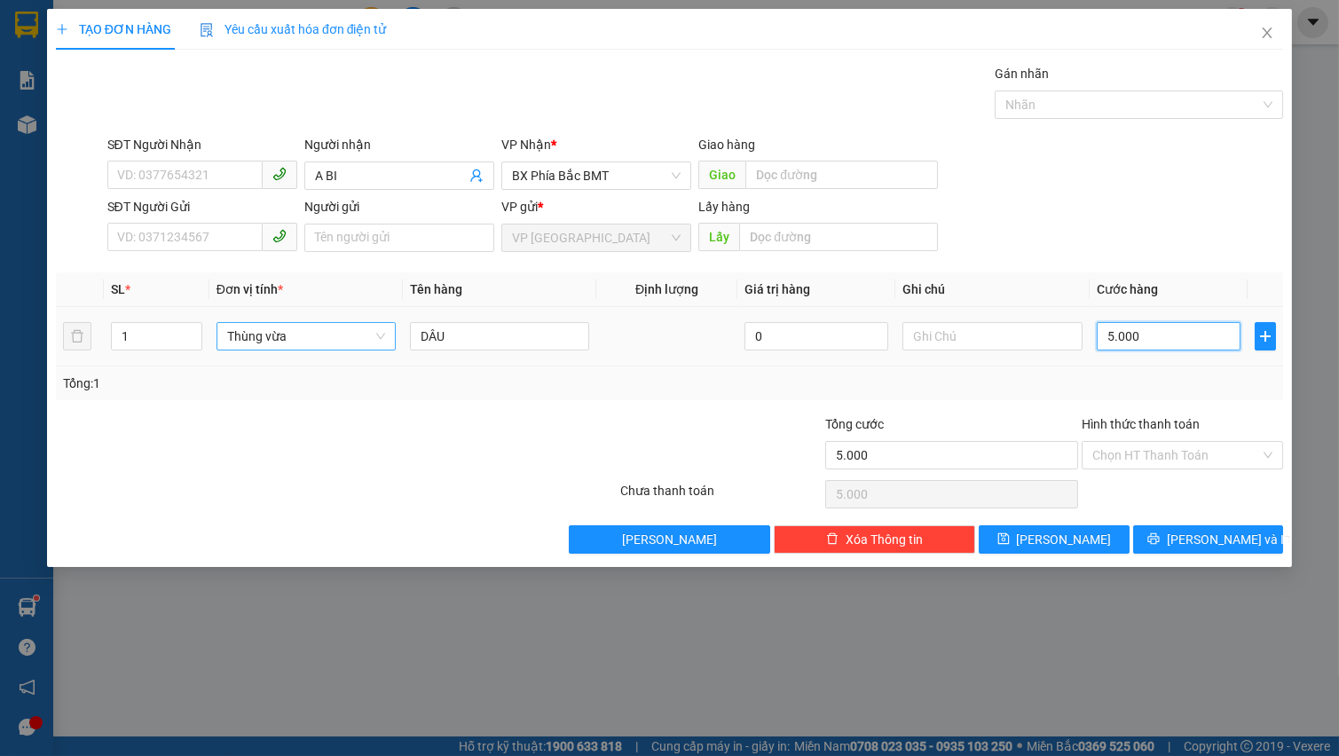
type input "50.000"
drag, startPoint x: 1159, startPoint y: 455, endPoint x: 1162, endPoint y: 474, distance: 18.8
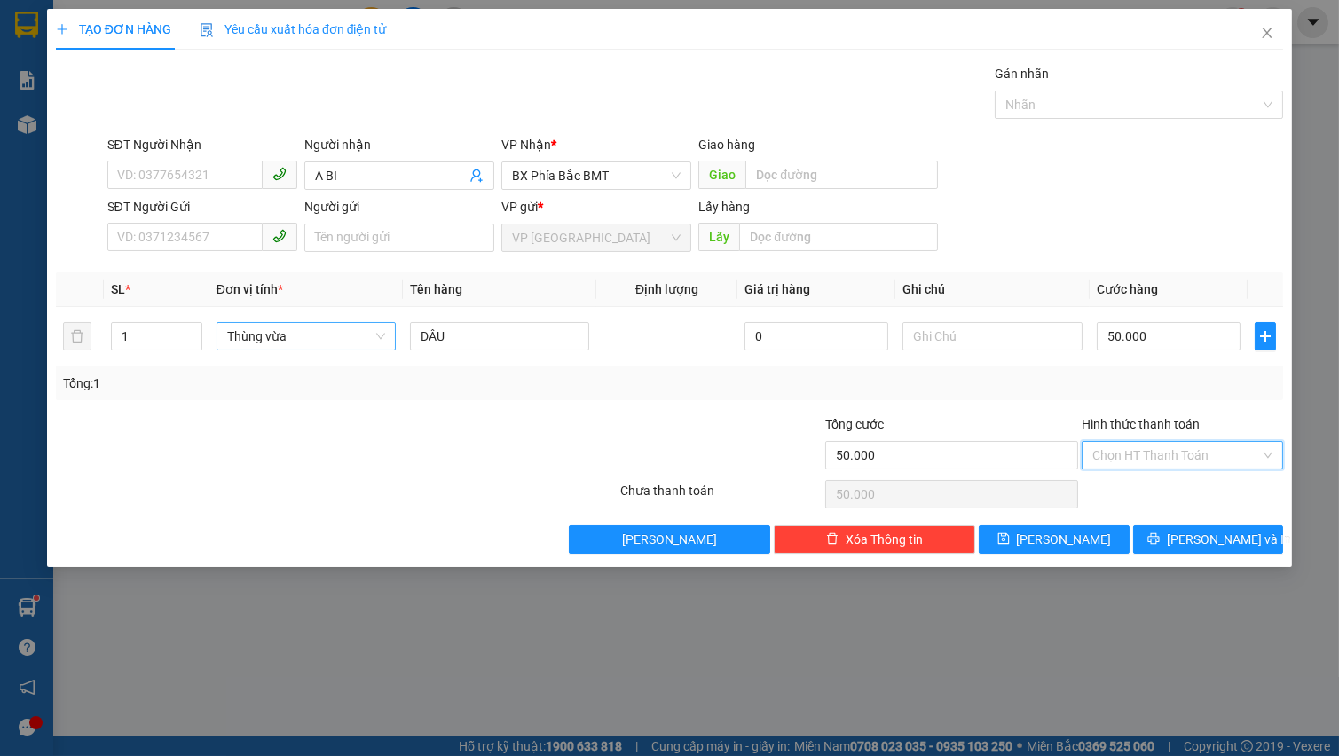
click at [1161, 457] on input "Hình thức thanh toán" at bounding box center [1176, 455] width 168 height 27
click at [1163, 491] on div "Tại văn phòng" at bounding box center [1182, 490] width 180 height 20
type input "0"
click at [1170, 530] on button "[PERSON_NAME] và In" at bounding box center [1208, 539] width 150 height 28
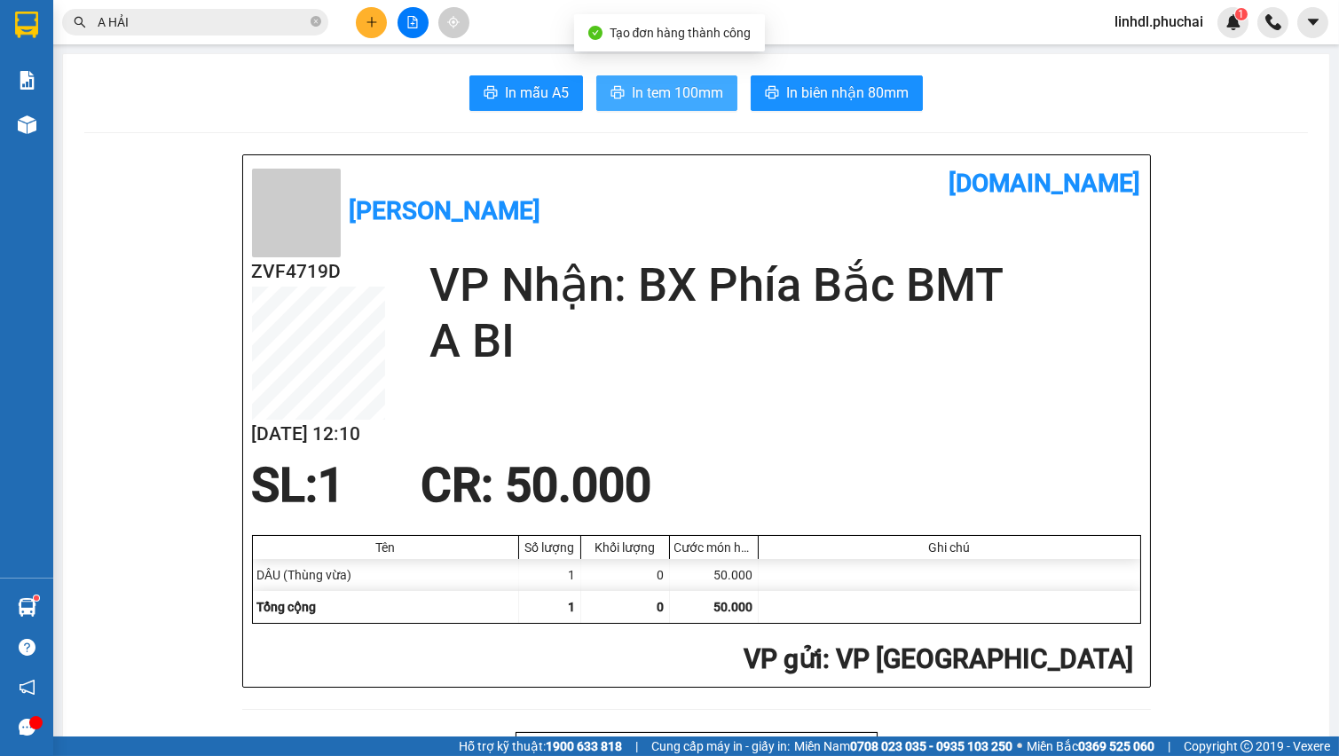
click at [666, 98] on span "In tem 100mm" at bounding box center [677, 93] width 91 height 22
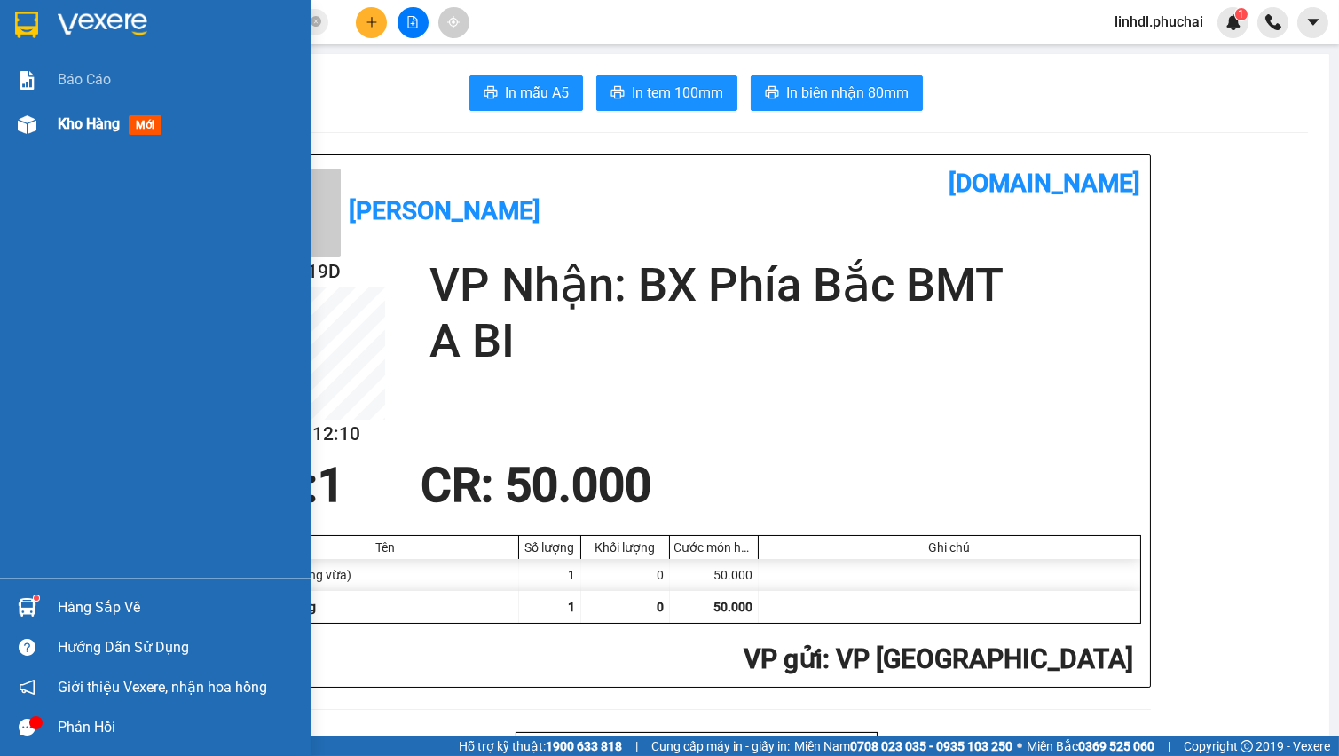
click at [53, 132] on div "Kho hàng mới" at bounding box center [155, 124] width 310 height 44
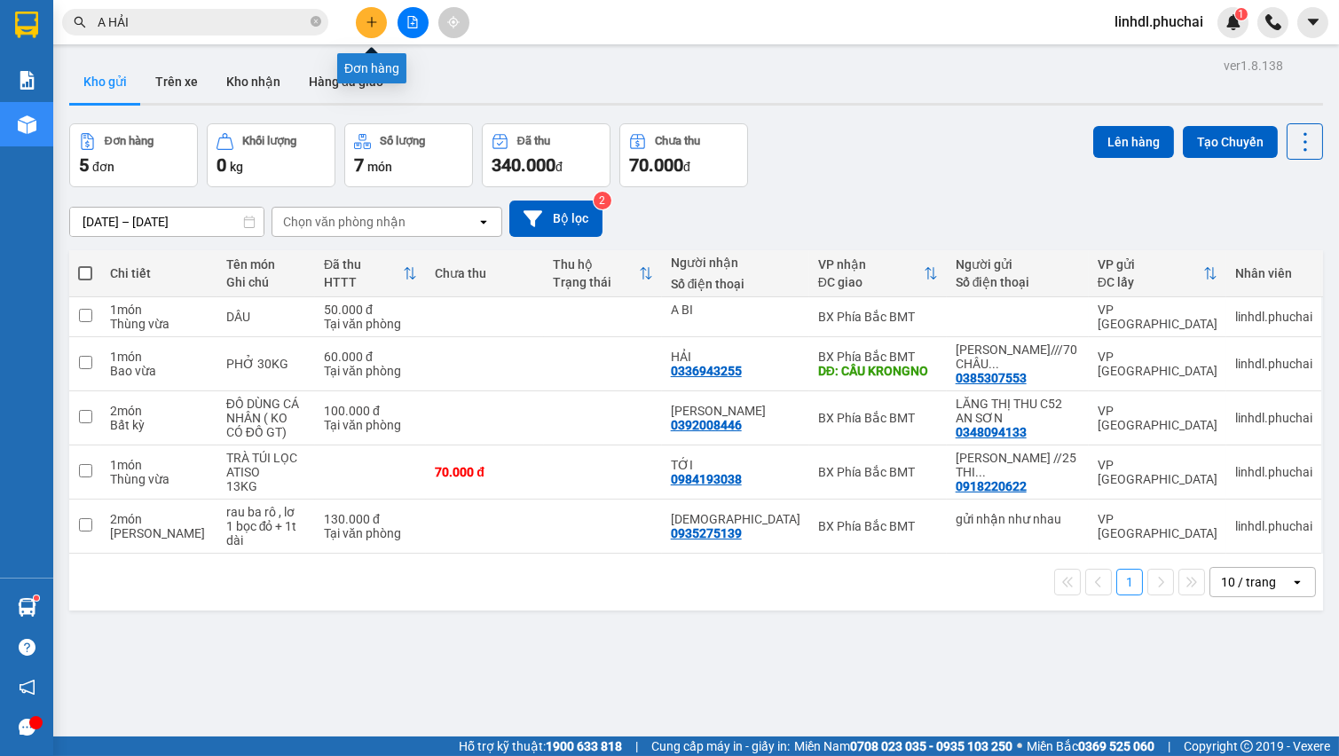
click at [370, 23] on icon "plus" at bounding box center [371, 22] width 12 height 12
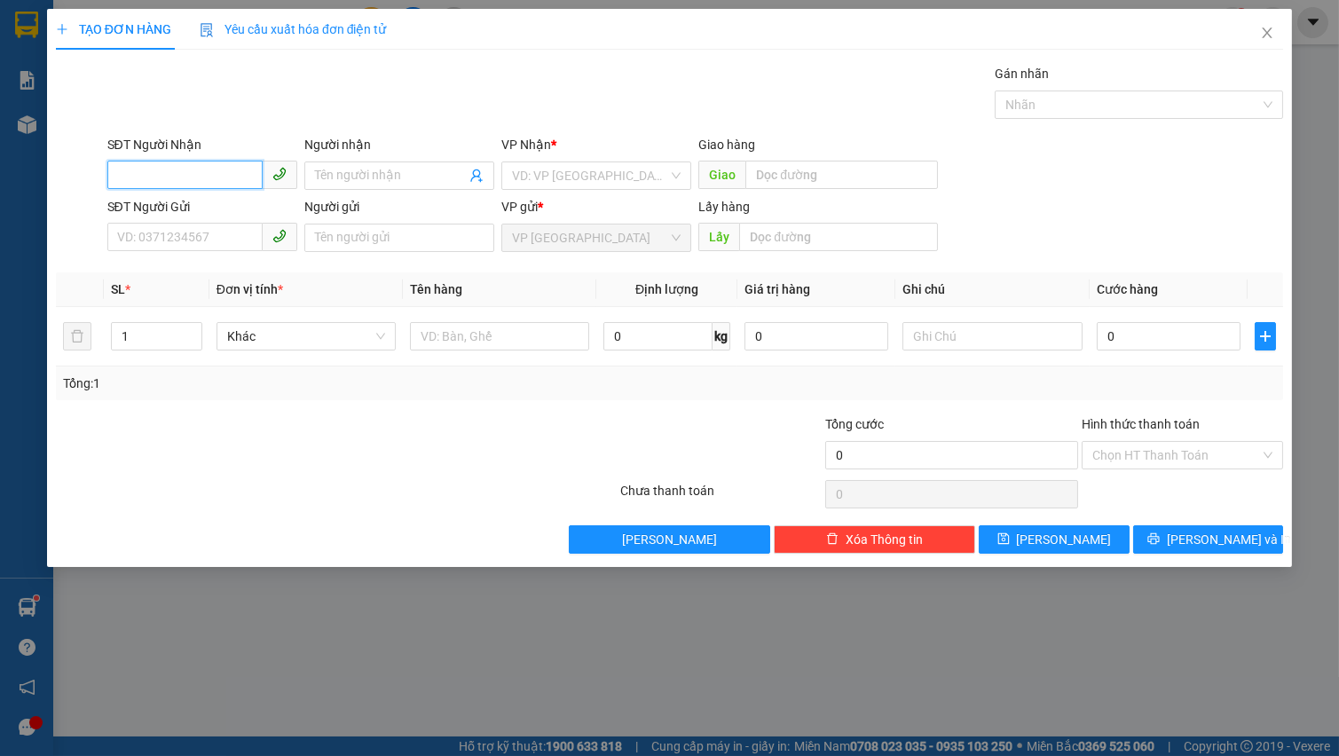
click at [208, 174] on input "SĐT Người Nhận" at bounding box center [184, 175] width 155 height 28
type input "0972911024"
click at [239, 213] on div "0972911024 - [PERSON_NAME]// 436/17 [PERSON_NAME]" at bounding box center [280, 211] width 325 height 20
type input "[PERSON_NAME]// 436/17 [PERSON_NAME]"
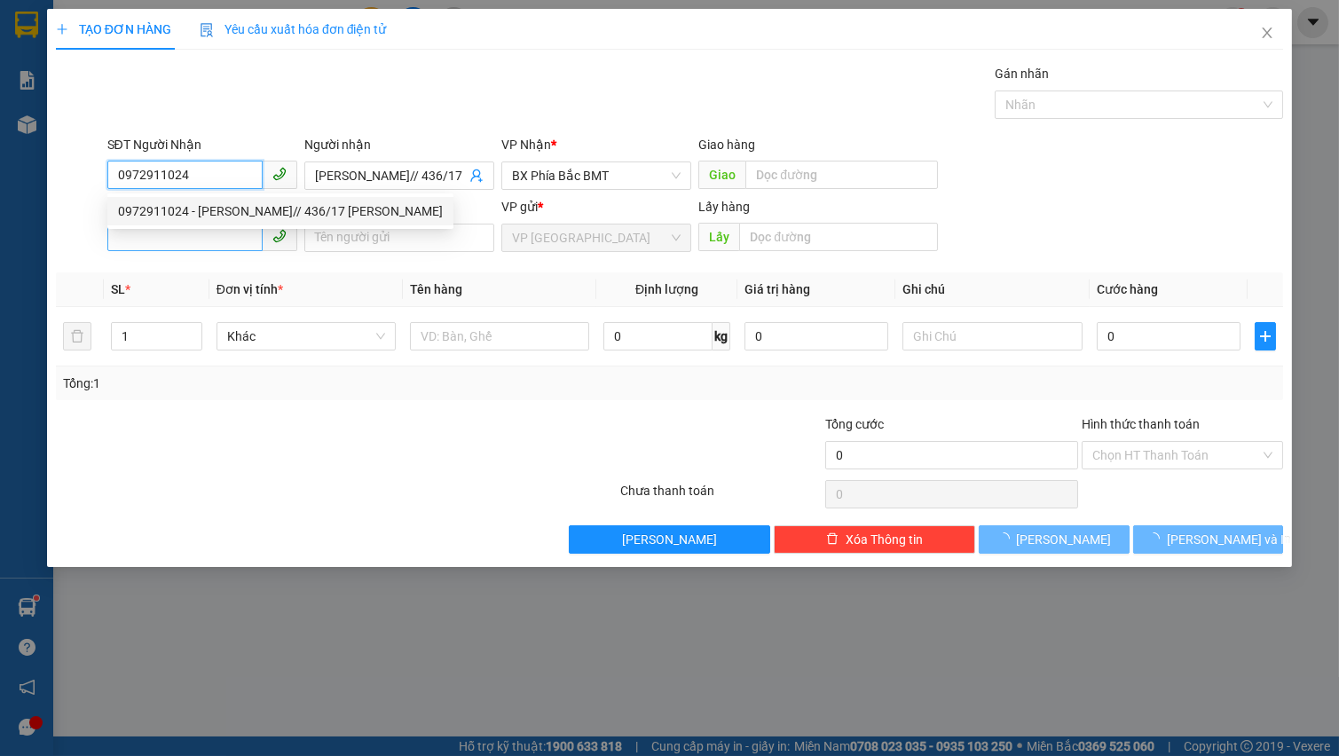
type input "50.000"
type input "0972911024"
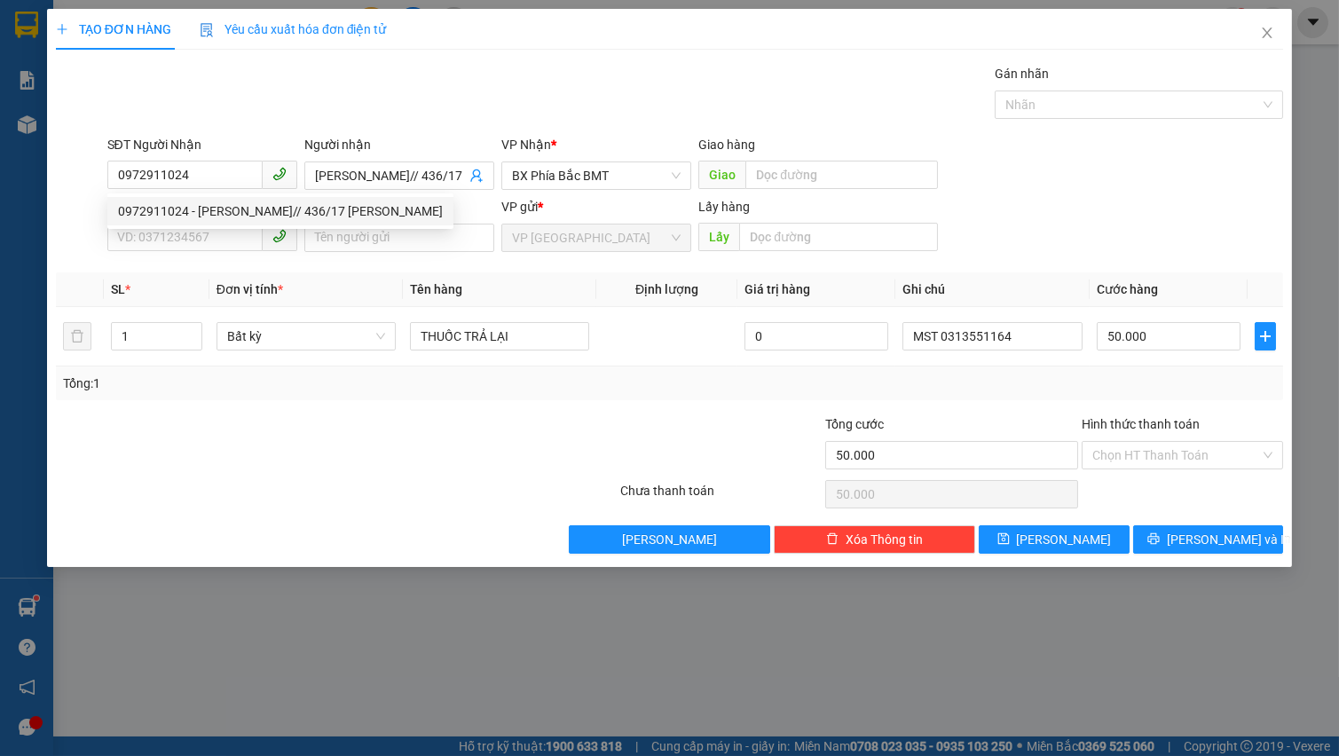
click at [213, 253] on div "SĐT Người Gửi VD: 0371234567" at bounding box center [202, 228] width 190 height 62
click at [203, 239] on input "SĐT Người Gửi" at bounding box center [184, 237] width 155 height 28
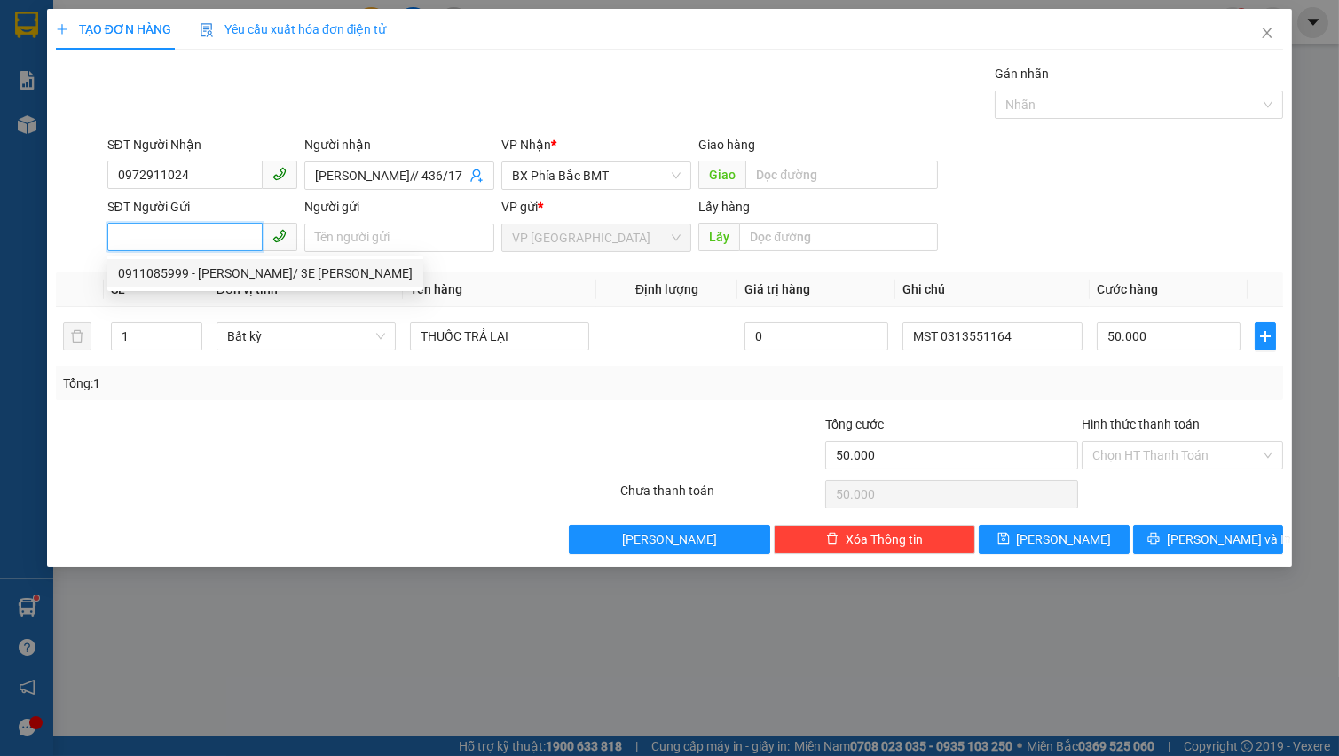
click at [238, 279] on div "0911085999 - [PERSON_NAME]/ 3E [PERSON_NAME]" at bounding box center [265, 273] width 294 height 20
type input "0911085999"
type input "[PERSON_NAME]/ 3E [PERSON_NAME]"
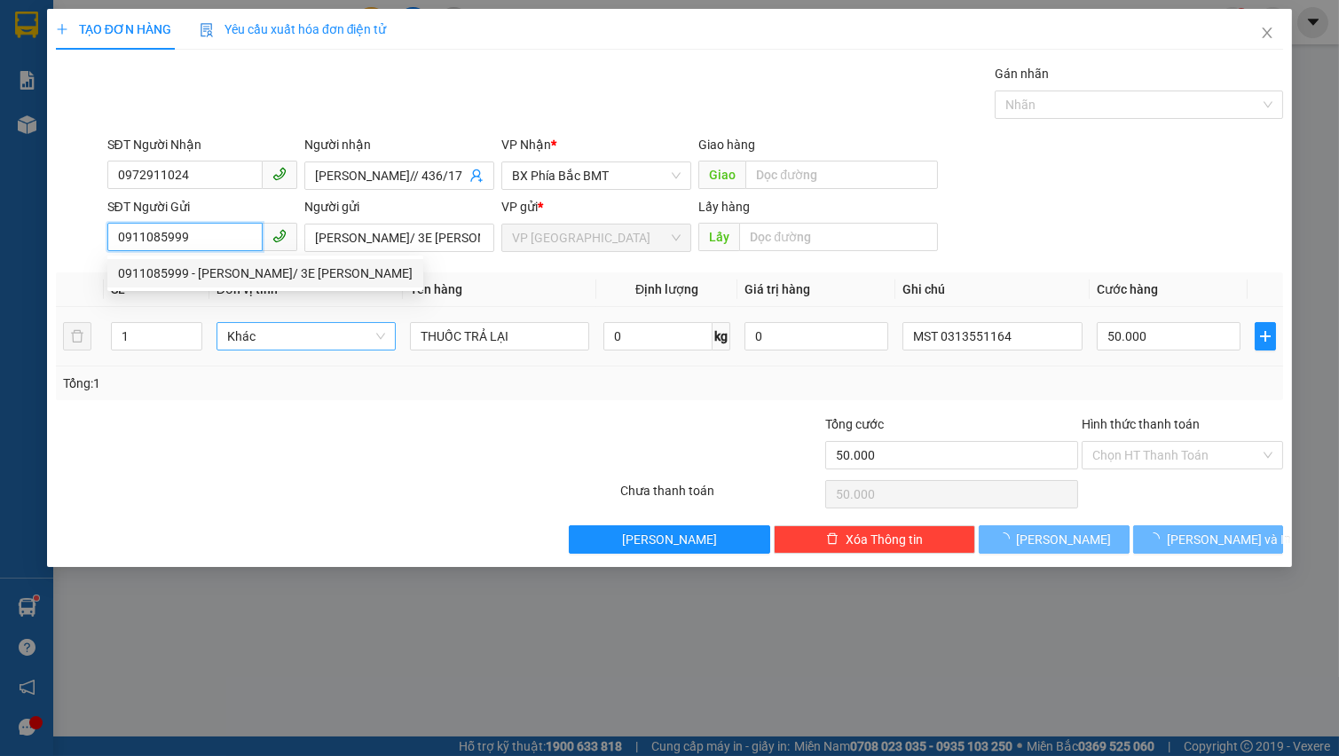
click at [274, 337] on span "Khác" at bounding box center [306, 336] width 158 height 27
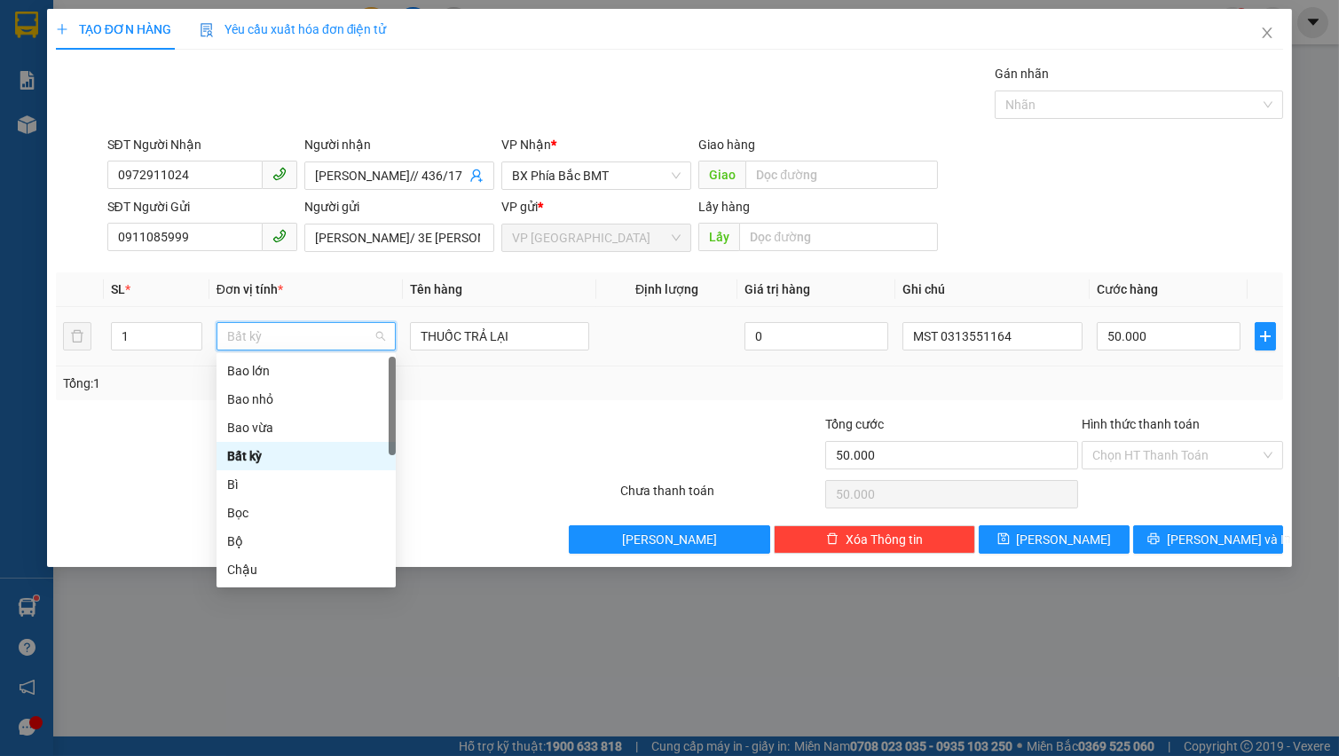
type input "H"
click at [254, 430] on div "Hộp" at bounding box center [306, 428] width 158 height 20
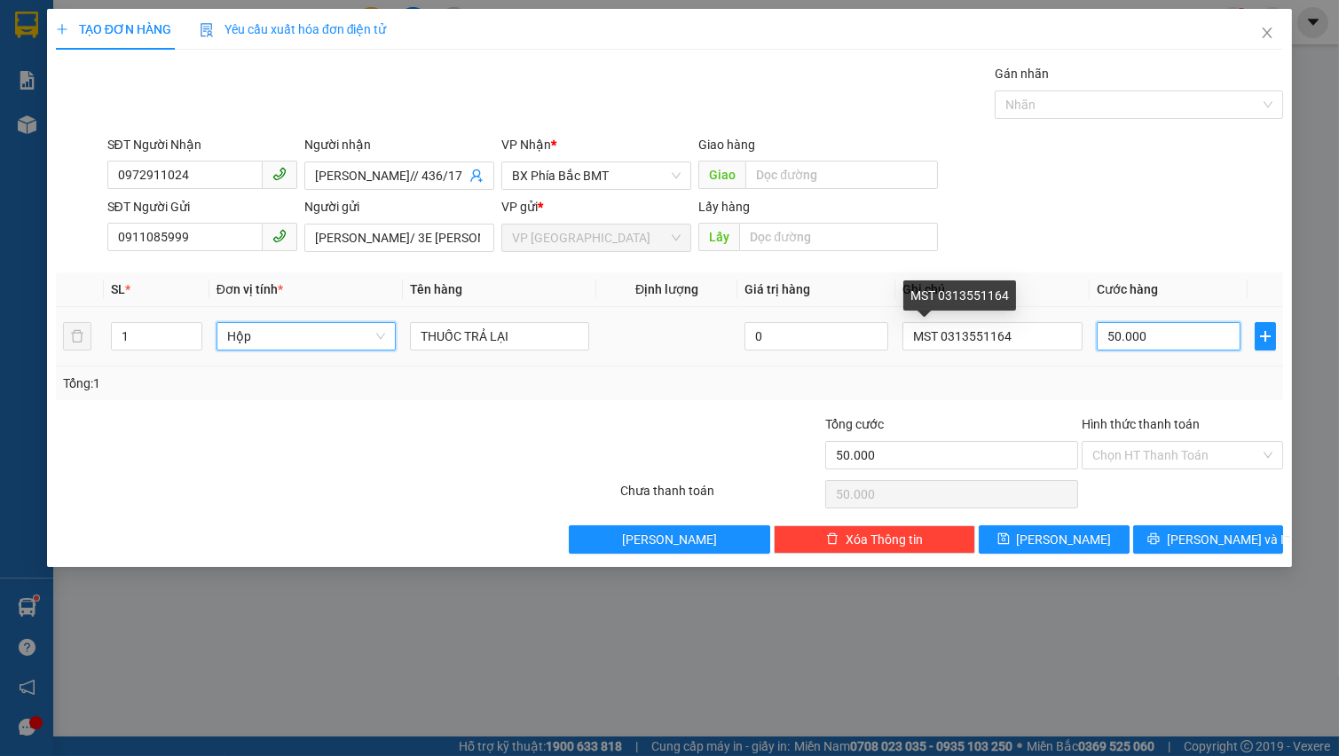
click at [1123, 331] on input "50.000" at bounding box center [1168, 336] width 145 height 28
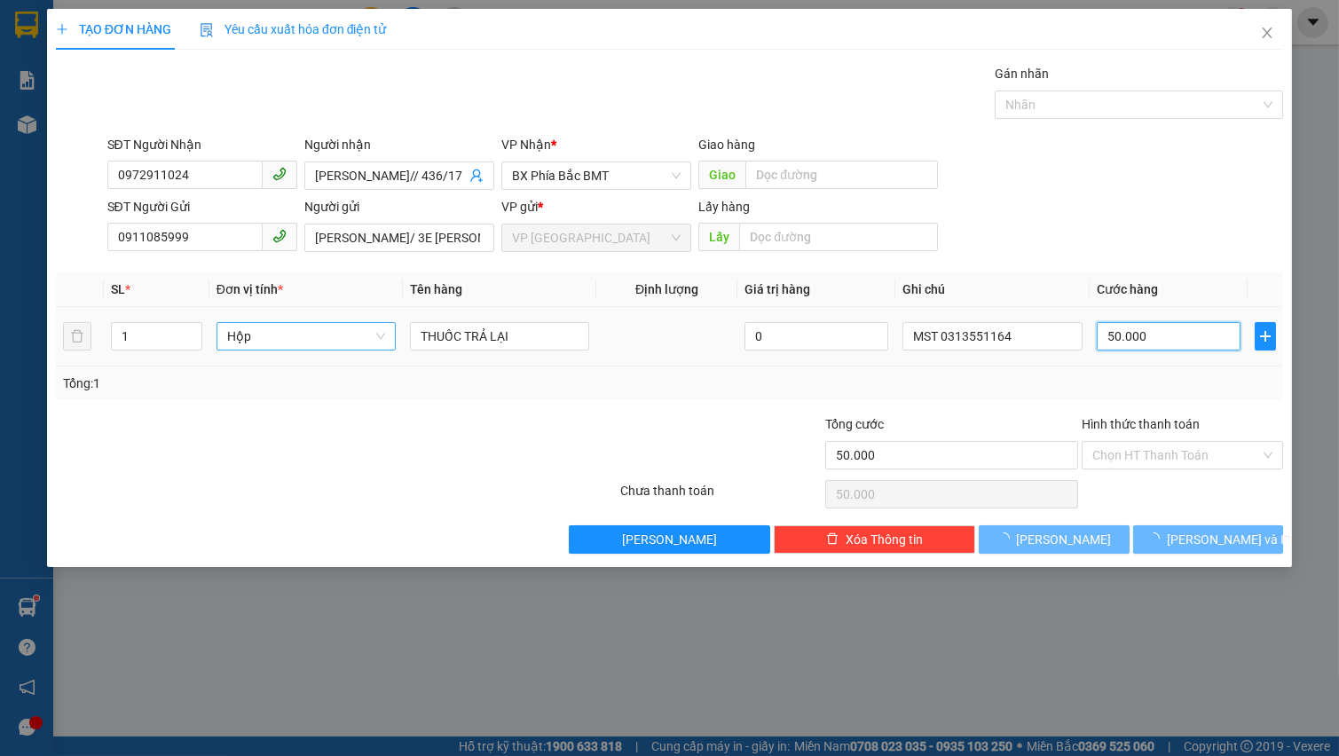
type input "0"
type input "4"
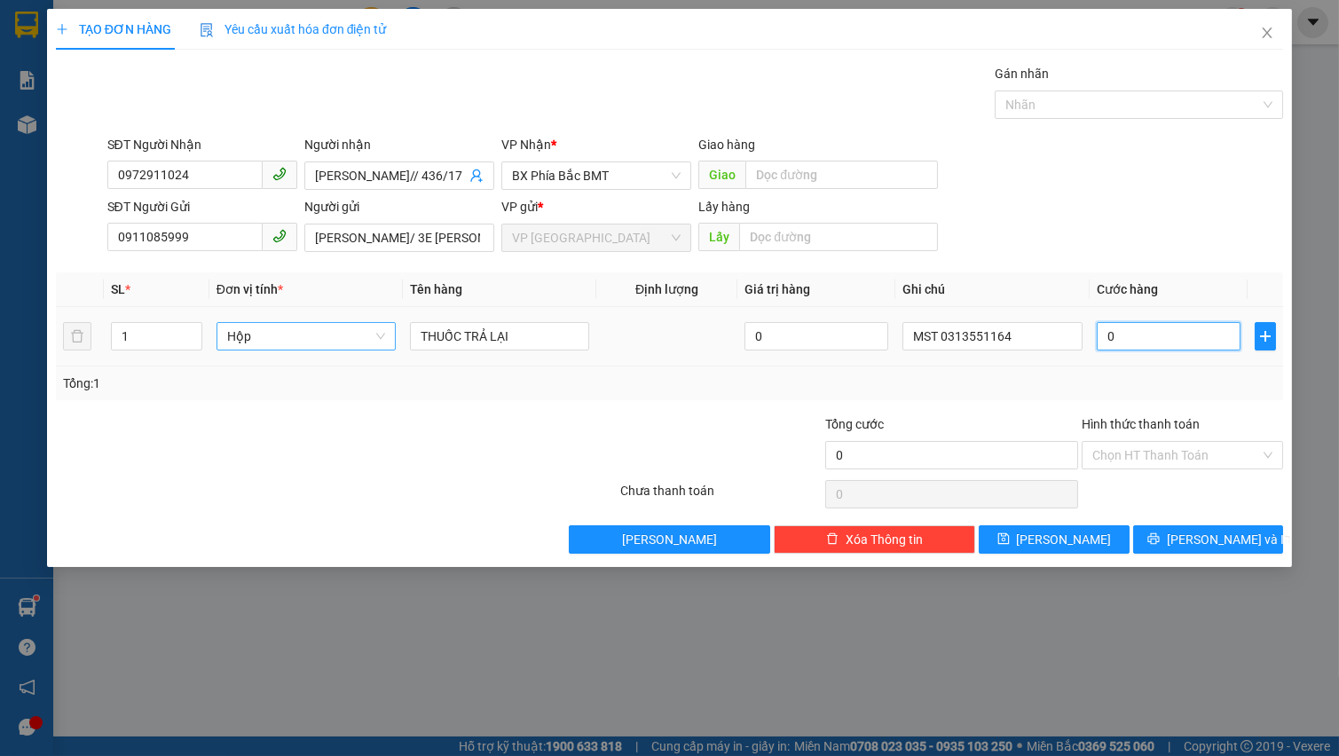
type input "04"
type input "40"
type input "040"
type input "400"
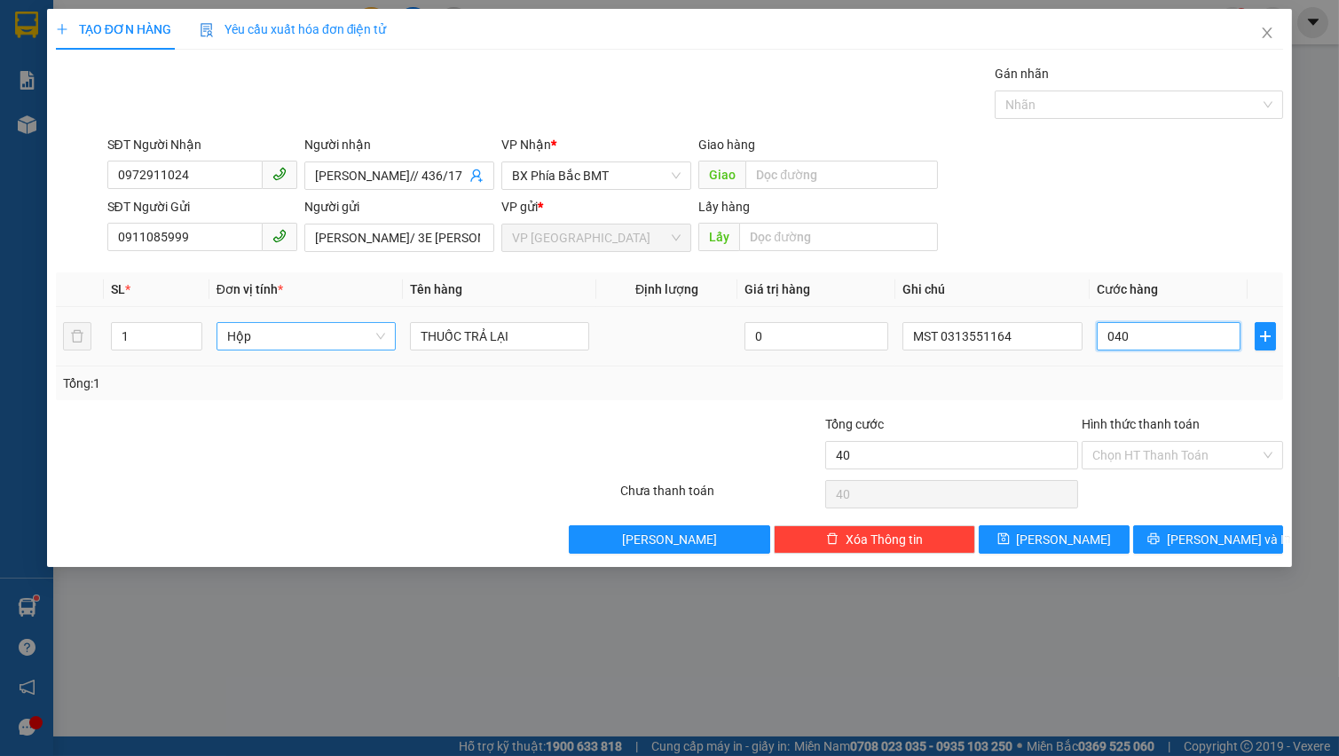
type input "400"
type input "0.400"
type input "4.000"
type input "04.000"
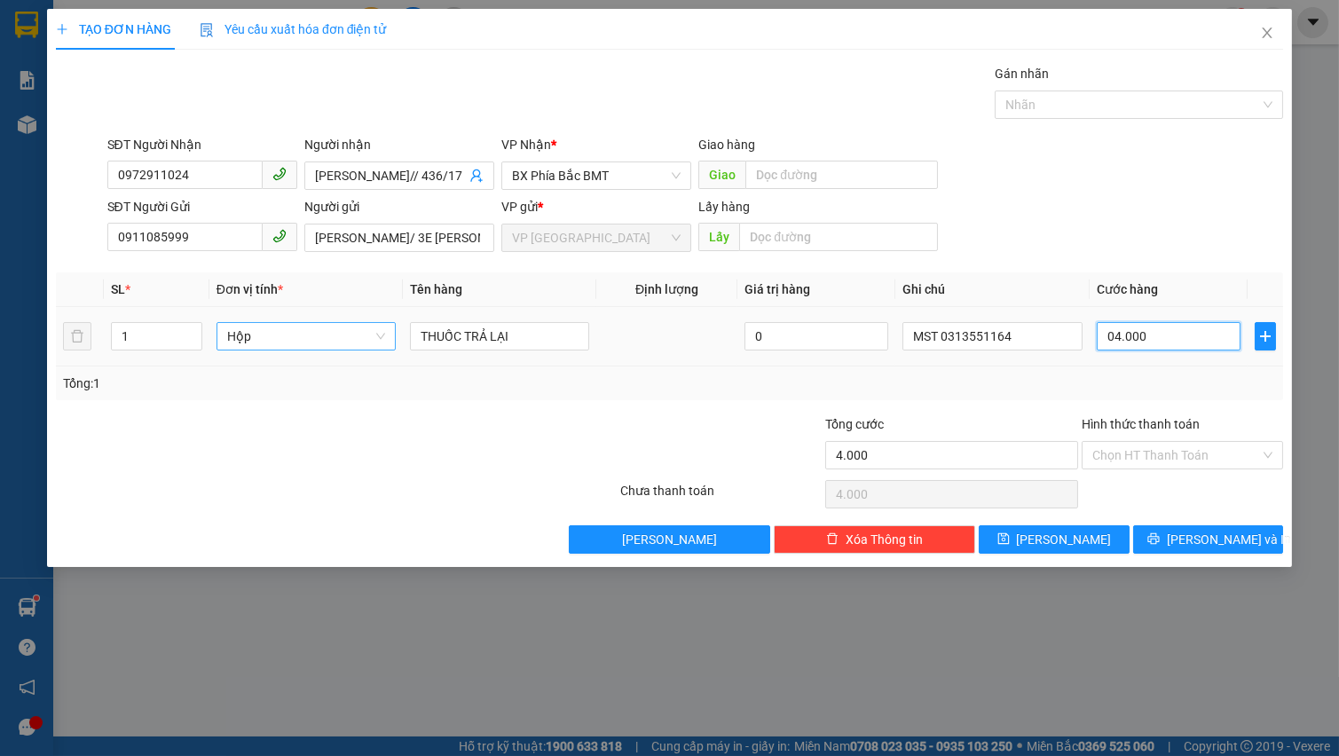
type input "40.000"
click at [1215, 543] on span "[PERSON_NAME] và In" at bounding box center [1228, 540] width 124 height 20
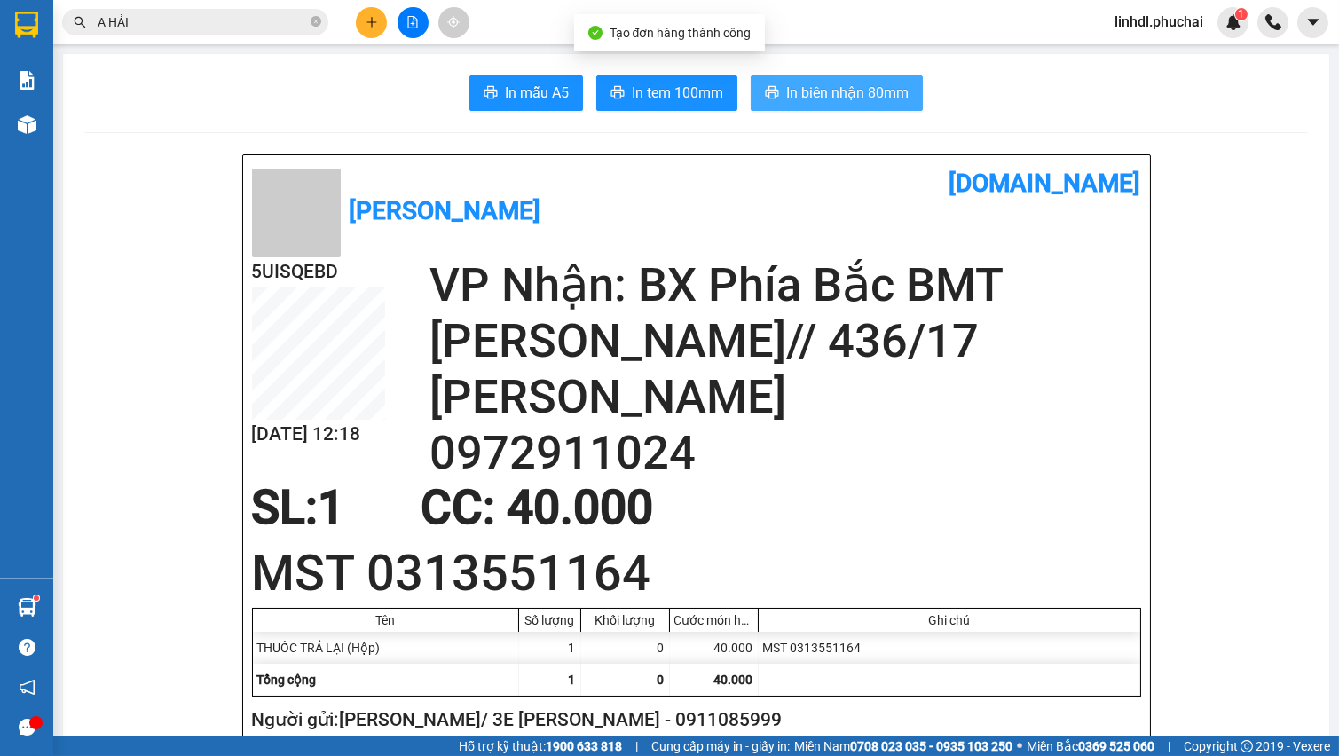
click at [815, 85] on span "In biên nhận 80mm" at bounding box center [847, 93] width 122 height 22
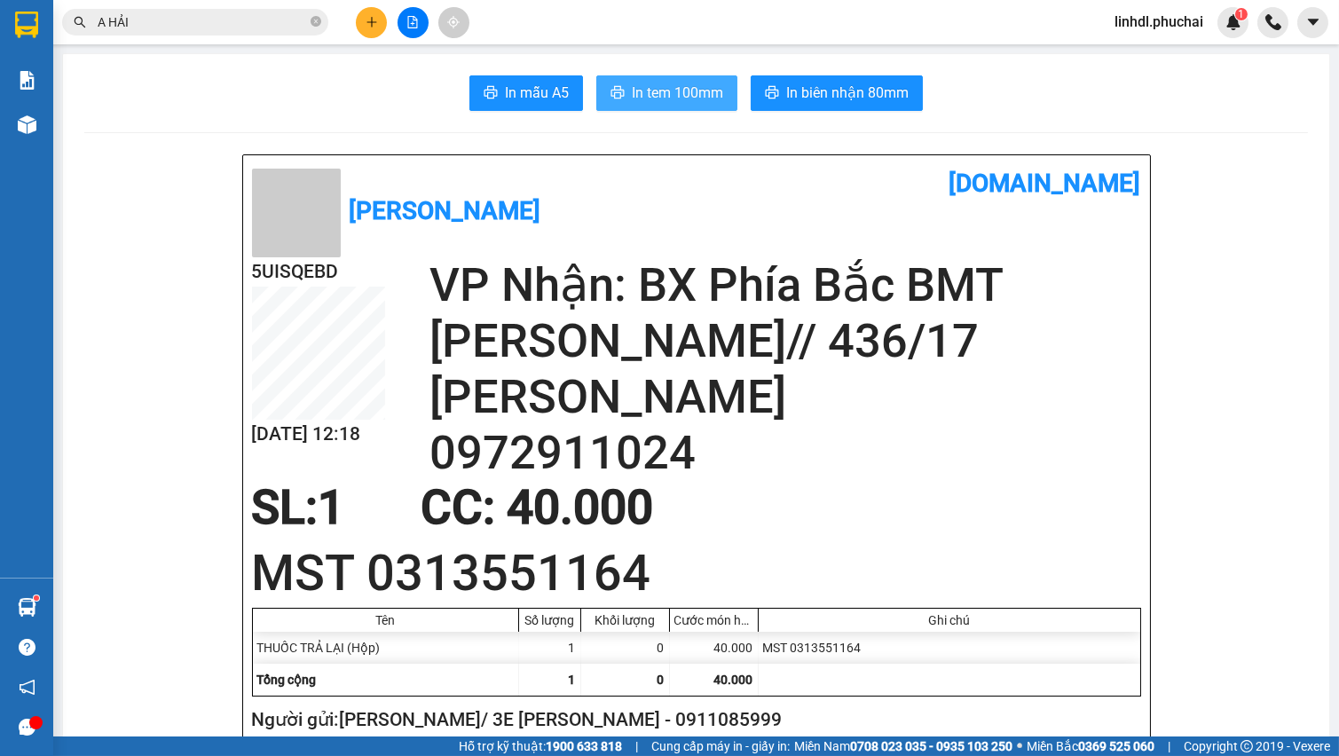
click at [674, 104] on span "In tem 100mm" at bounding box center [677, 93] width 91 height 22
